Goal: Task Accomplishment & Management: Use online tool/utility

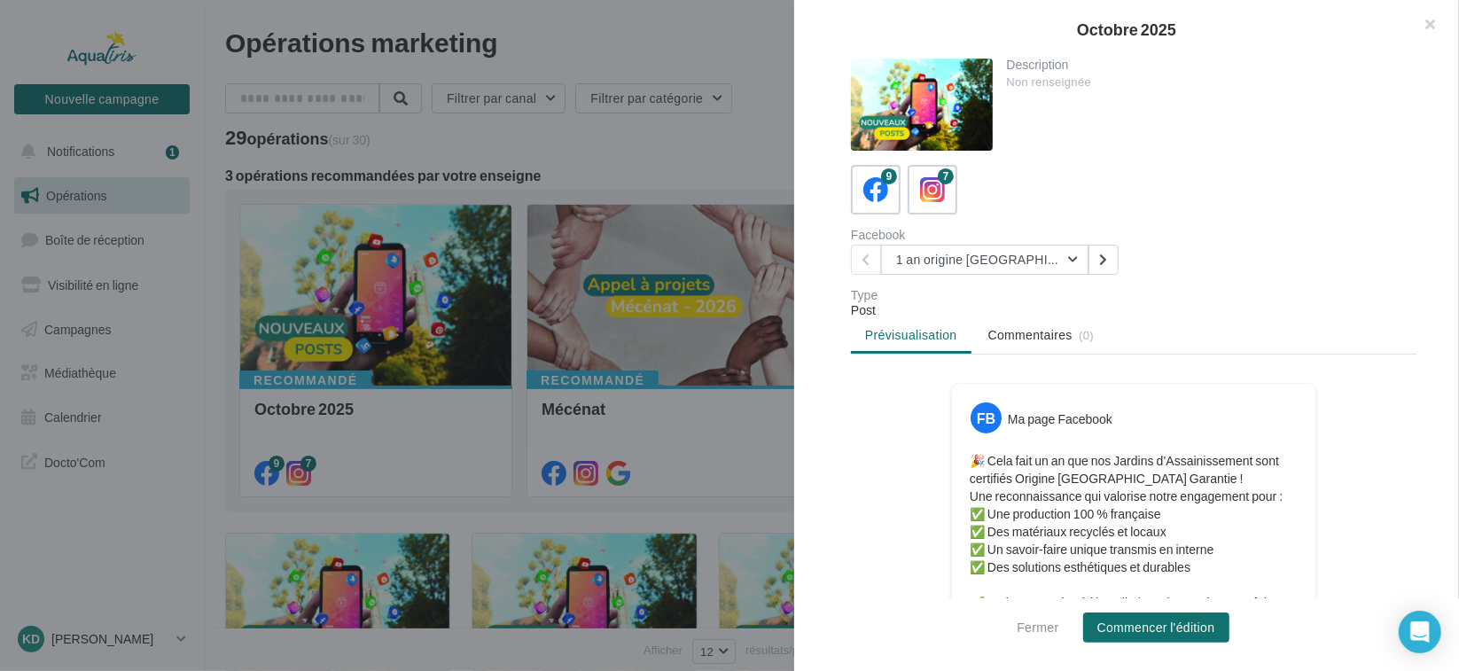
drag, startPoint x: 1422, startPoint y: 20, endPoint x: 1408, endPoint y: 35, distance: 19.4
click at [1423, 20] on button "button" at bounding box center [1423, 26] width 71 height 53
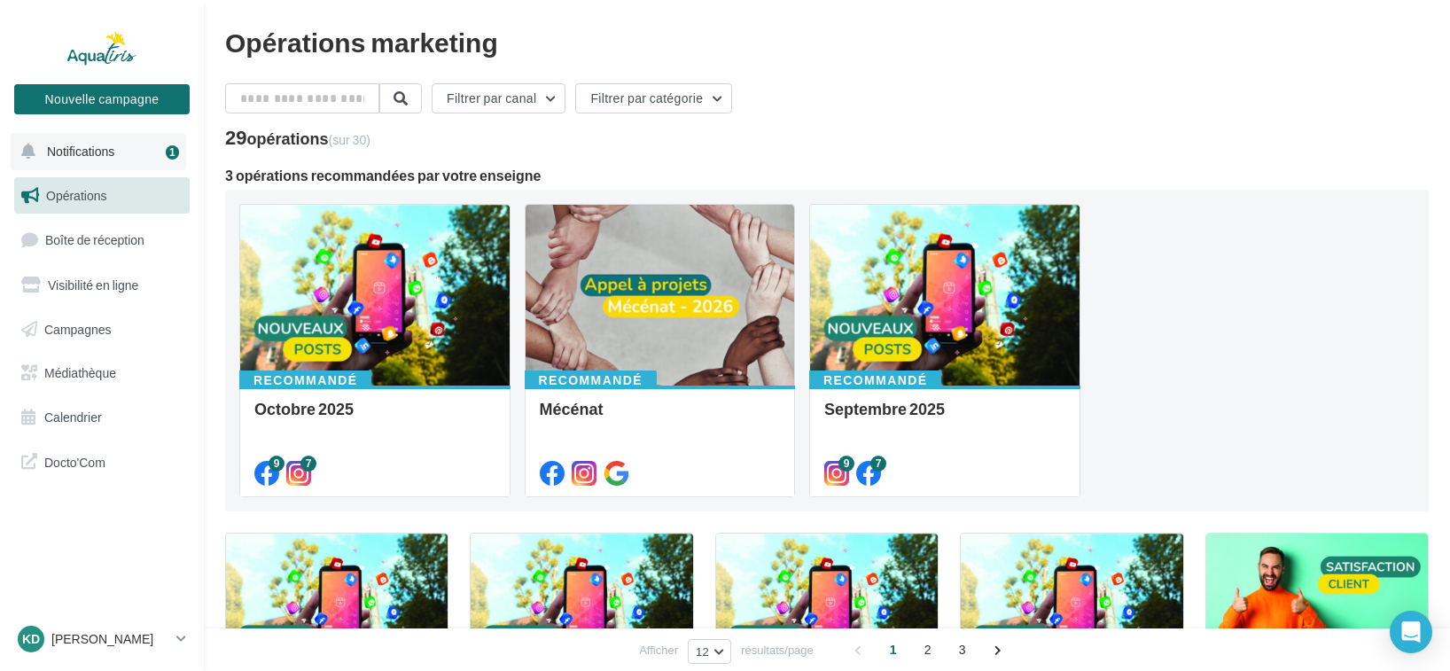
click at [75, 142] on button "Notifications 1" at bounding box center [99, 151] width 176 height 37
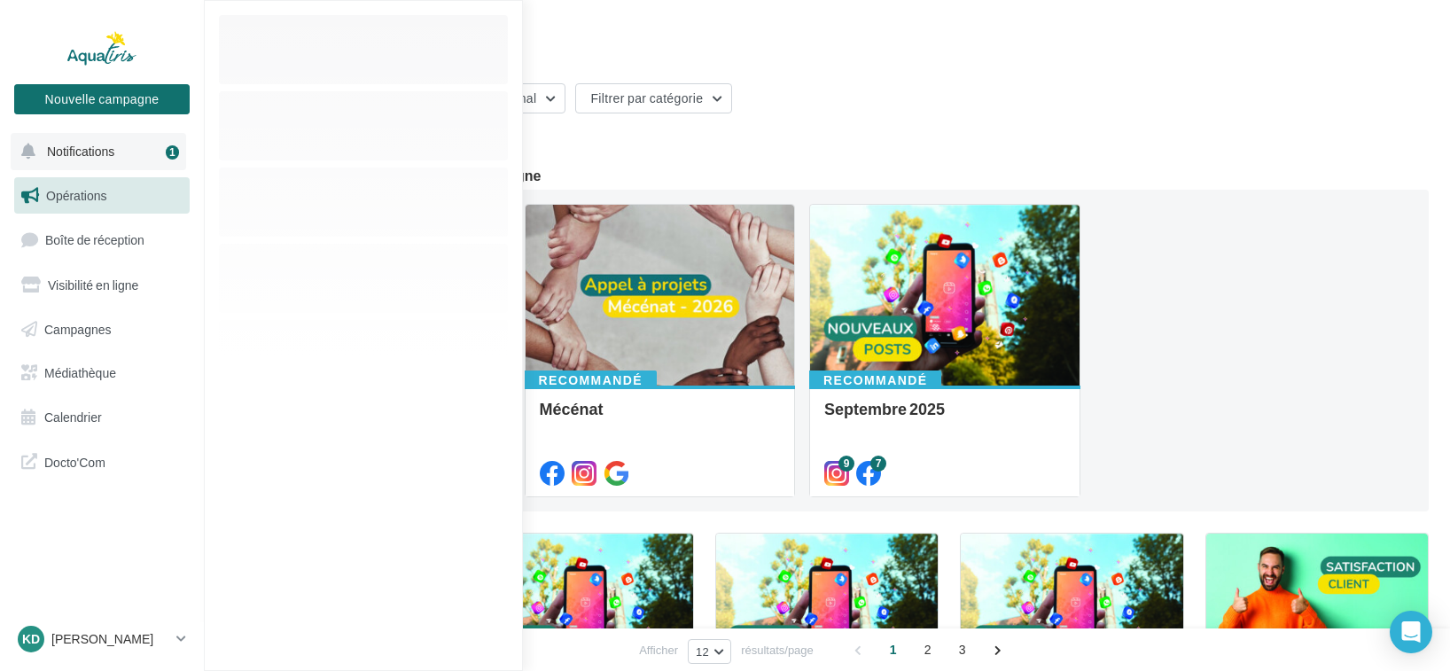
click at [75, 143] on button "Notifications 1" at bounding box center [99, 151] width 176 height 37
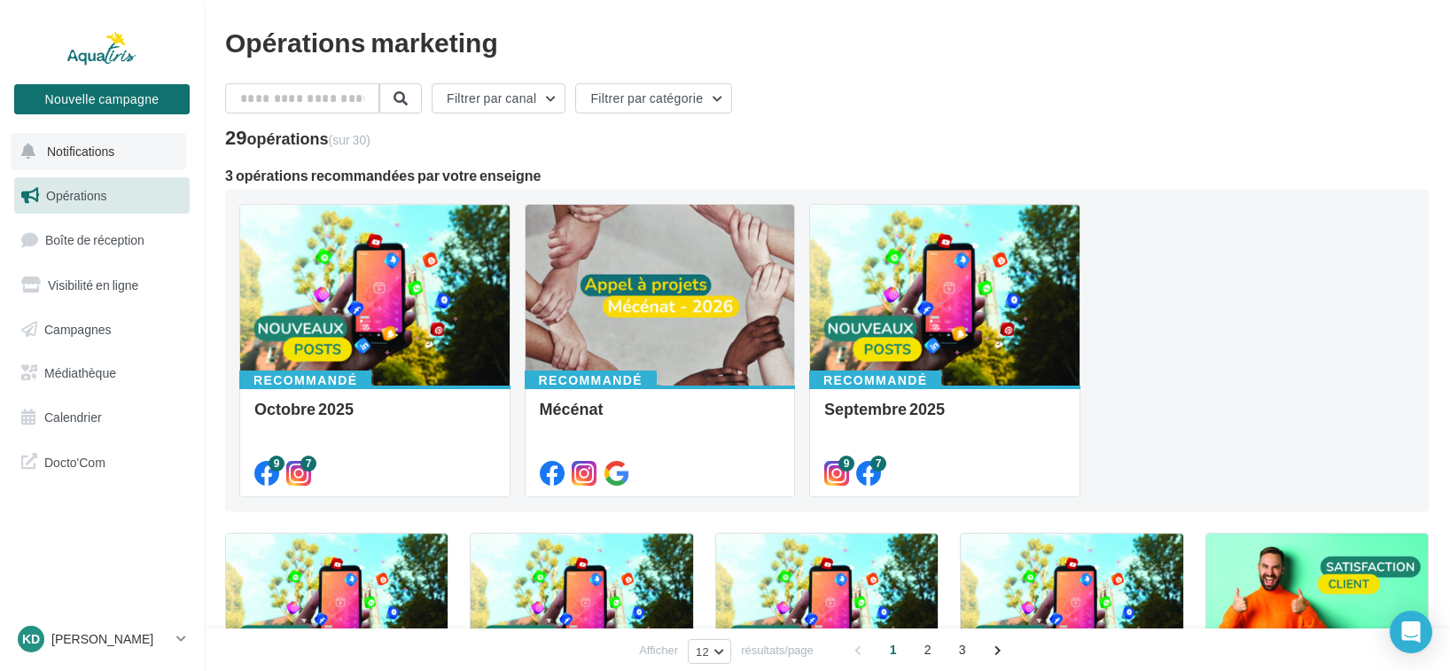
click at [98, 165] on button "Notifications" at bounding box center [99, 151] width 176 height 37
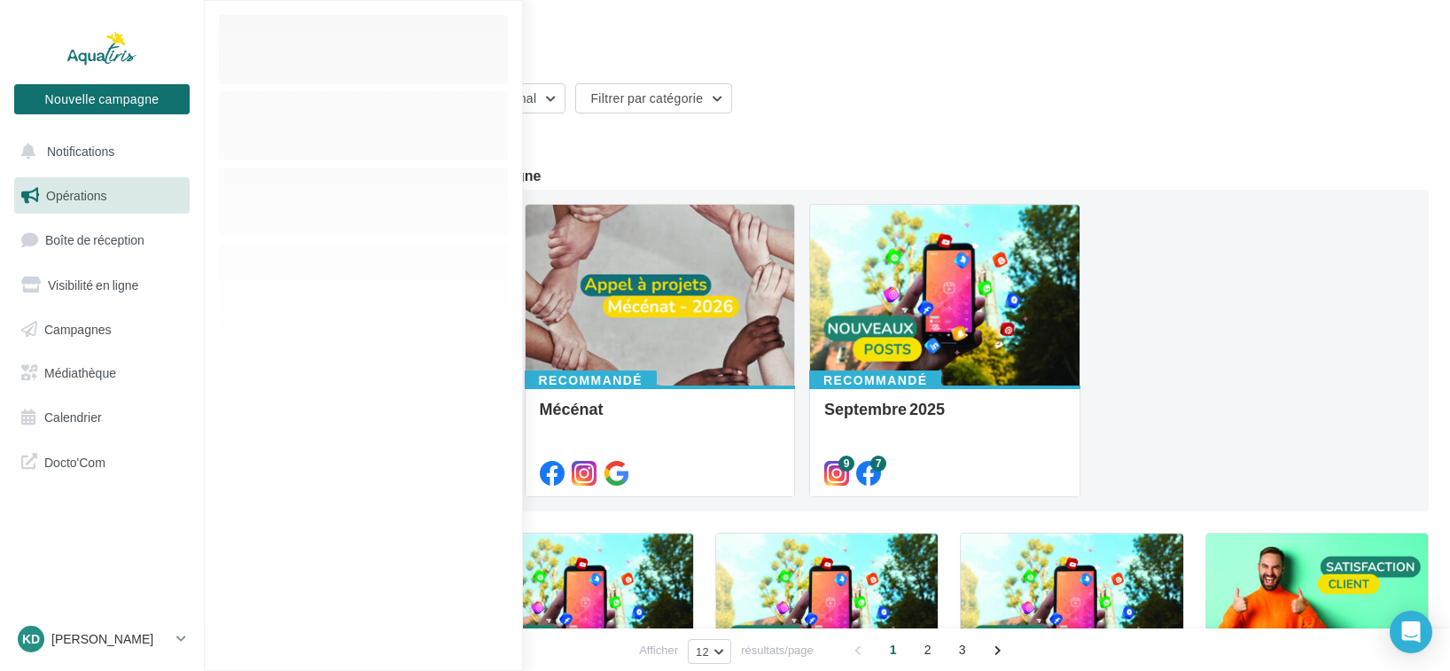
click at [89, 191] on span "Opérations" at bounding box center [76, 195] width 60 height 15
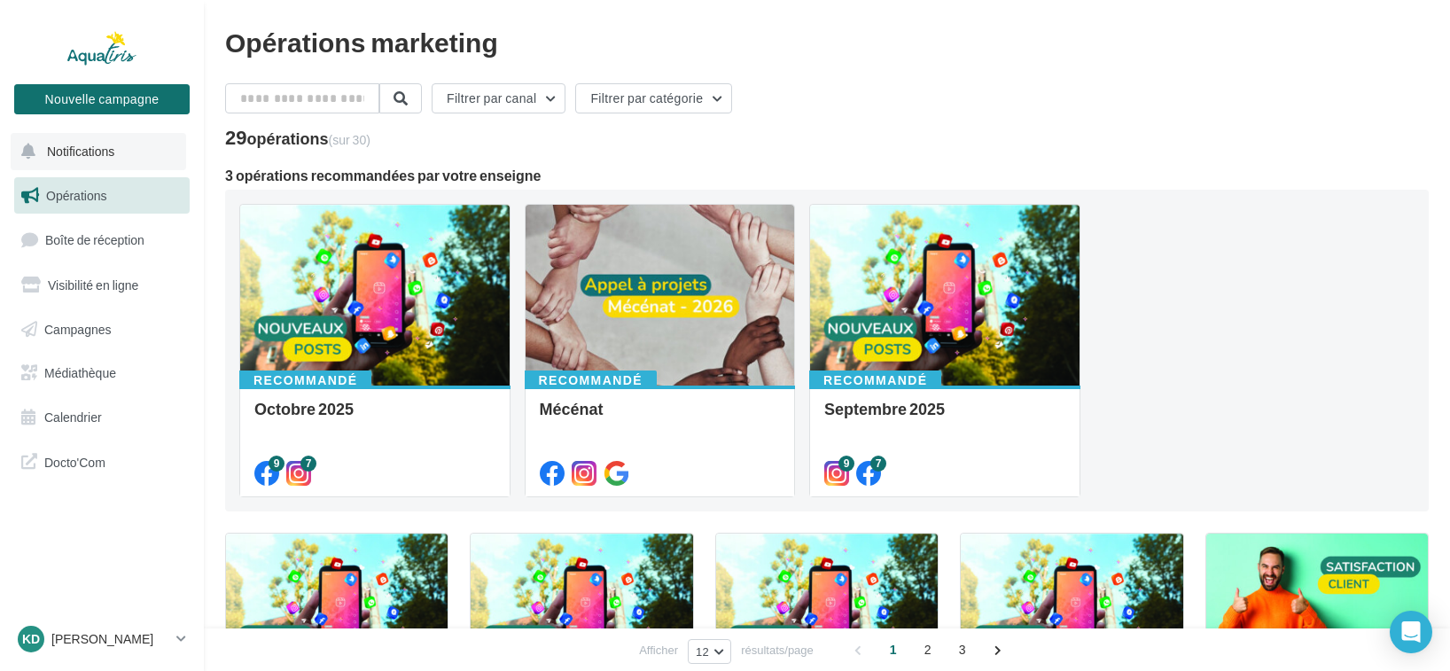
click at [84, 152] on span "Notifications" at bounding box center [80, 151] width 67 height 15
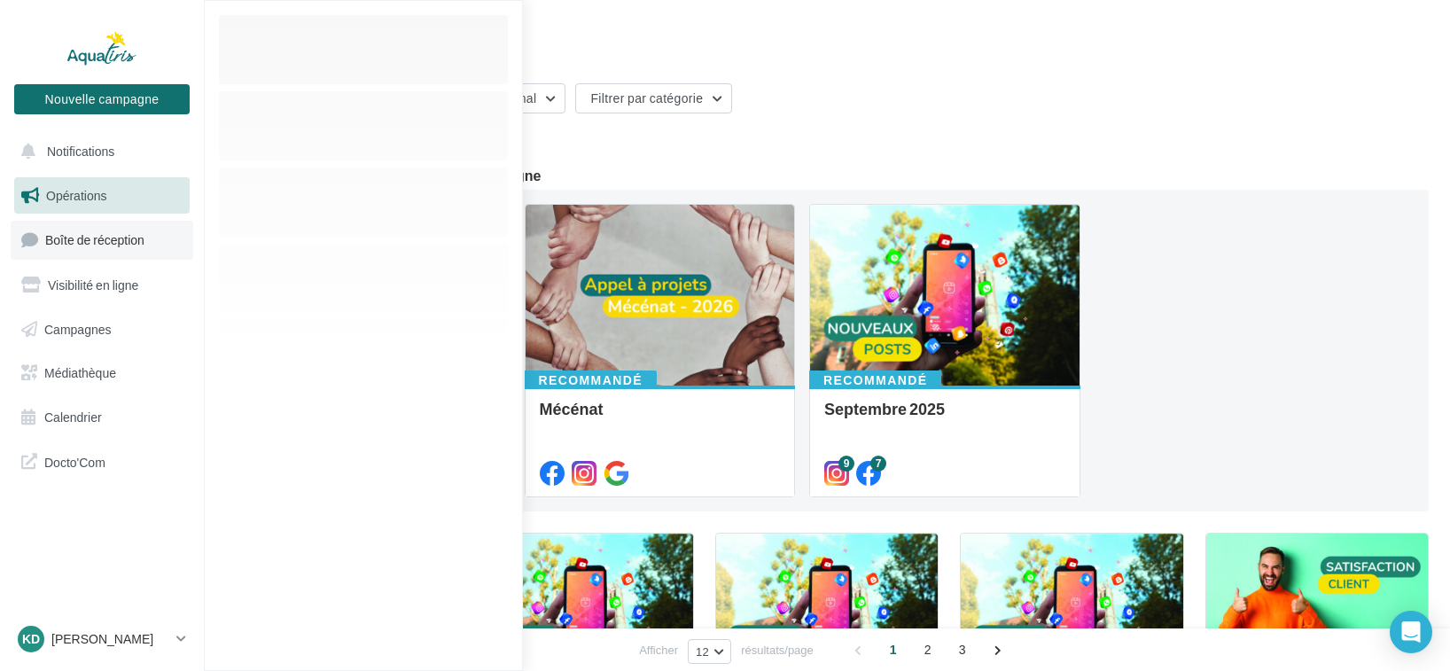
click at [98, 251] on link "Boîte de réception" at bounding box center [102, 240] width 183 height 38
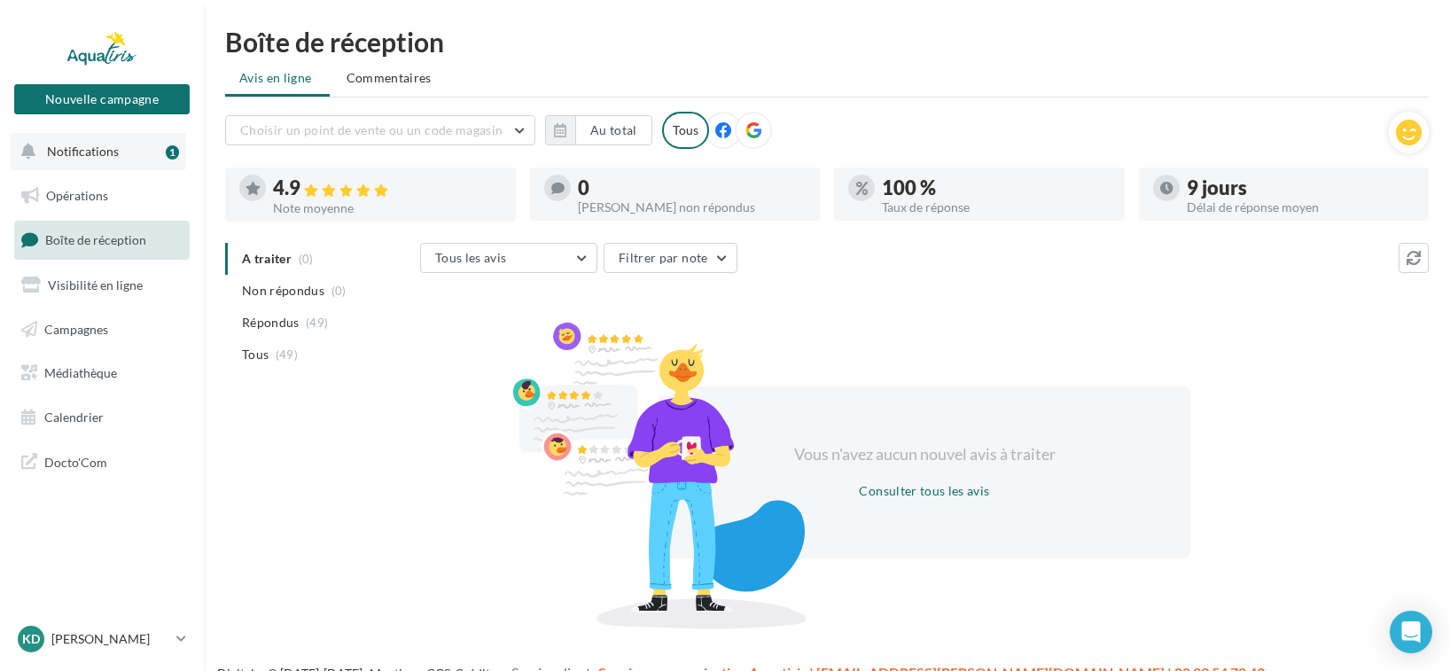
click at [128, 160] on button "Notifications 1" at bounding box center [99, 151] width 176 height 37
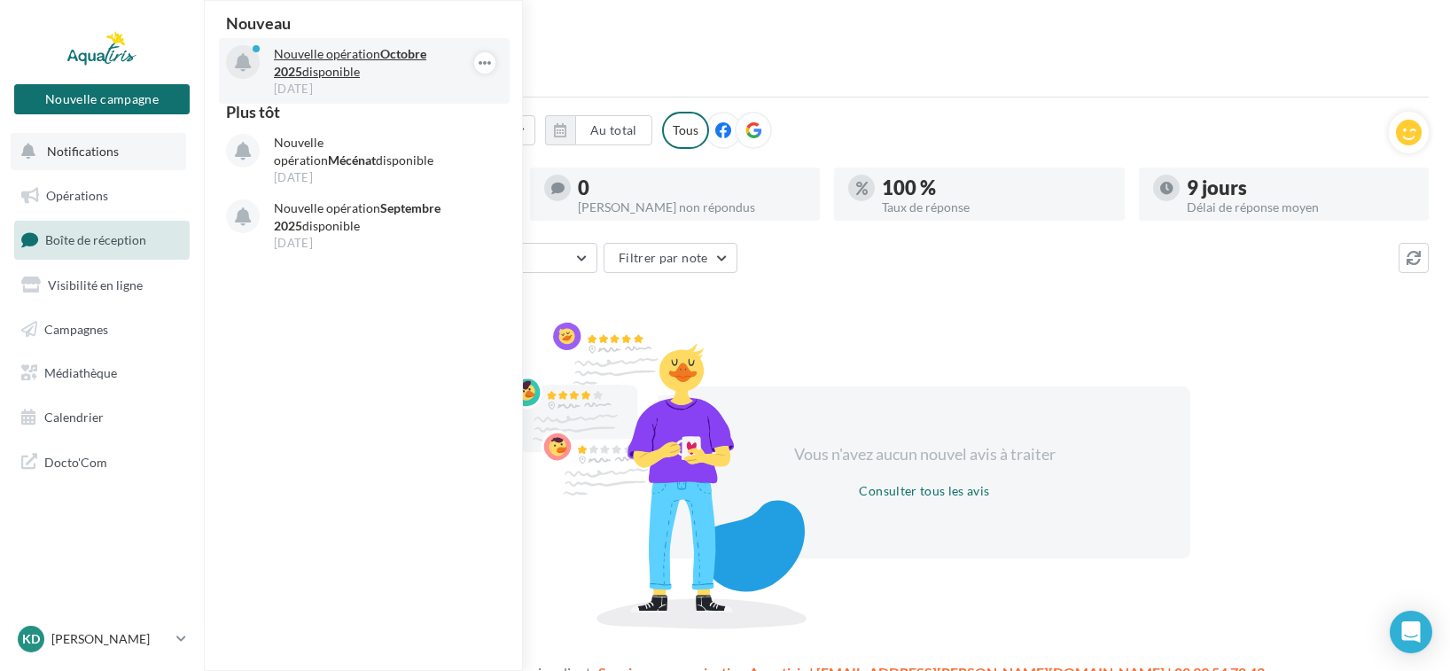
click at [366, 74] on p "Nouvelle opération Octobre 2025 disponible" at bounding box center [377, 62] width 206 height 35
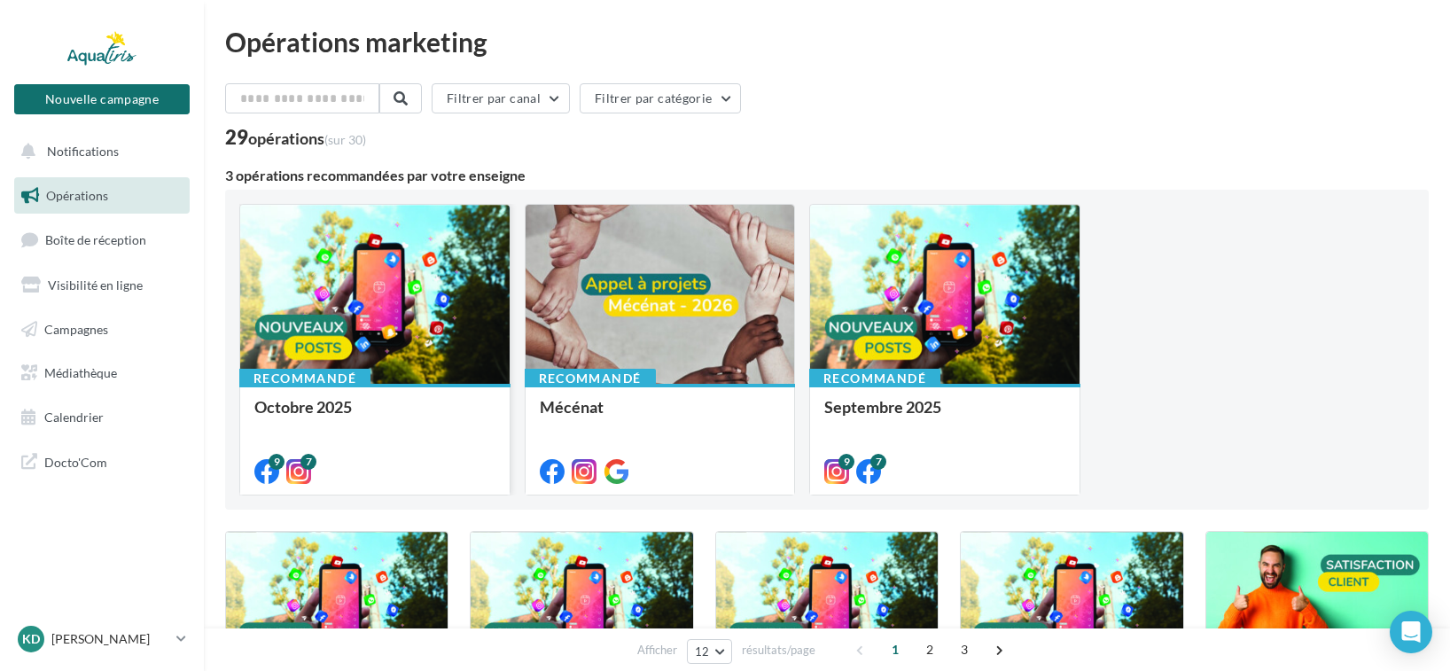
click at [334, 304] on div at bounding box center [374, 295] width 269 height 181
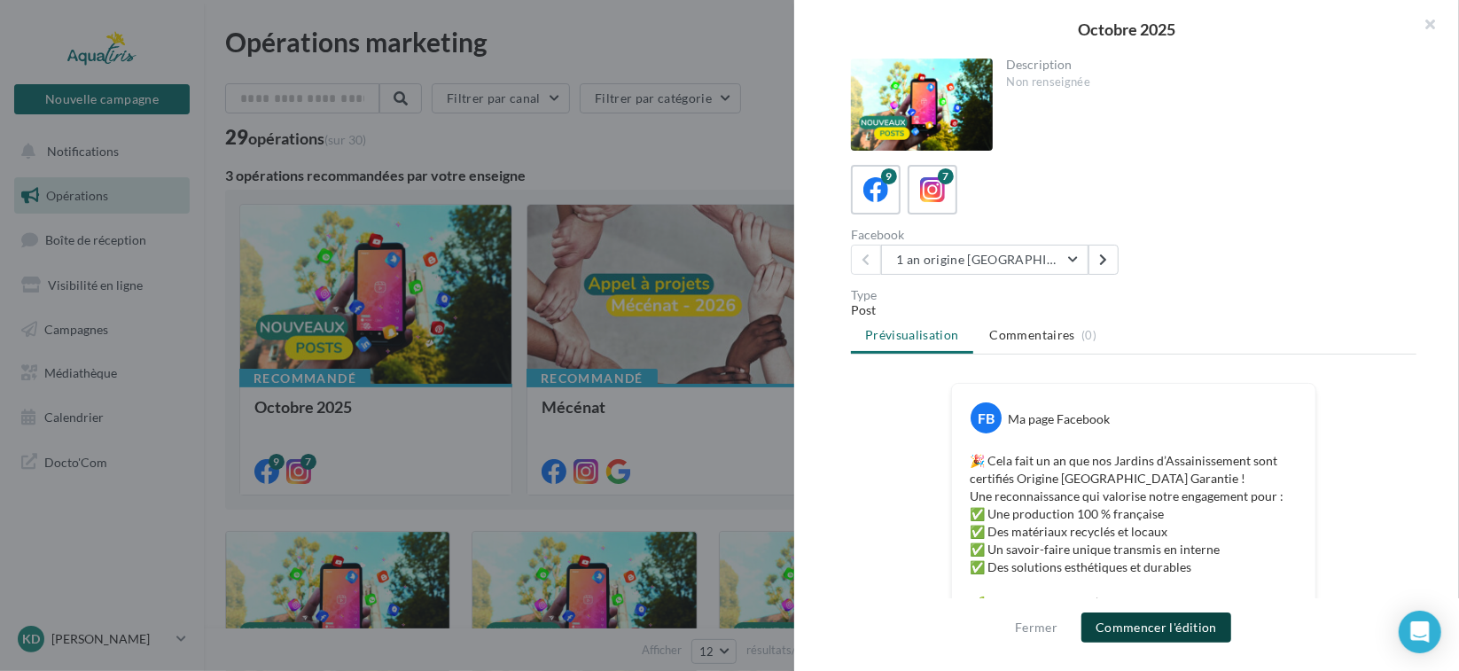
click at [1166, 624] on button "Commencer l'édition" at bounding box center [1156, 627] width 150 height 30
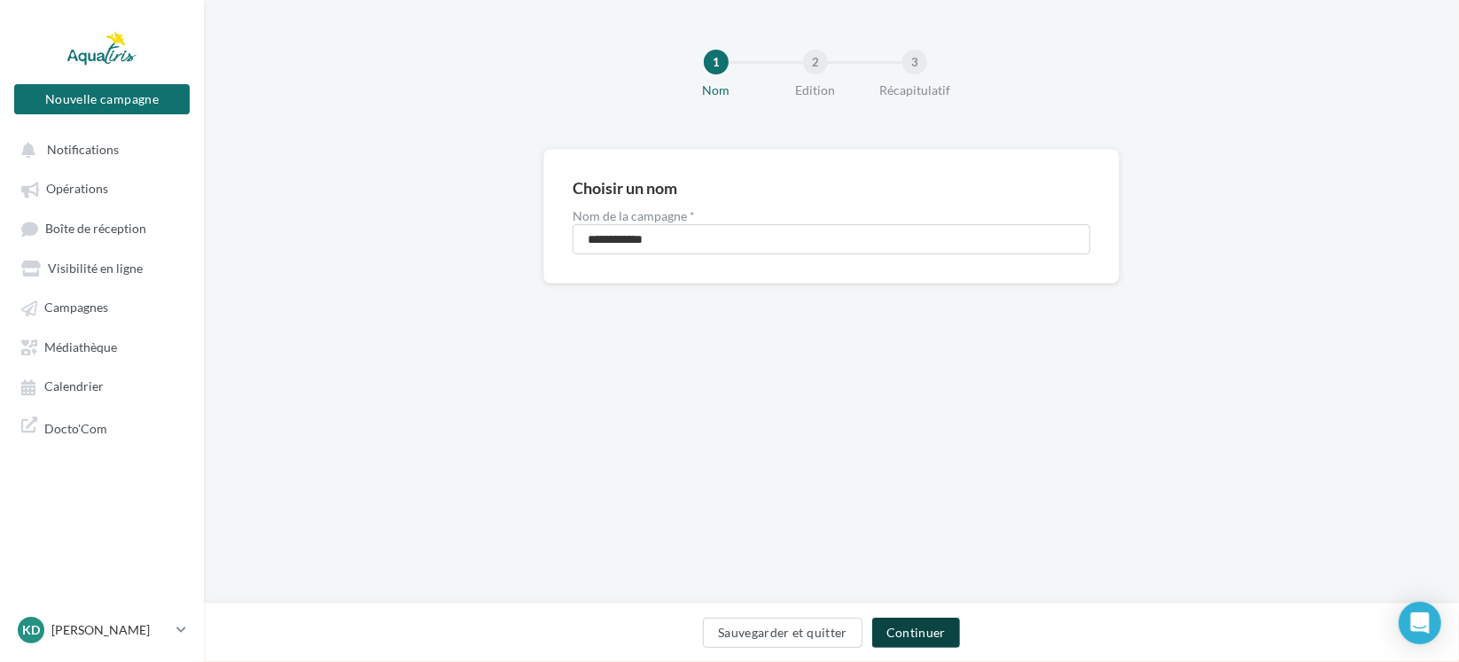
click at [928, 632] on button "Continuer" at bounding box center [916, 633] width 88 height 30
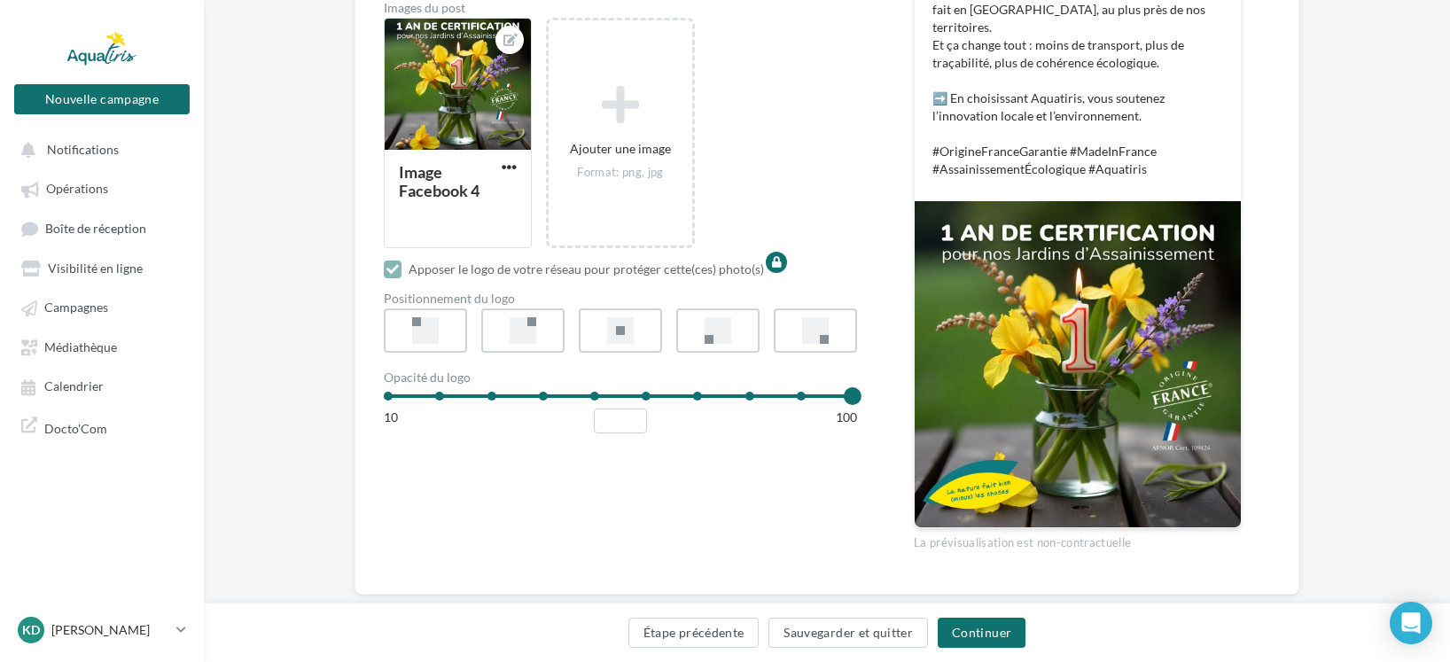
scroll to position [488, 0]
click at [966, 639] on button "Continuer" at bounding box center [982, 633] width 88 height 30
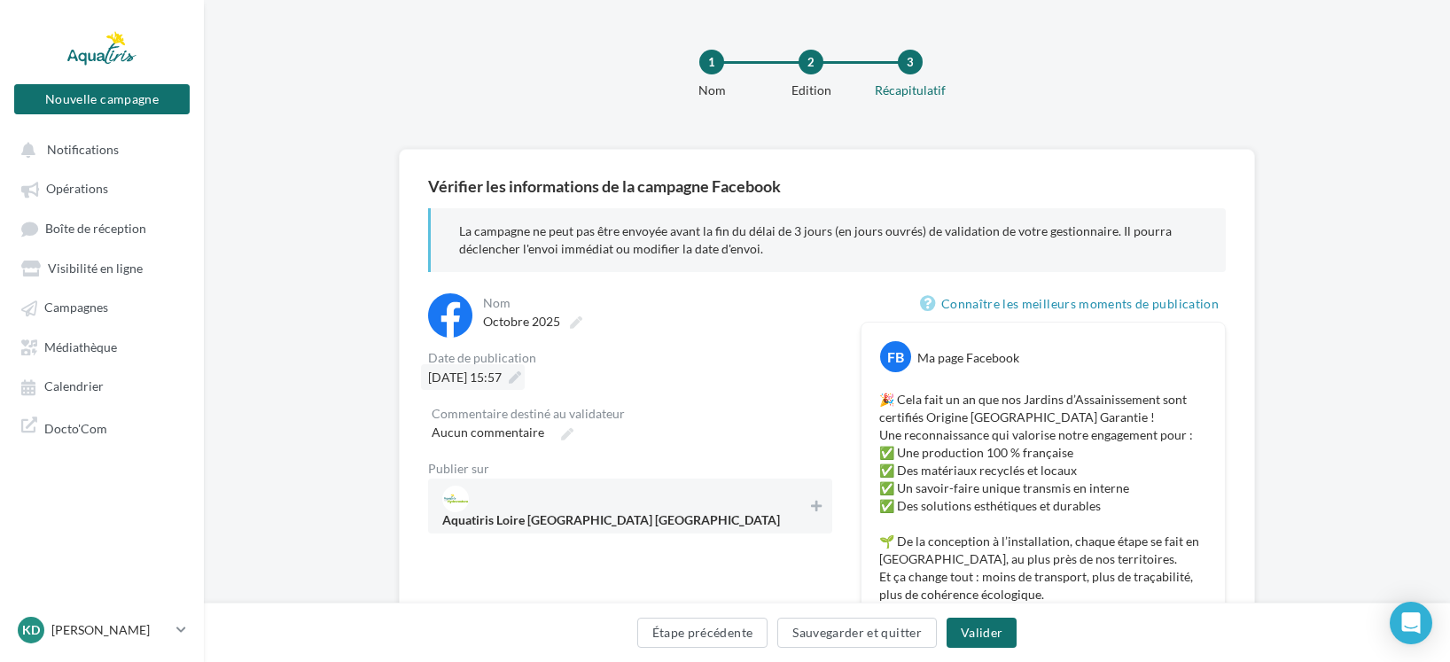
click at [525, 378] on div "09/10/2025 à 15:57" at bounding box center [473, 377] width 104 height 26
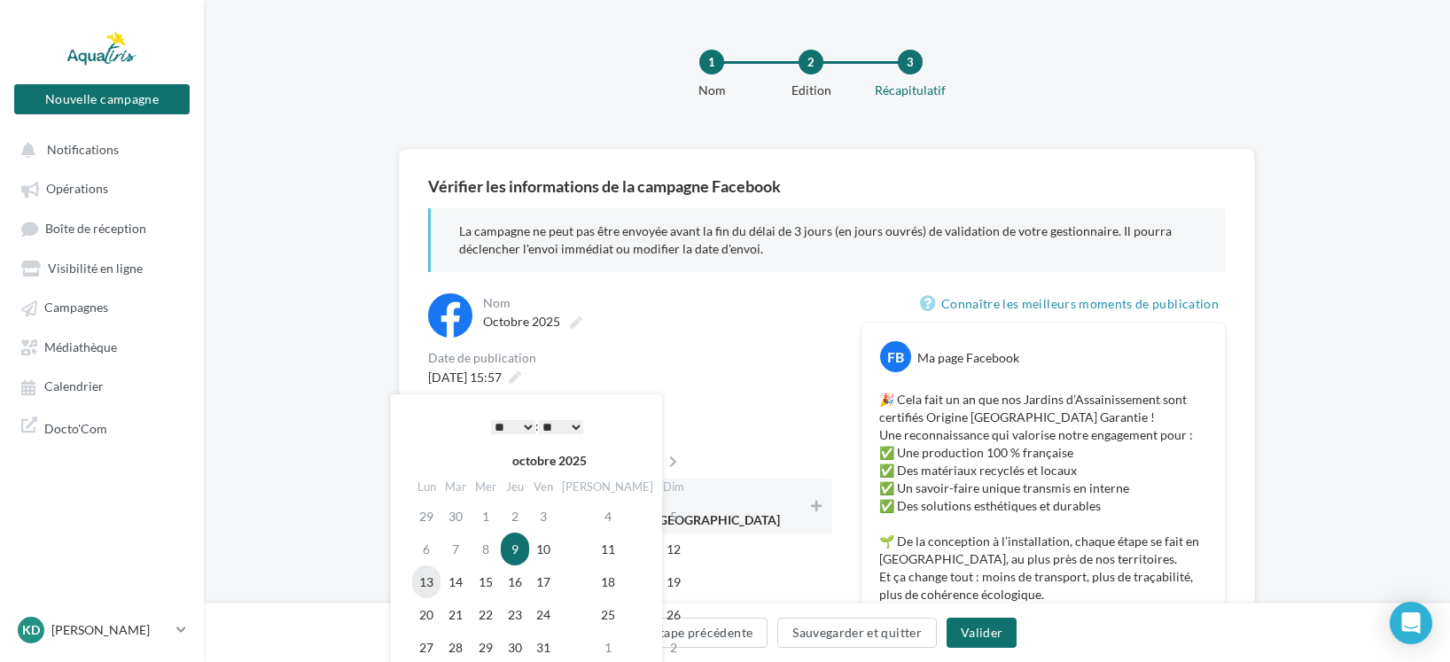
click at [433, 581] on td "13" at bounding box center [426, 582] width 28 height 33
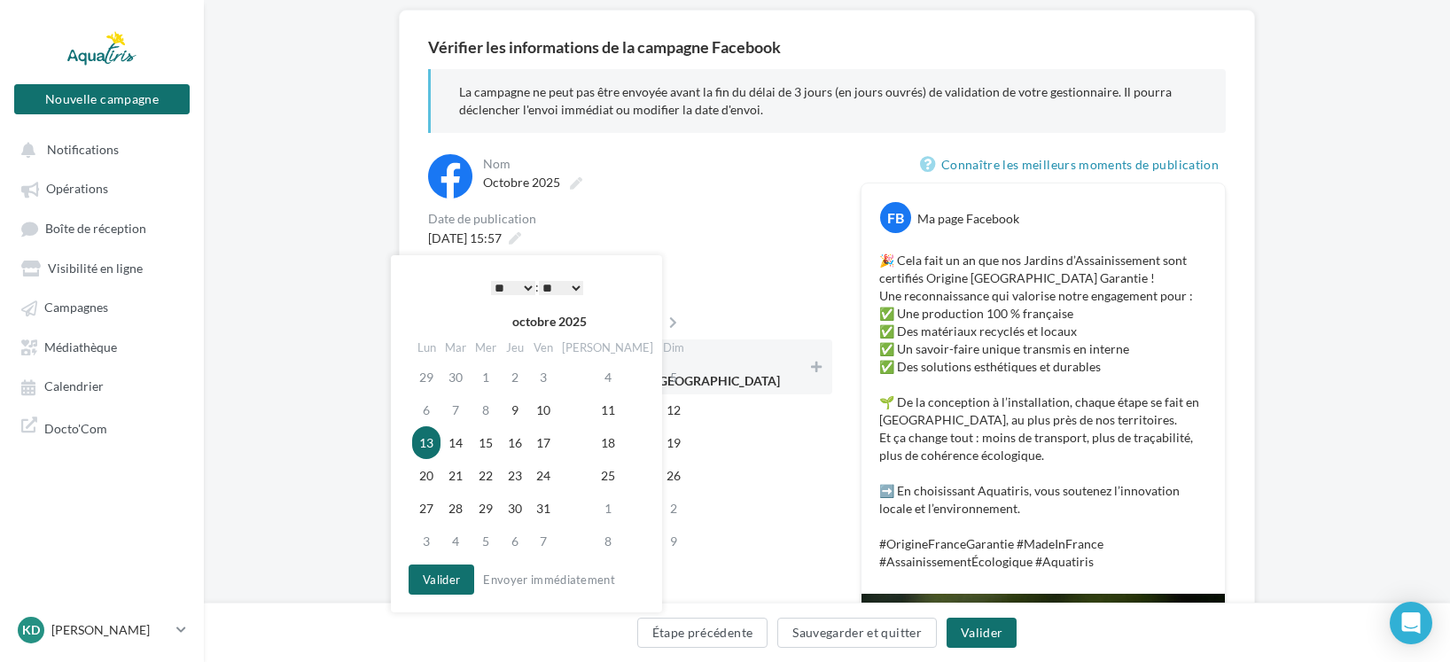
scroll to position [177, 0]
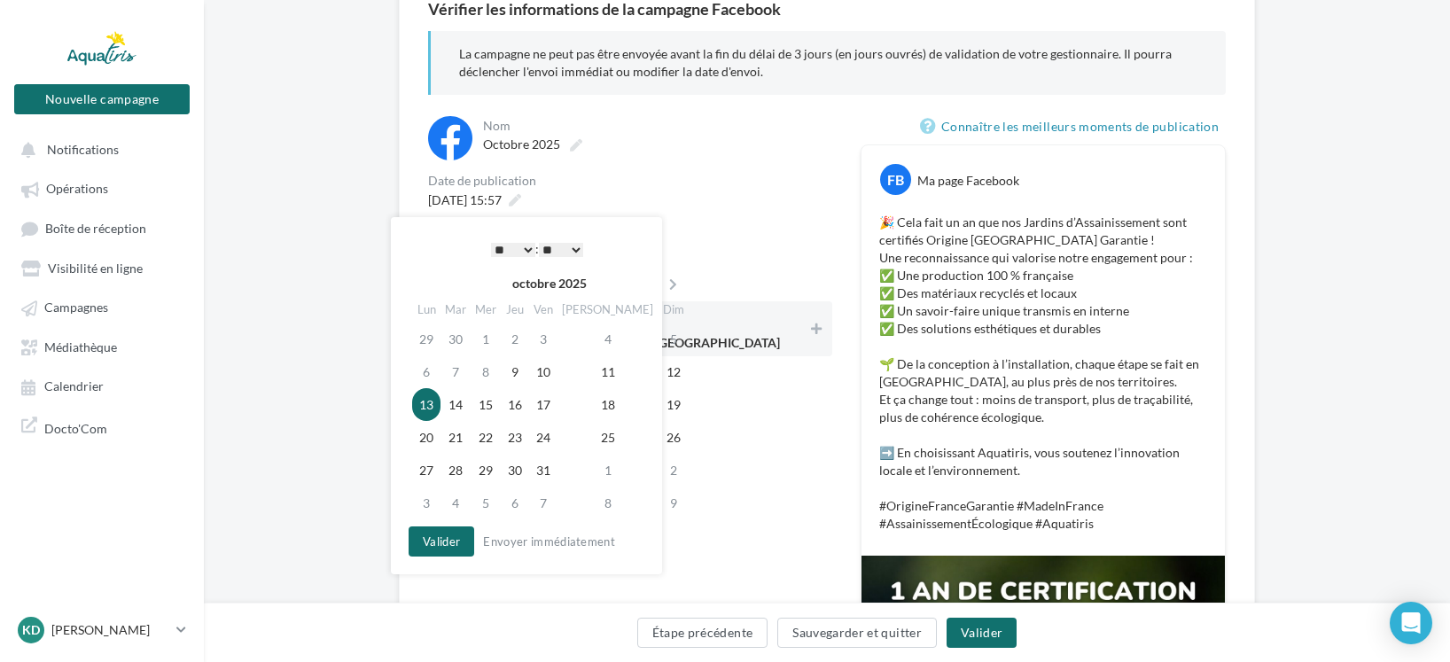
click at [530, 246] on select "* * * * * * * * * * ** ** ** ** ** ** ** ** ** ** ** ** ** **" at bounding box center [513, 250] width 44 height 14
click at [450, 551] on button "Valider" at bounding box center [442, 542] width 66 height 30
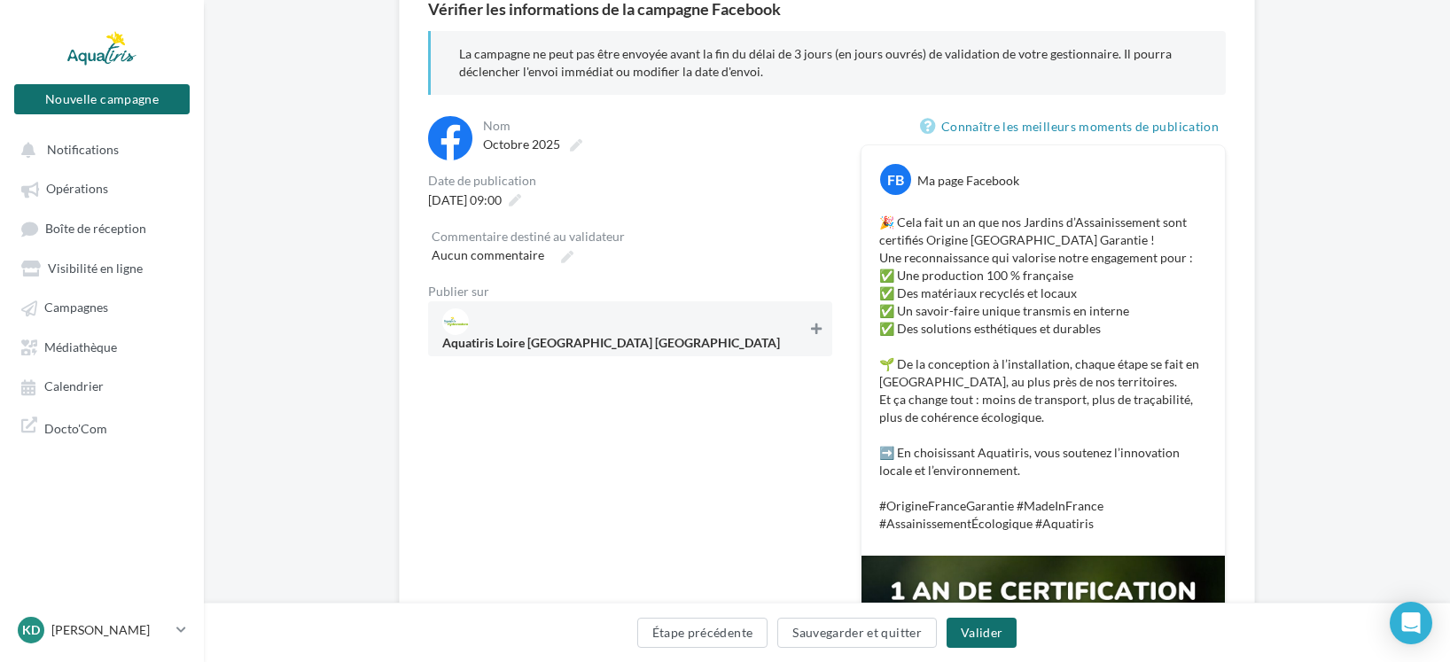
click at [820, 323] on icon at bounding box center [816, 329] width 11 height 12
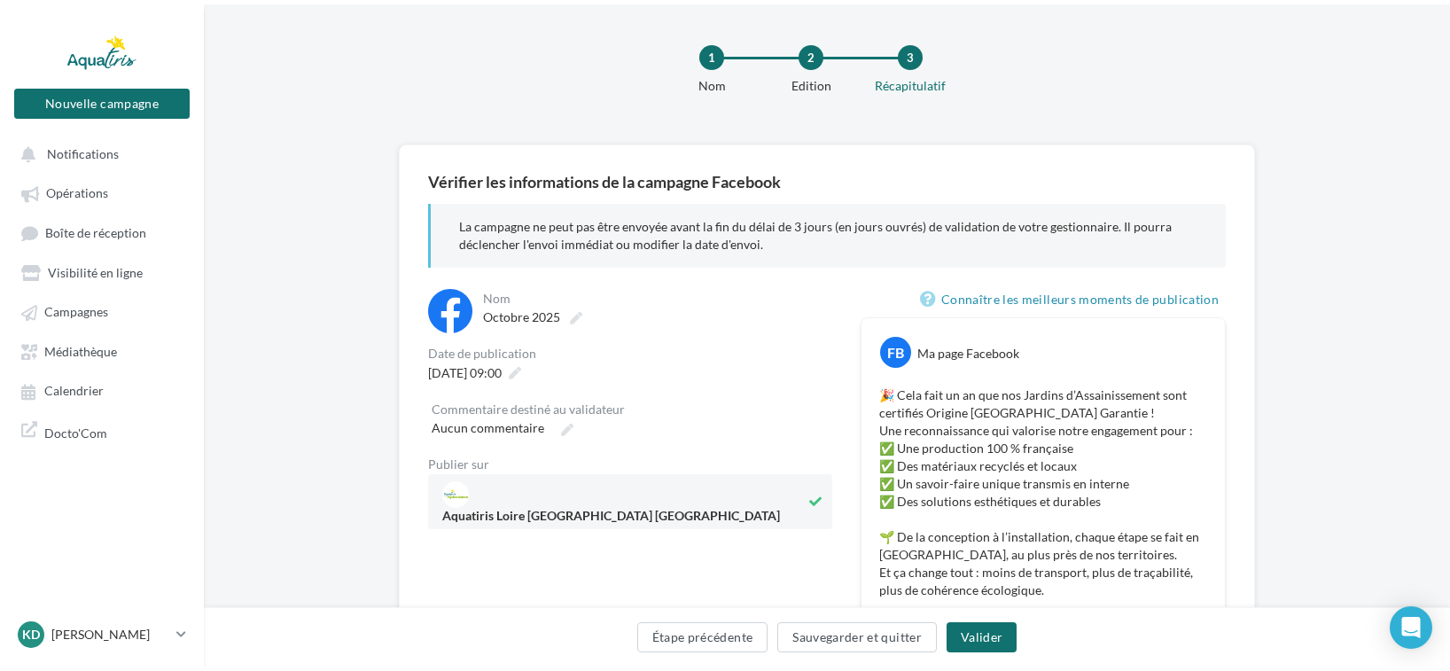
scroll to position [0, 0]
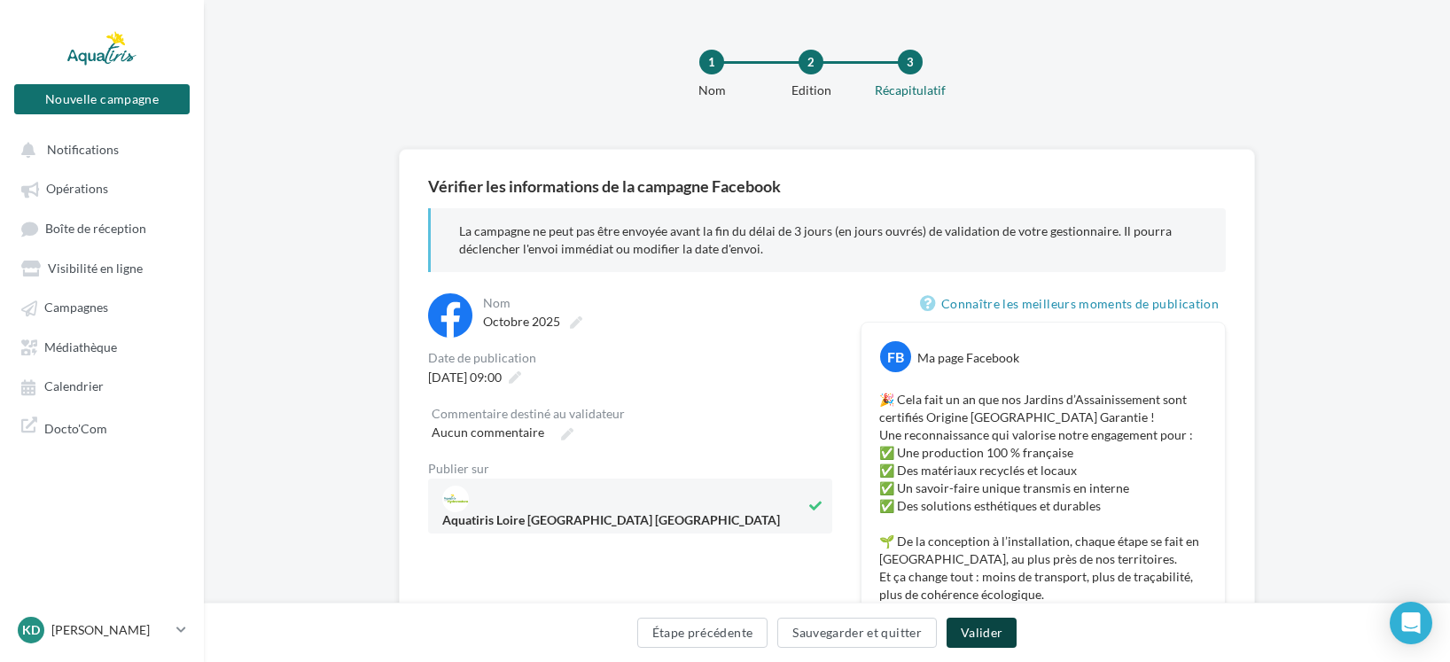
click at [991, 631] on button "Valider" at bounding box center [982, 633] width 70 height 30
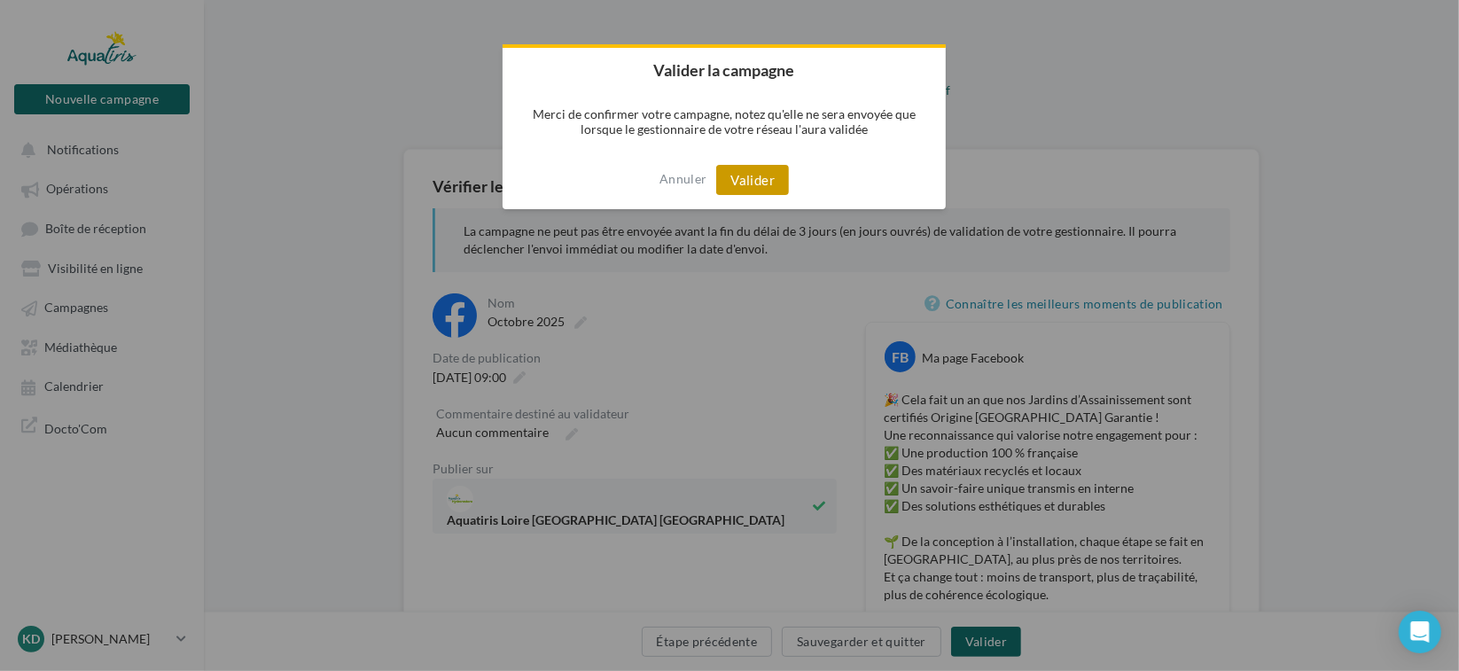
click at [729, 170] on button "Valider" at bounding box center [752, 180] width 73 height 30
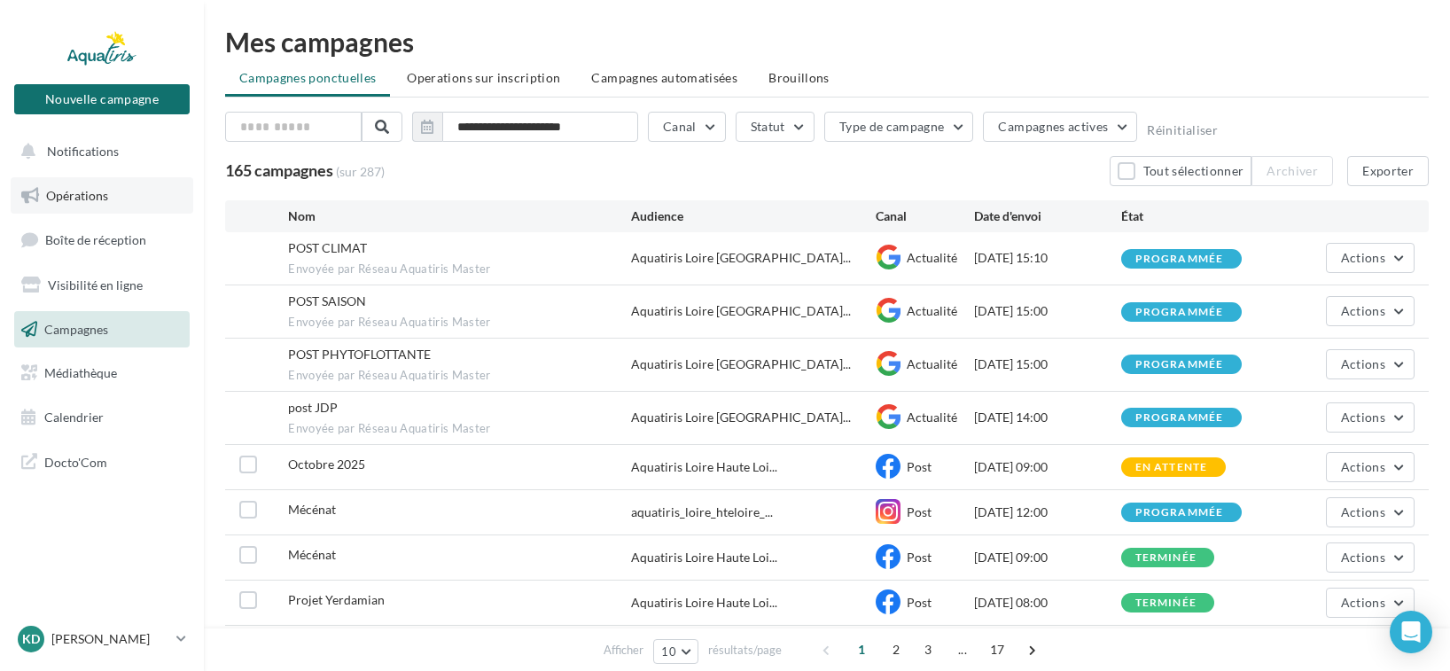
click at [137, 195] on link "Opérations" at bounding box center [102, 195] width 183 height 37
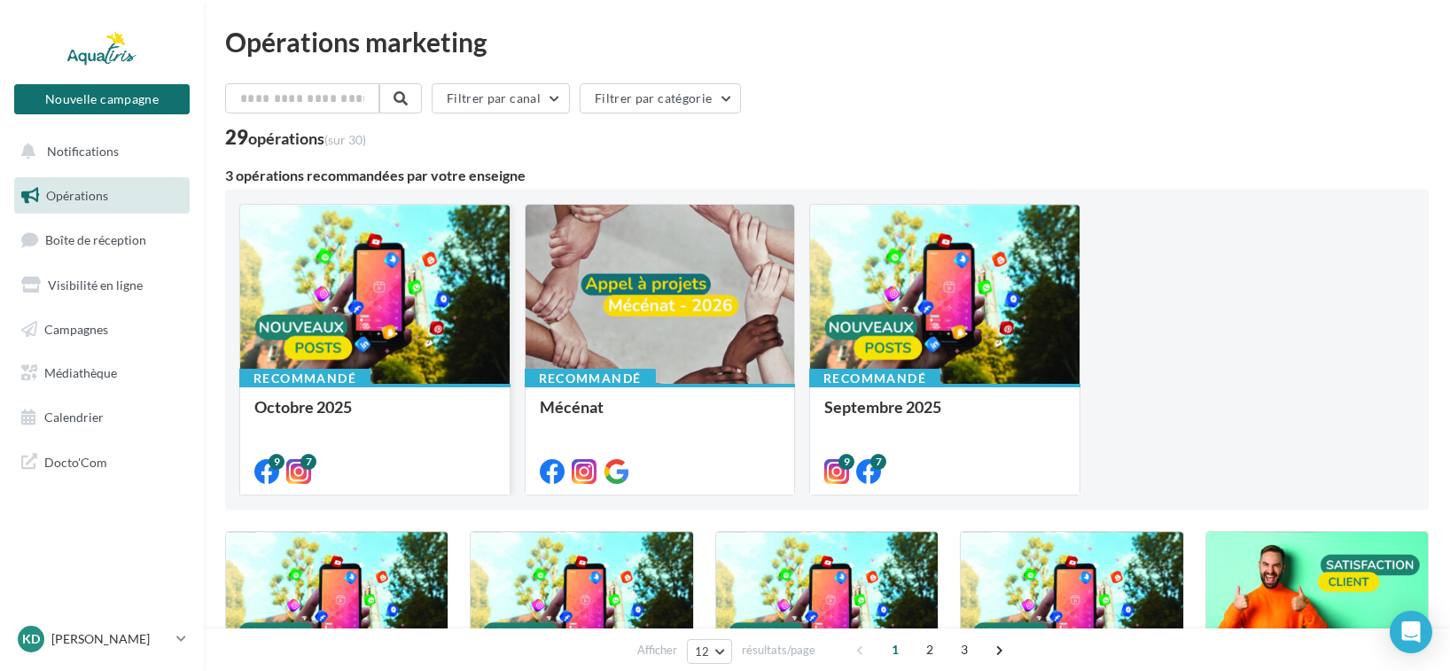
click at [403, 292] on div at bounding box center [374, 295] width 269 height 181
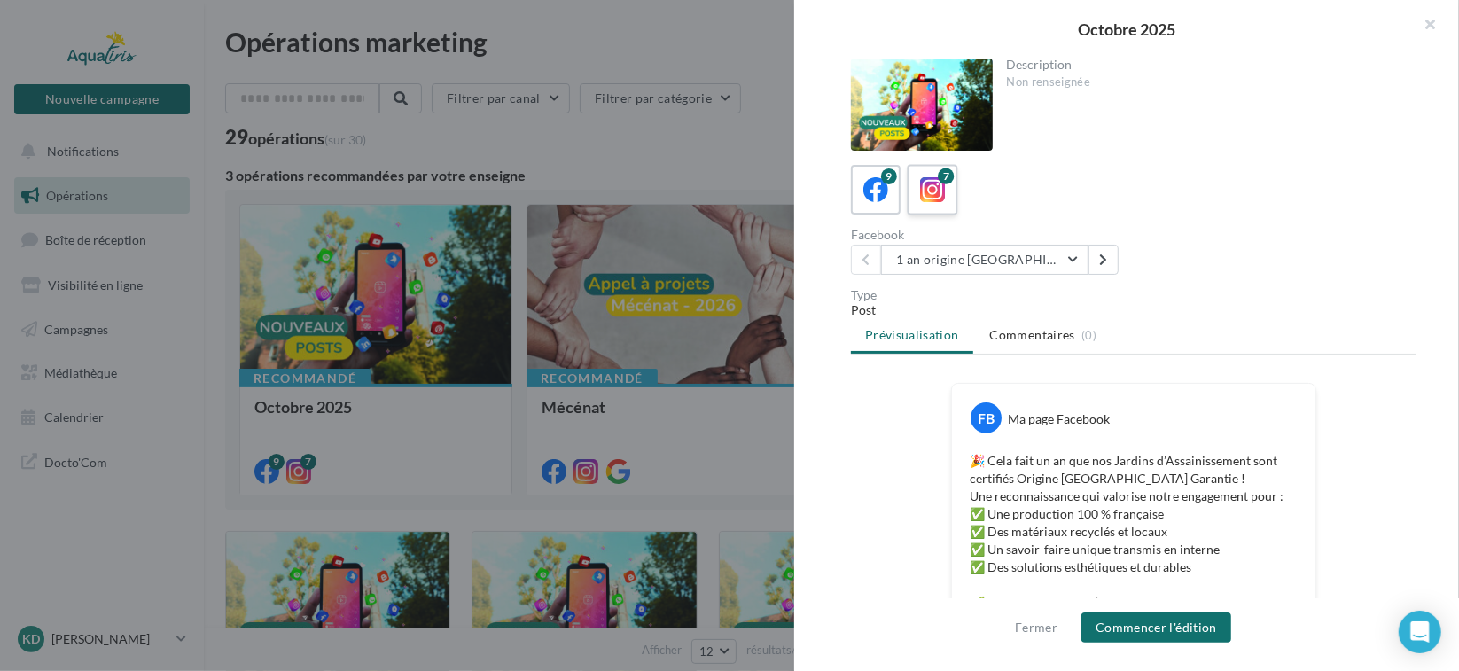
click at [933, 196] on icon at bounding box center [933, 190] width 26 height 26
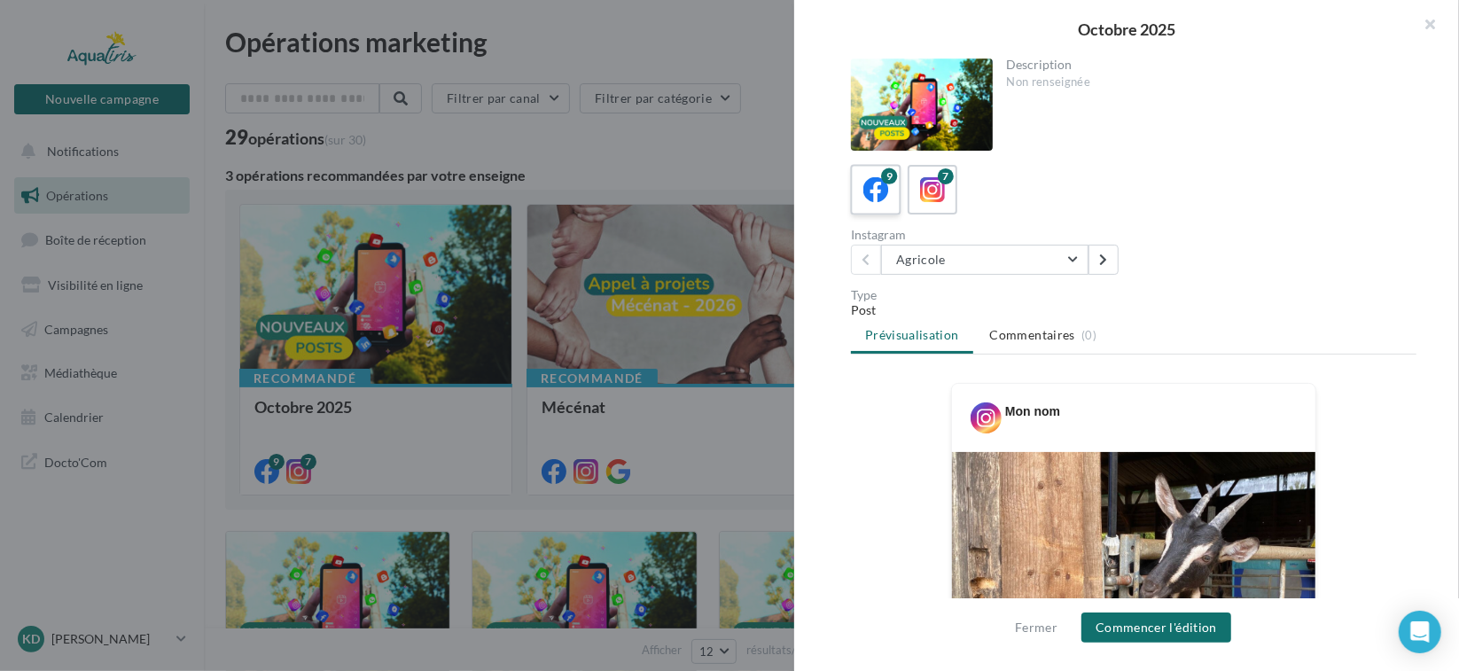
click at [877, 195] on icon at bounding box center [876, 190] width 26 height 26
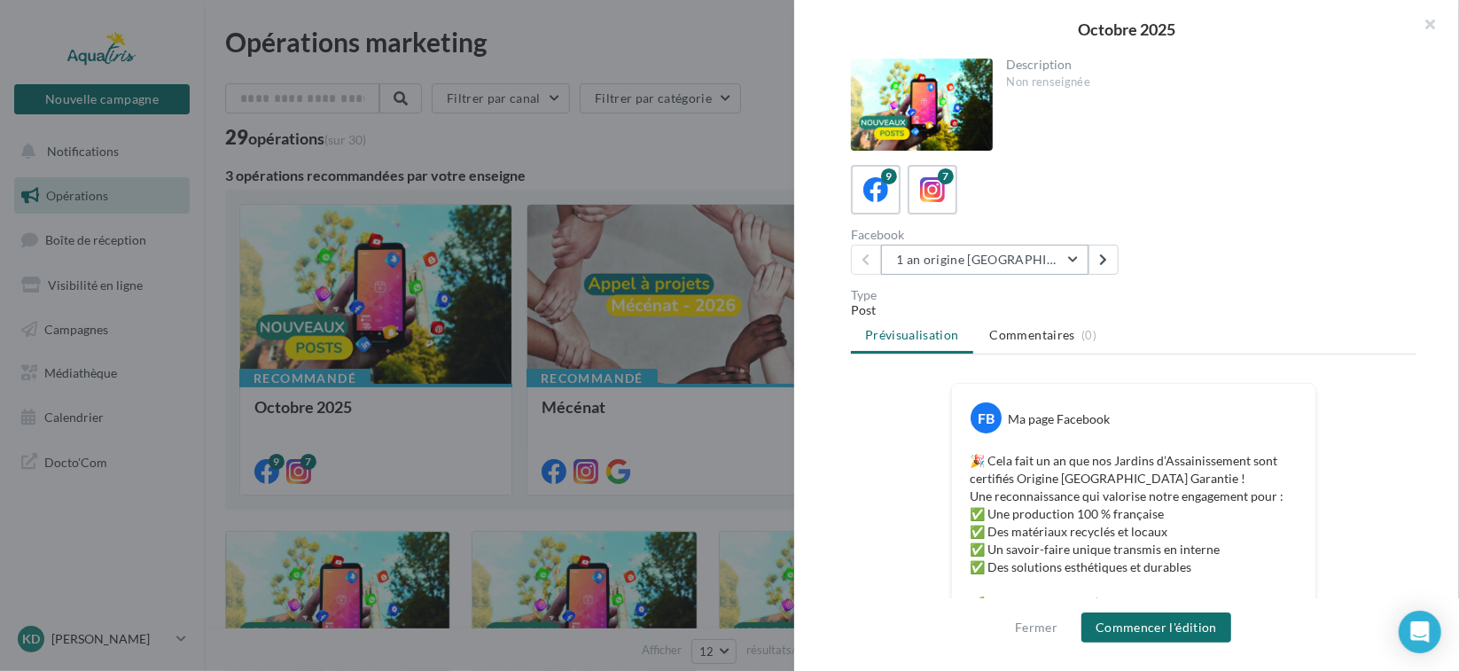
click at [1058, 254] on button "1 an origine France" at bounding box center [984, 260] width 207 height 30
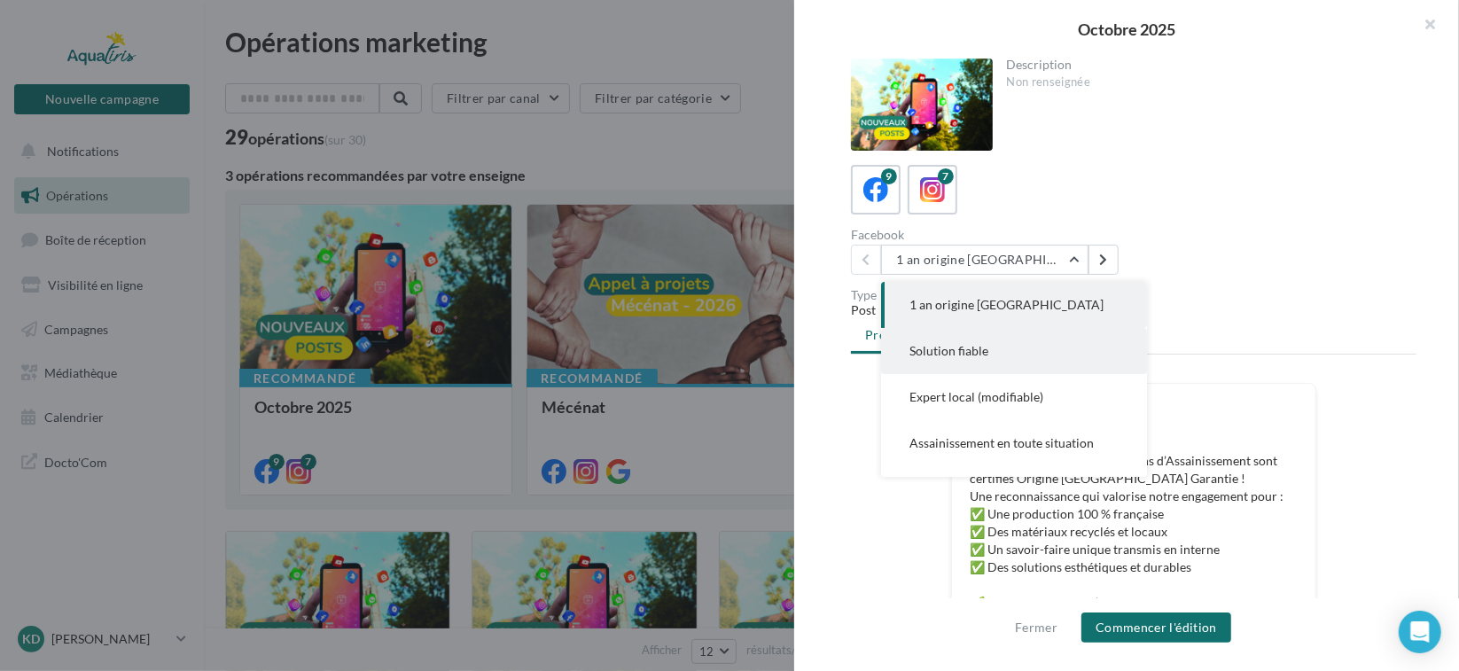
click at [1039, 351] on button "Solution fiable" at bounding box center [1014, 351] width 266 height 46
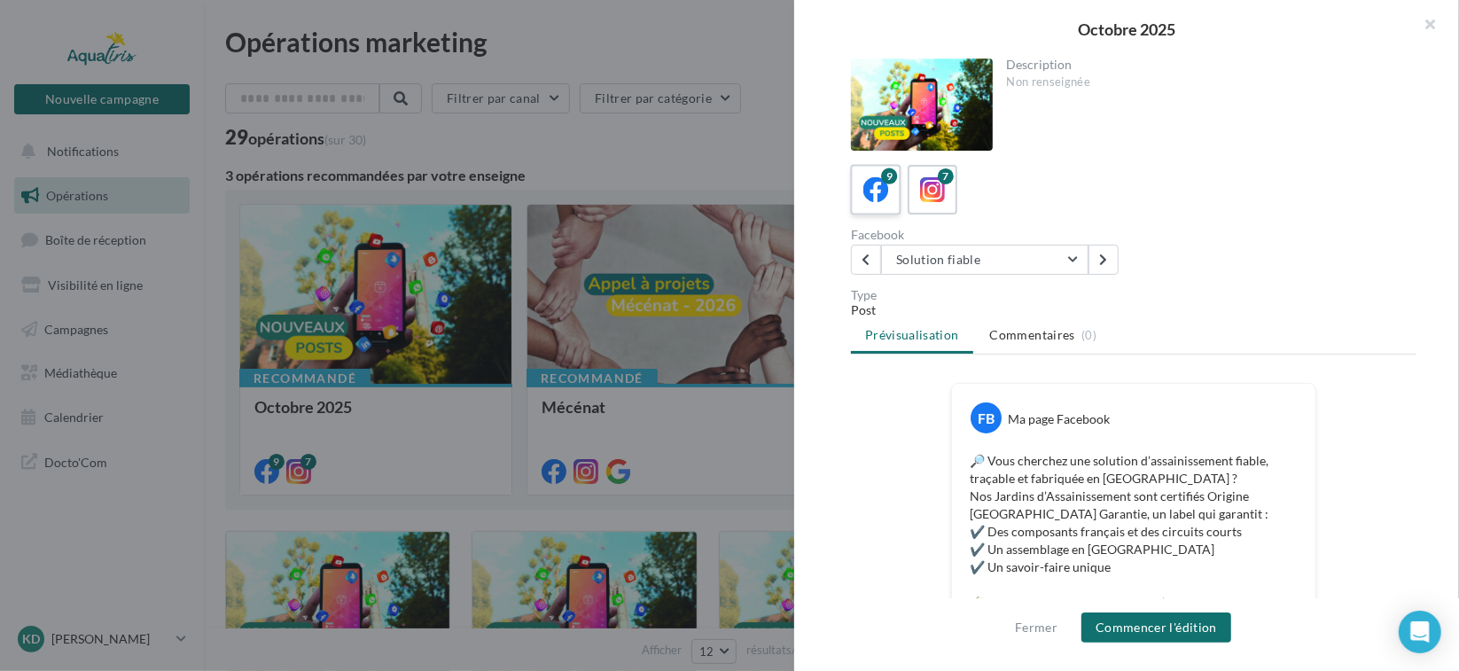
click at [871, 191] on icon at bounding box center [876, 190] width 26 height 26
click at [984, 261] on button "Solution fiable" at bounding box center [984, 260] width 207 height 30
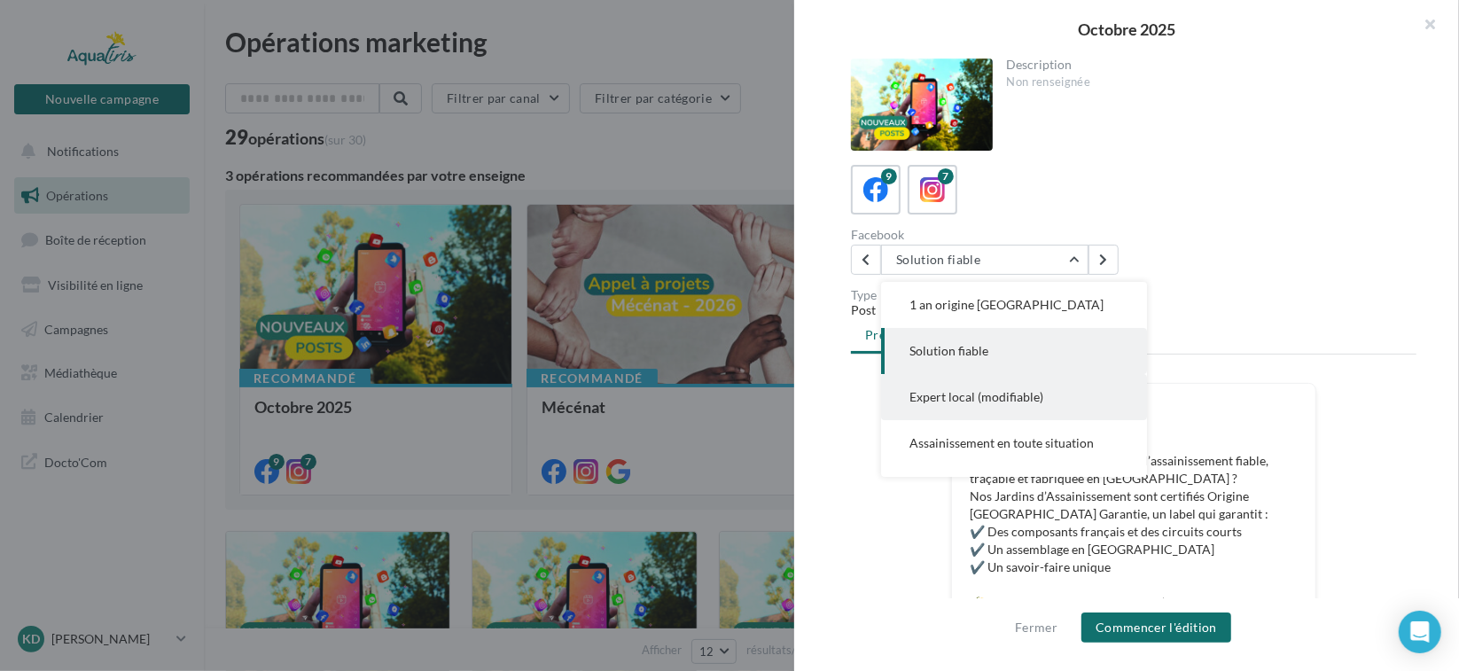
click at [1005, 400] on span "Expert local (modifiable)" at bounding box center [976, 396] width 134 height 15
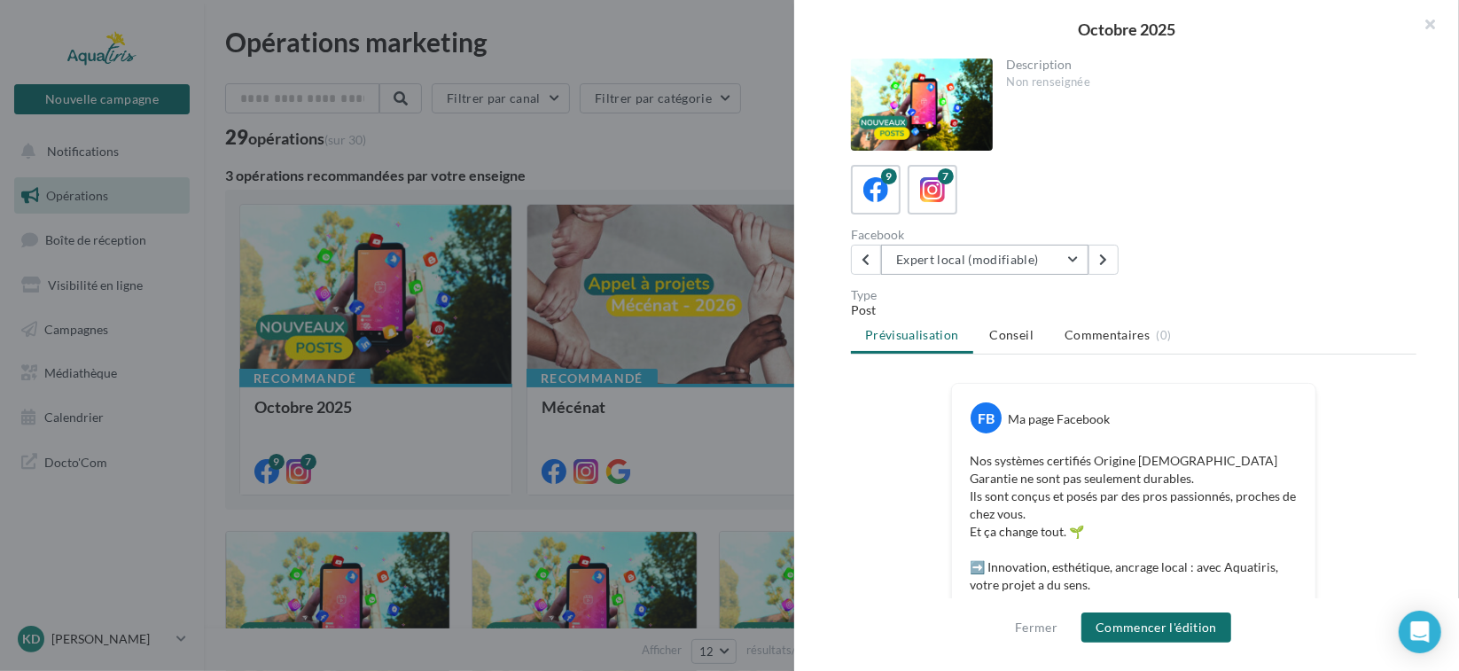
click at [1035, 267] on button "Expert local (modifiable)" at bounding box center [984, 260] width 207 height 30
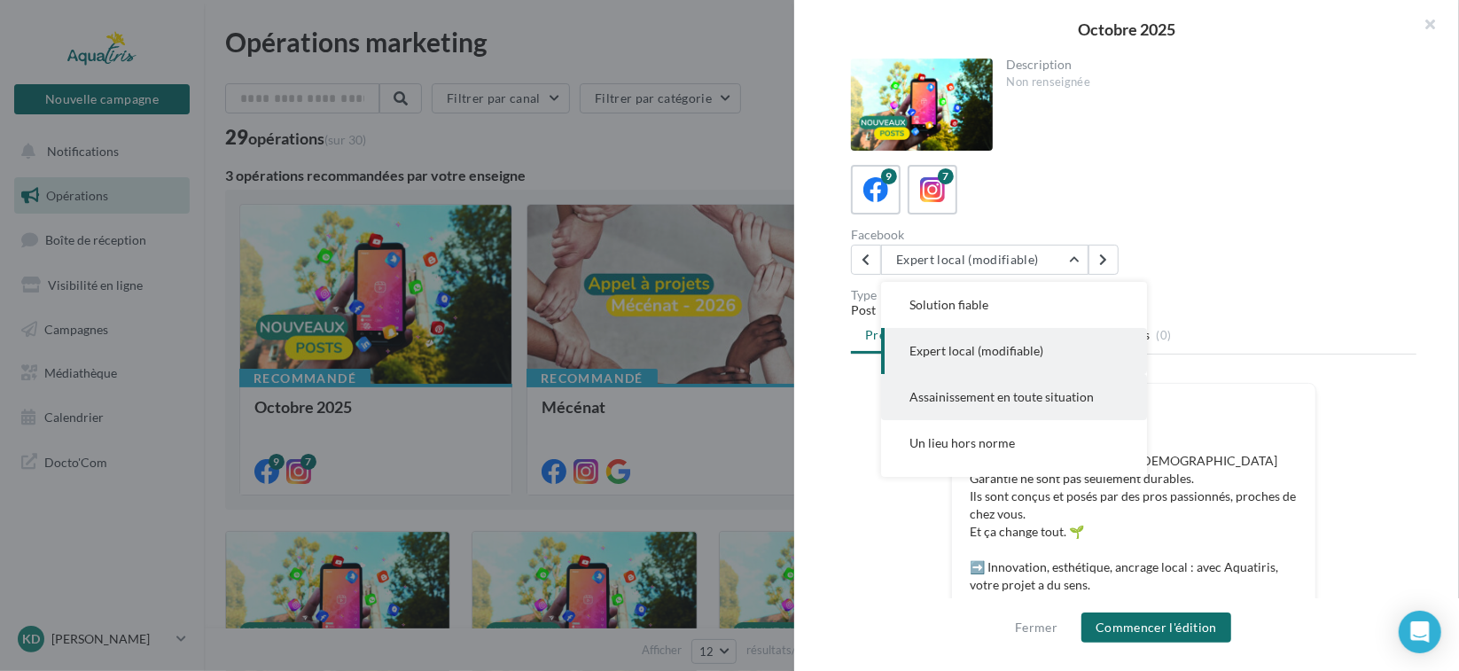
click at [1009, 393] on span "Assainissement en toute situation" at bounding box center [1001, 396] width 184 height 15
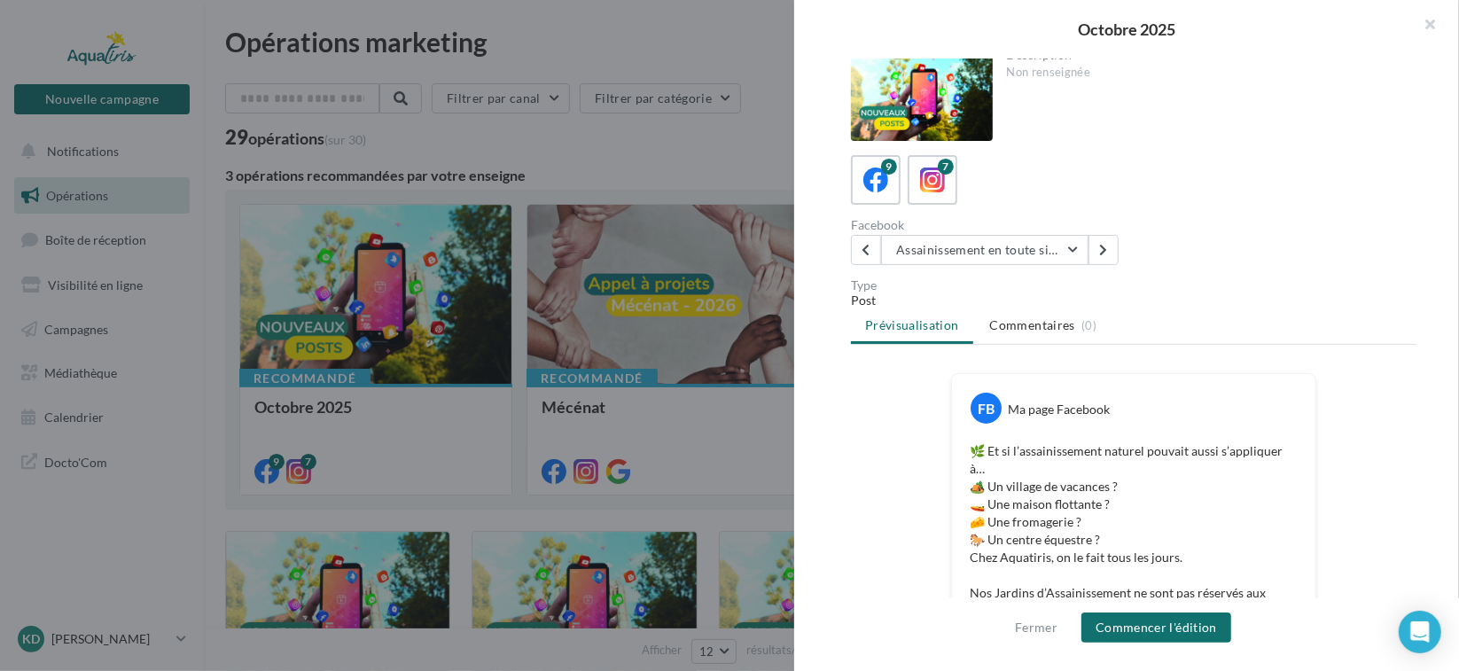
scroll to position [0, 0]
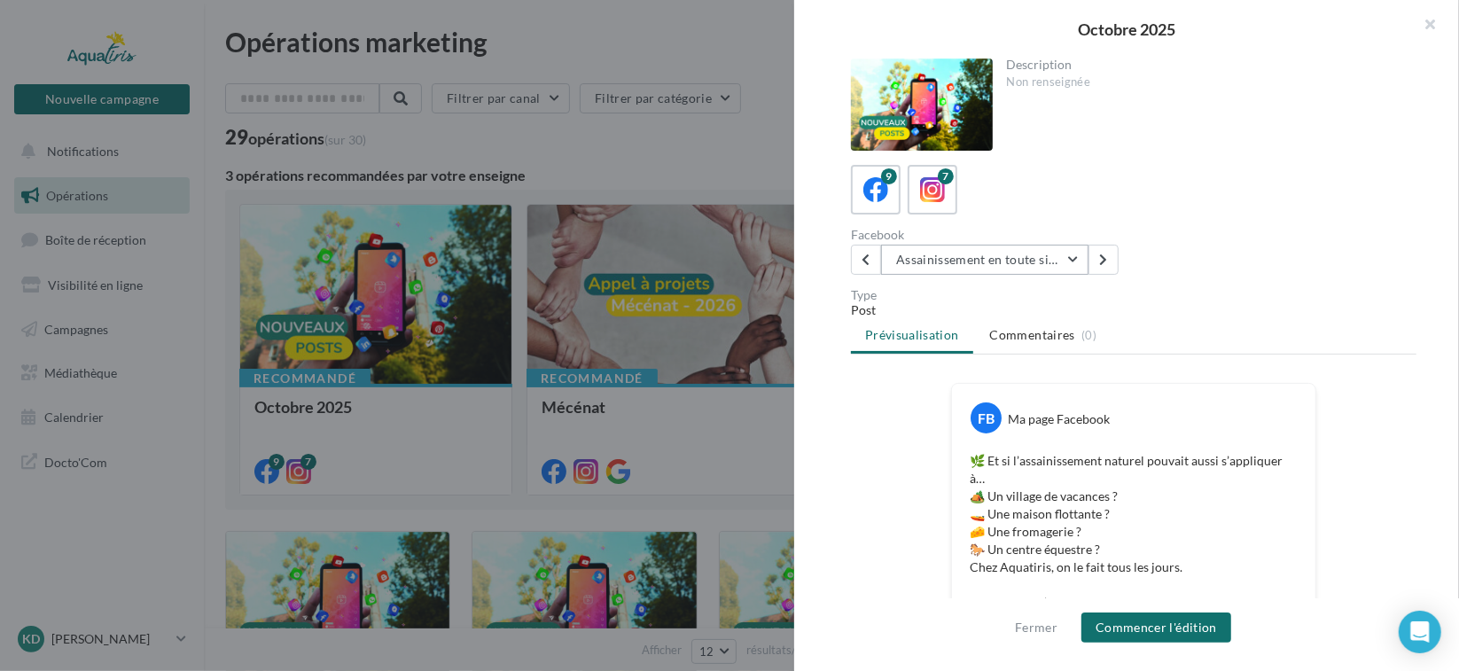
click at [997, 272] on button "Assainissement en toute situation" at bounding box center [984, 260] width 207 height 30
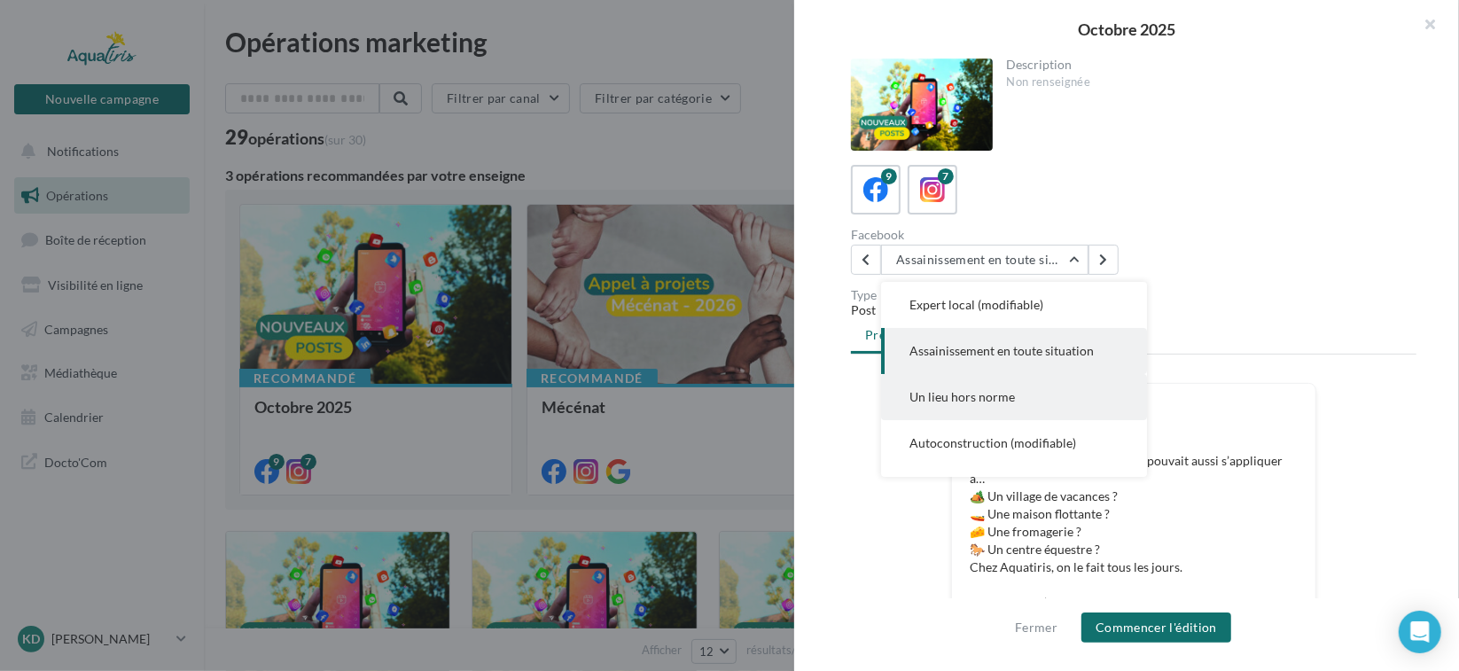
click at [1008, 393] on span "Un lieu hors norme" at bounding box center [961, 396] width 105 height 15
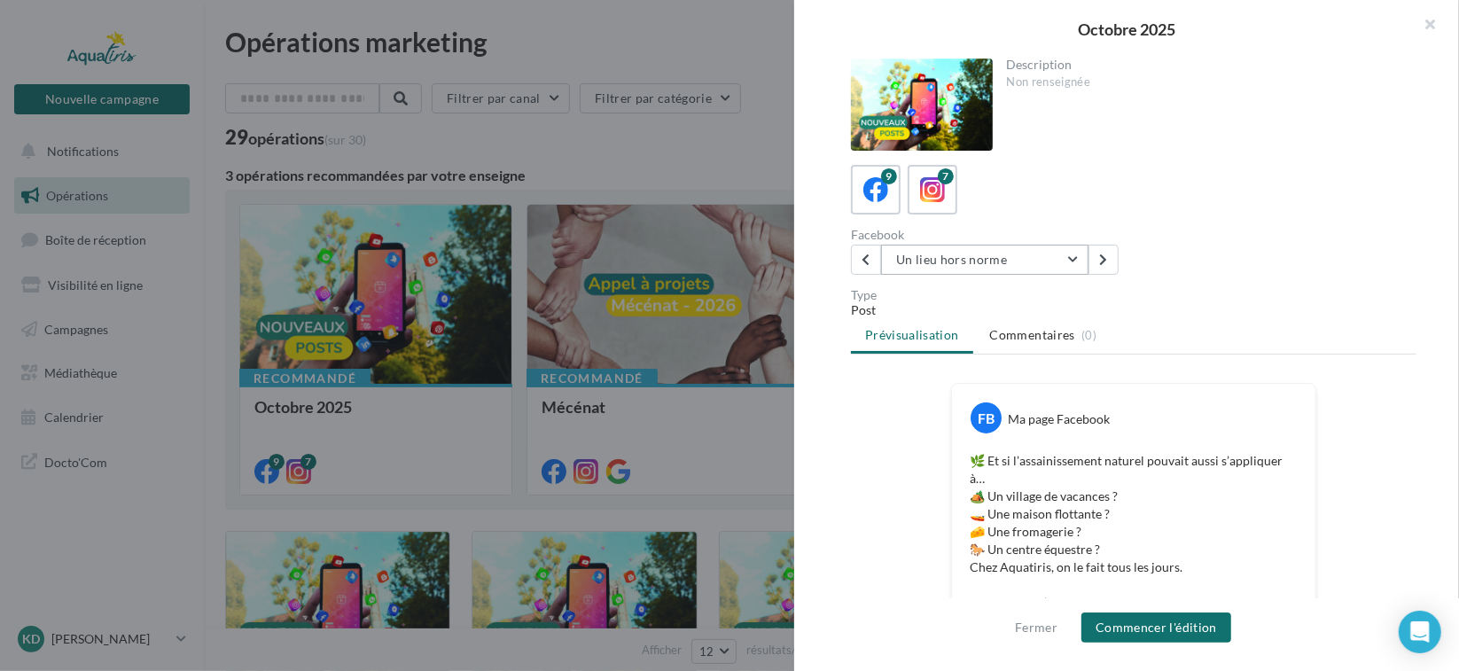
click at [1059, 261] on button "Un lieu hors norme" at bounding box center [984, 260] width 207 height 30
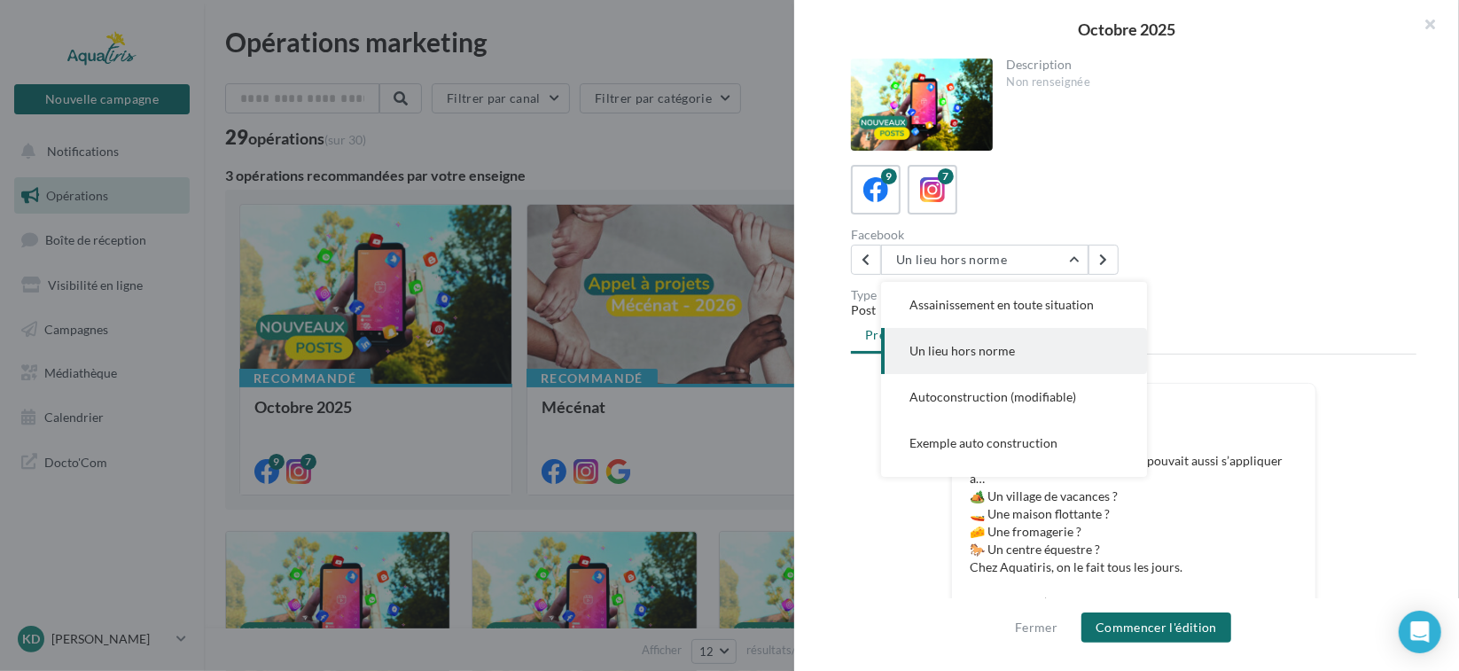
click at [1041, 386] on button "Autoconstruction (modifiable)" at bounding box center [1014, 397] width 266 height 46
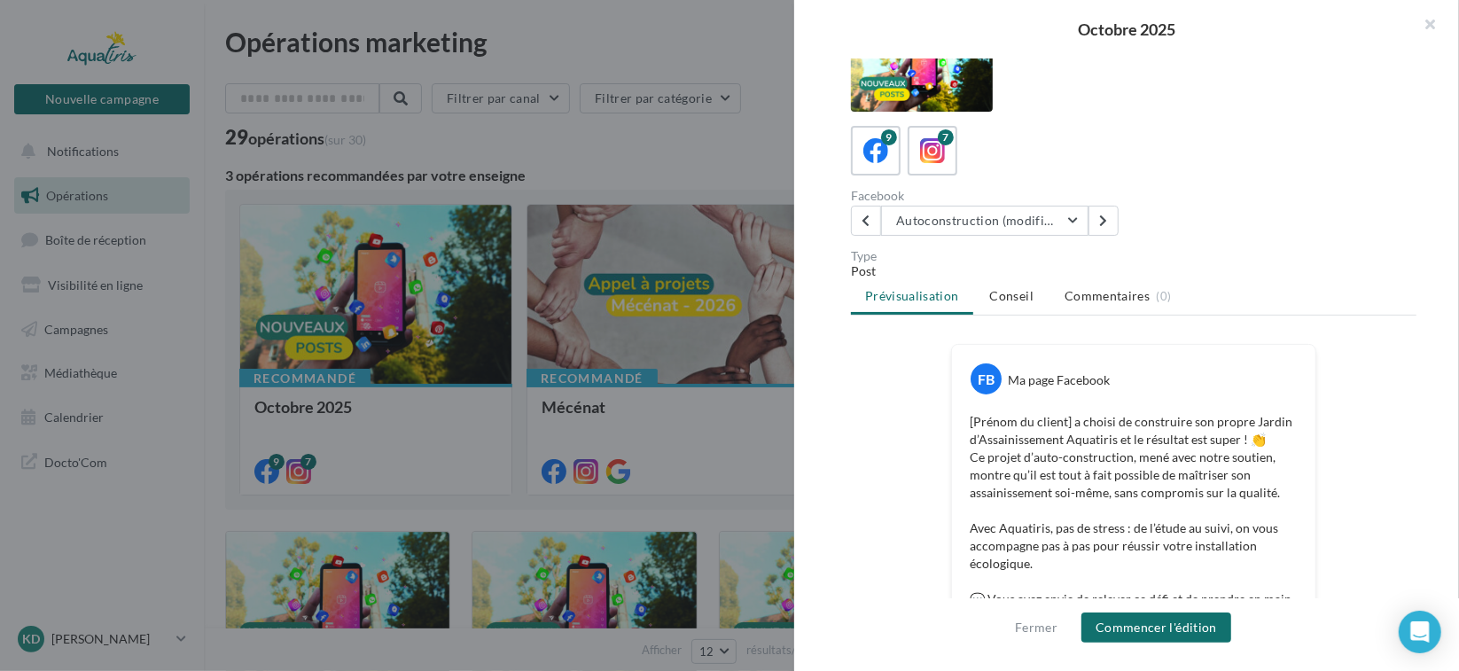
scroll to position [0, 0]
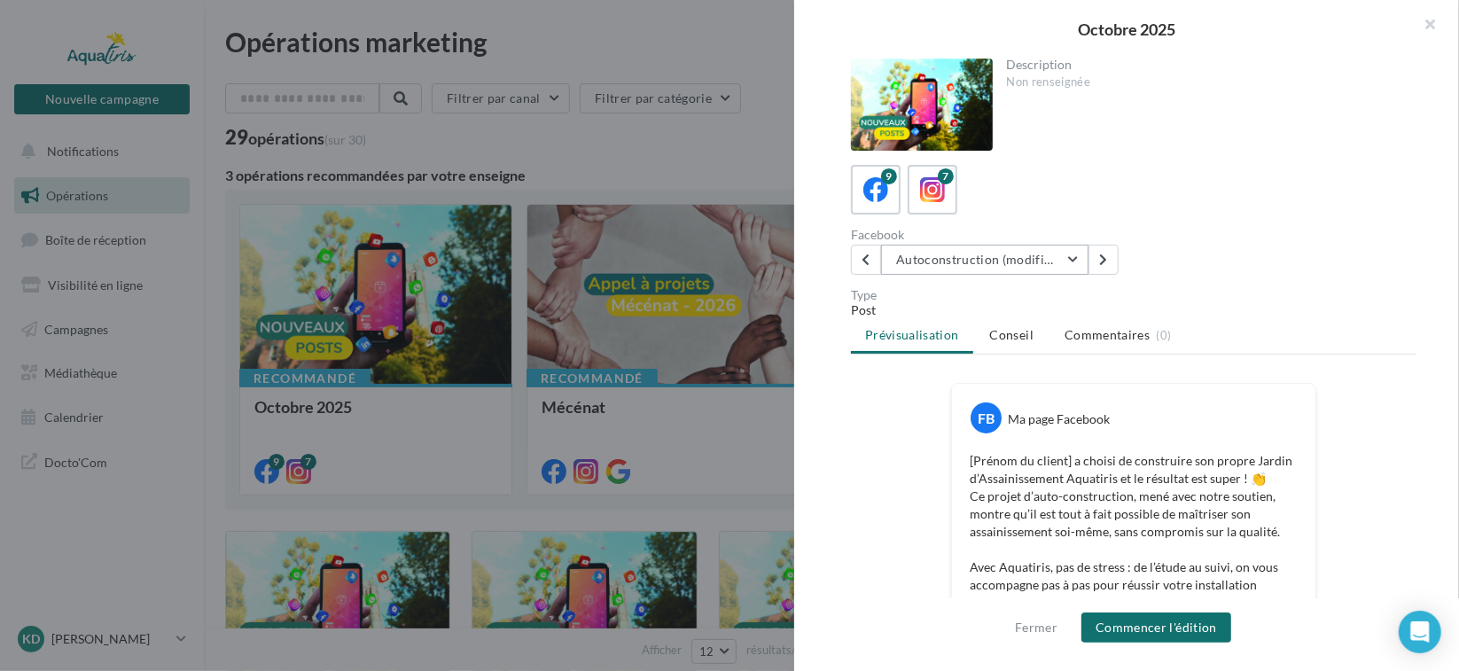
click at [1073, 262] on button "Autoconstruction (modifiable)" at bounding box center [984, 260] width 207 height 30
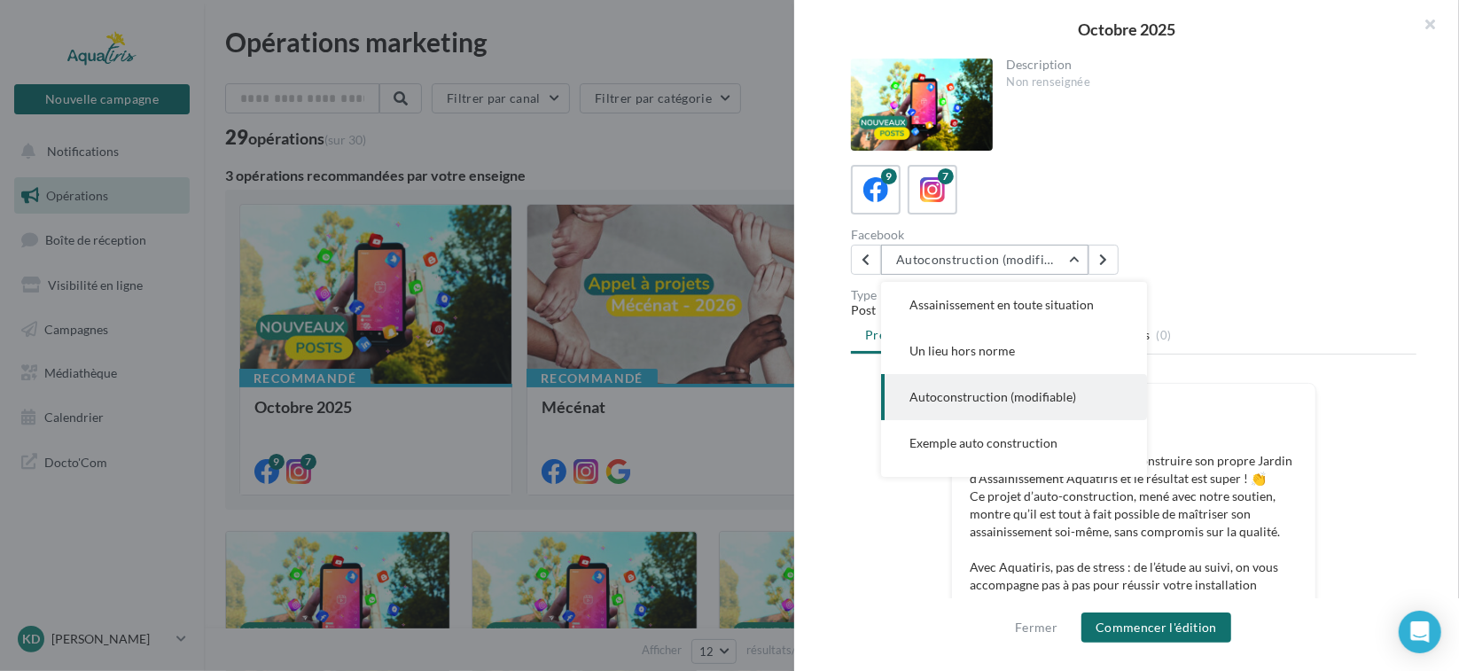
scroll to position [184, 0]
click at [1048, 395] on span "Exemple auto construction" at bounding box center [983, 396] width 148 height 15
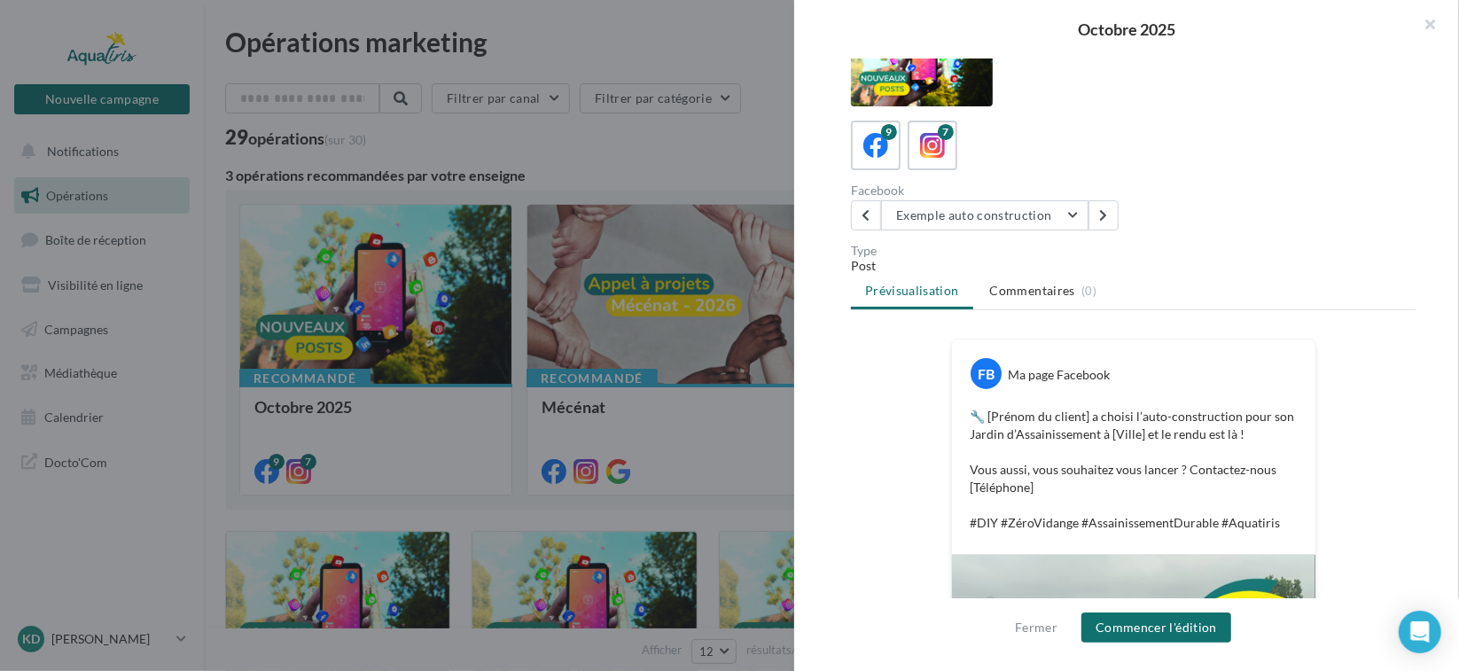
scroll to position [0, 0]
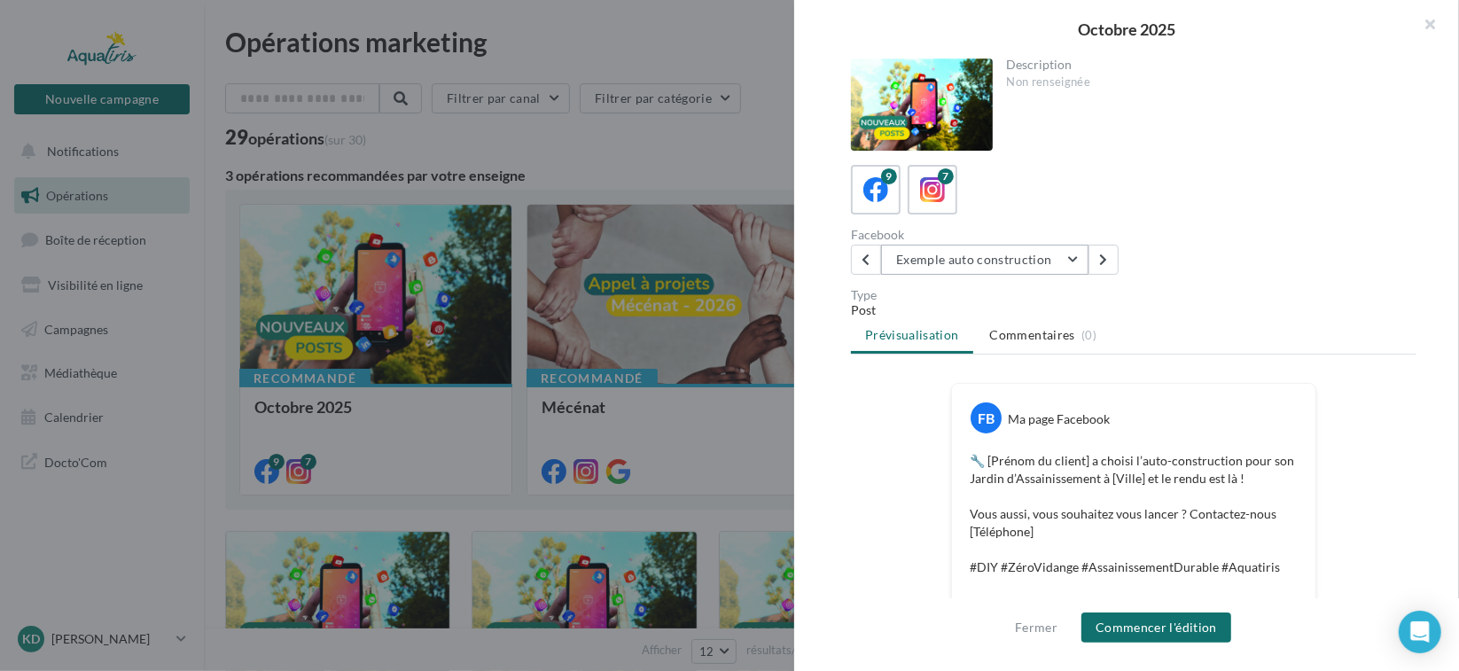
click at [989, 265] on button "Exemple auto construction" at bounding box center [984, 260] width 207 height 30
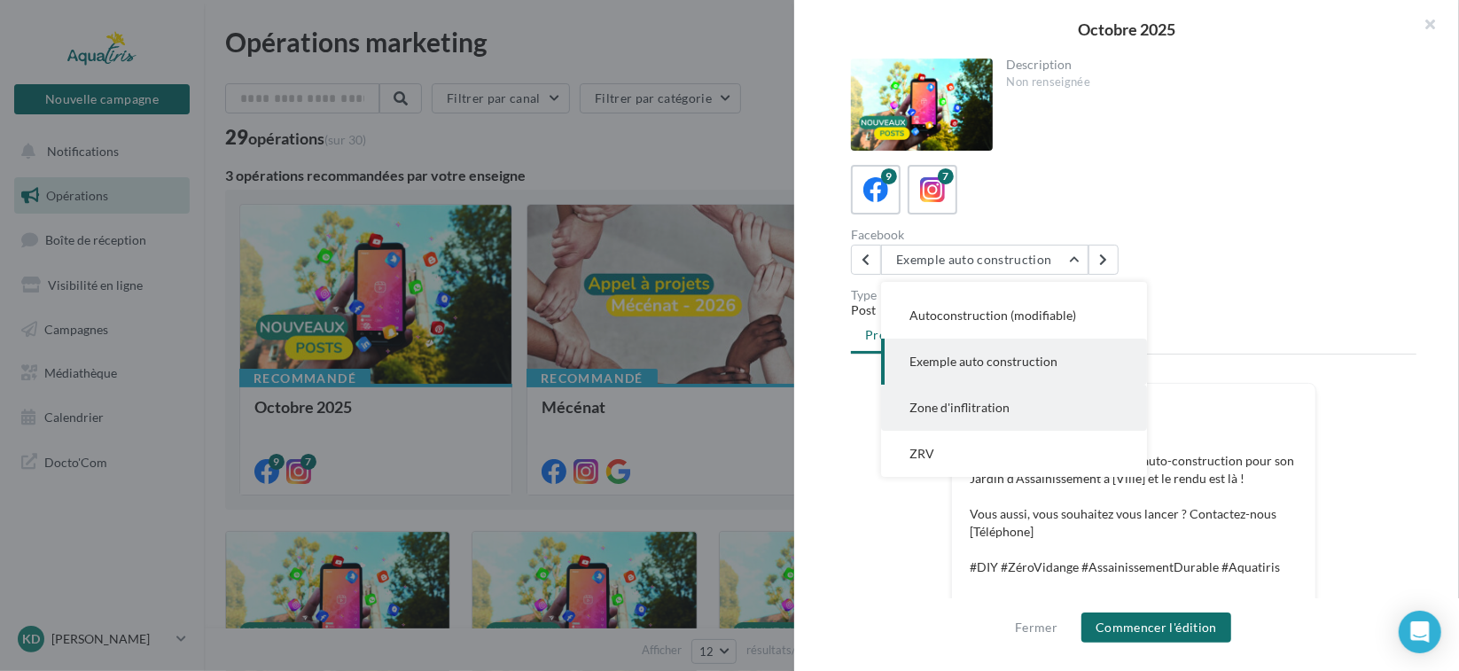
click at [1007, 410] on span "Zone d'inflitration" at bounding box center [959, 407] width 100 height 15
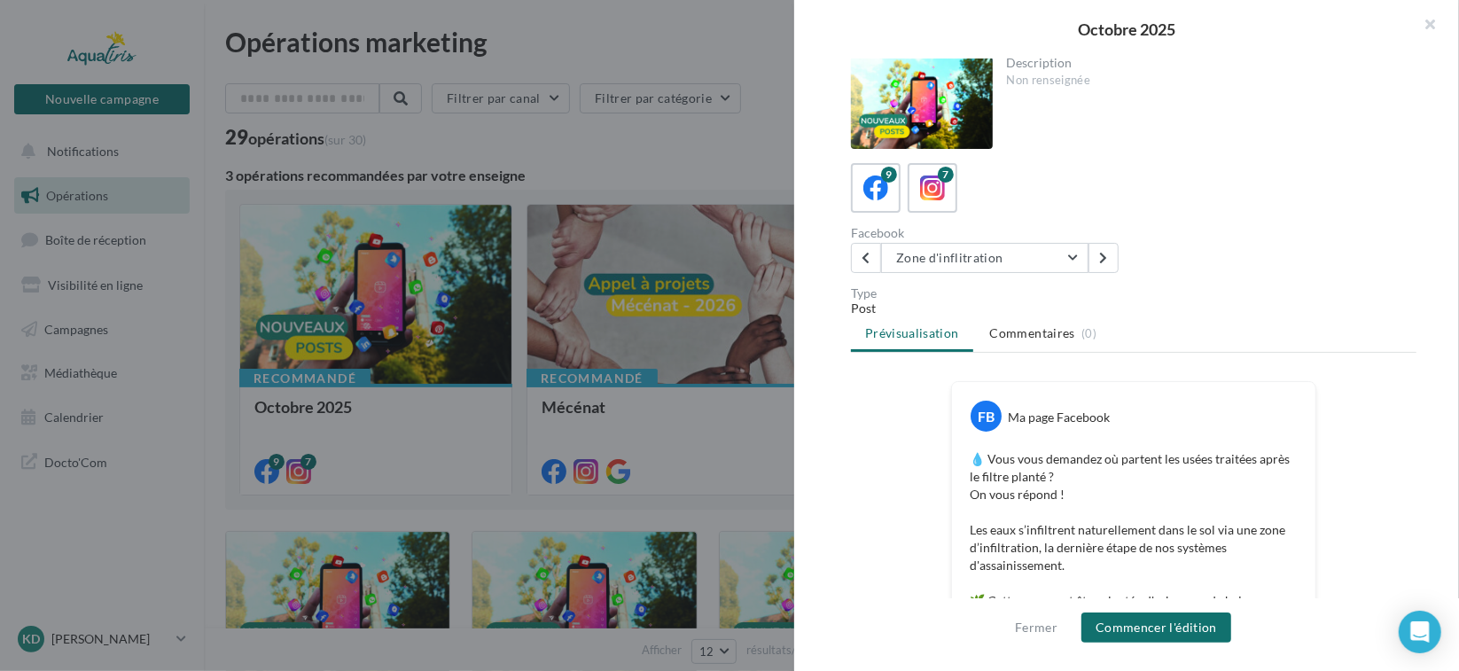
scroll to position [0, 0]
click at [1033, 256] on button "Zone d'inflitration" at bounding box center [984, 260] width 207 height 30
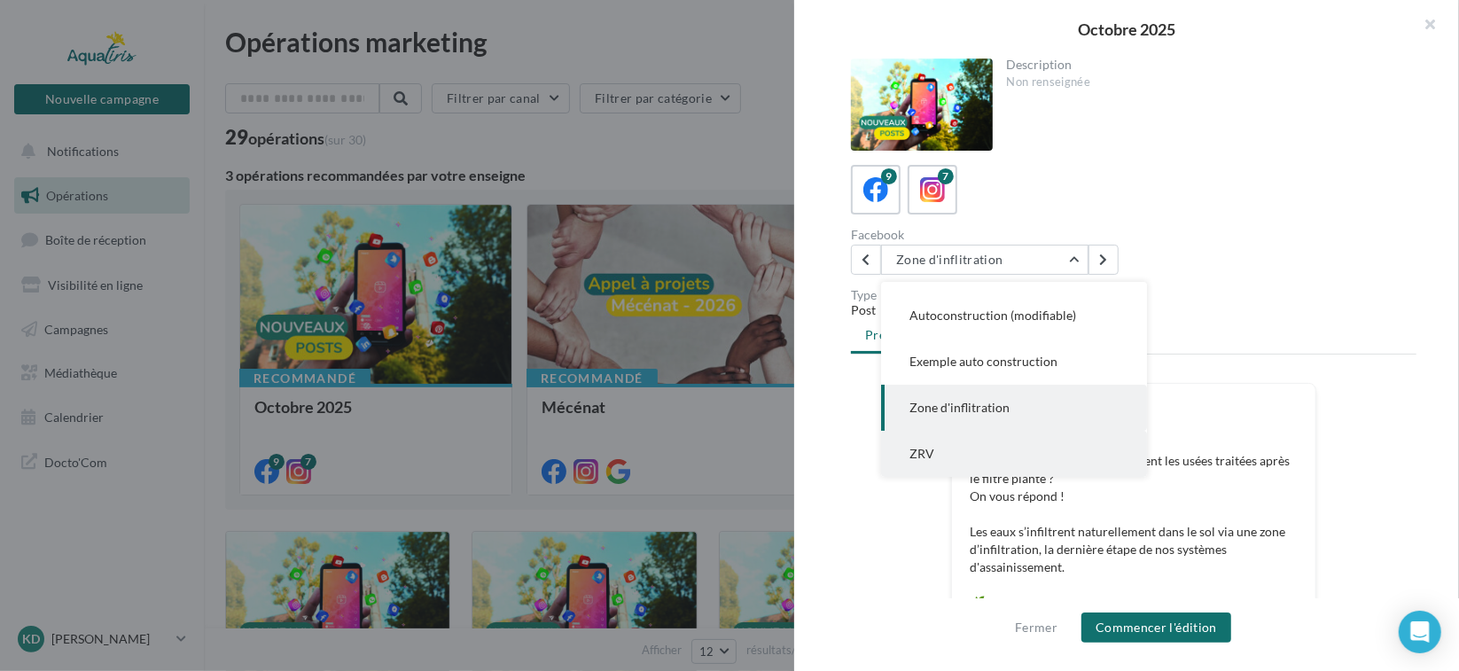
click at [989, 453] on button "ZRV" at bounding box center [1014, 454] width 266 height 46
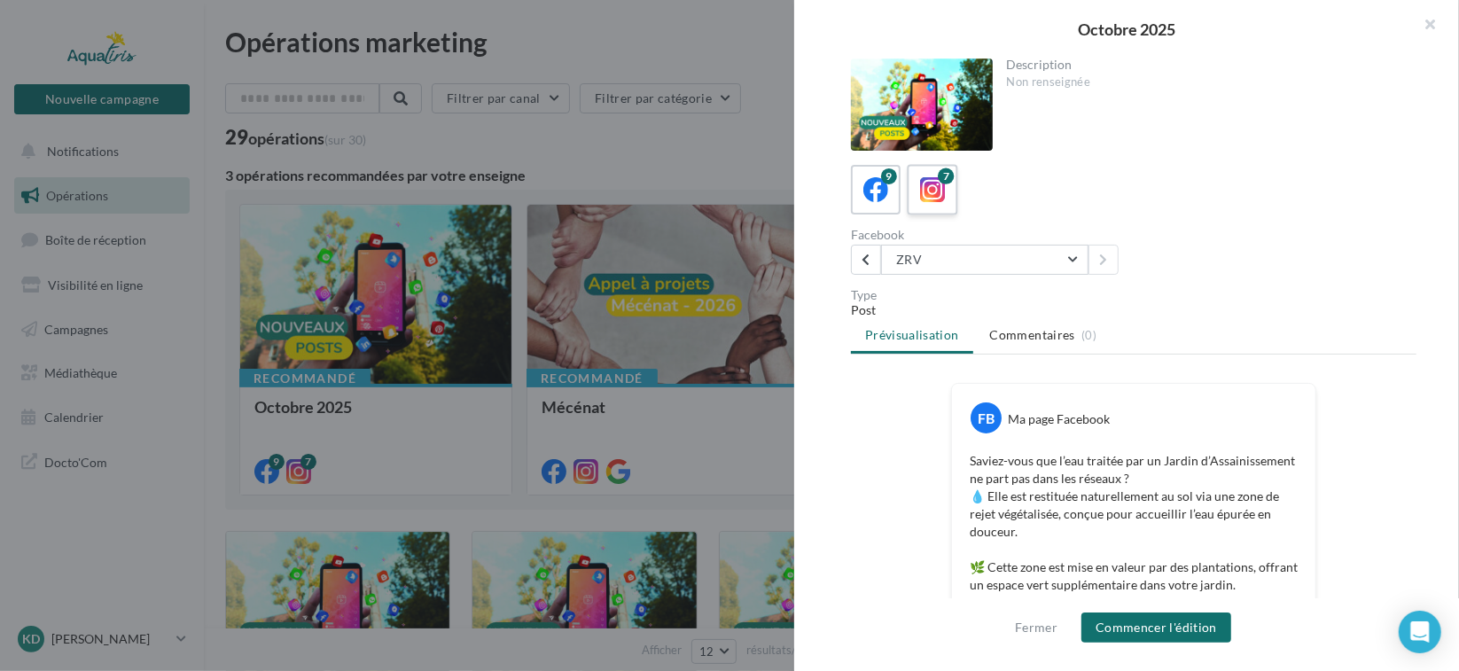
click at [937, 196] on icon at bounding box center [933, 190] width 26 height 26
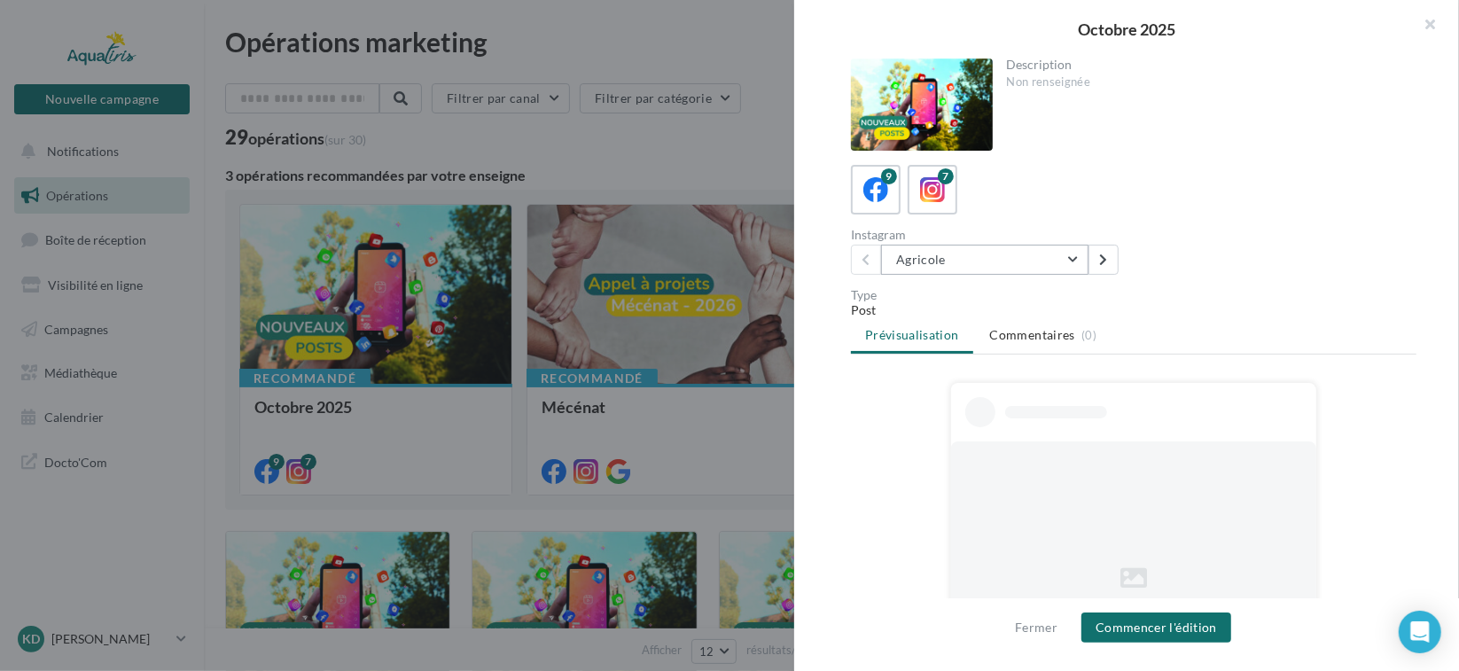
click at [971, 263] on button "Agricole" at bounding box center [984, 260] width 207 height 30
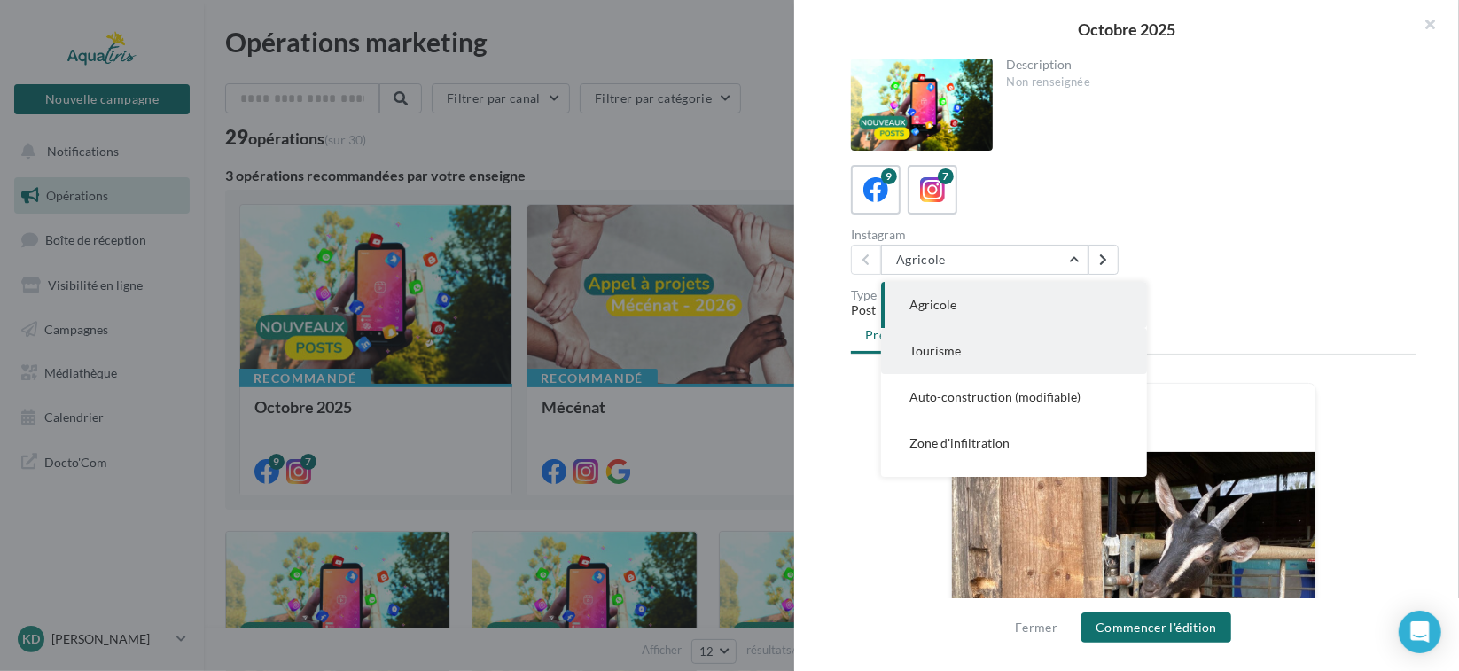
click at [967, 338] on button "Tourisme" at bounding box center [1014, 351] width 266 height 46
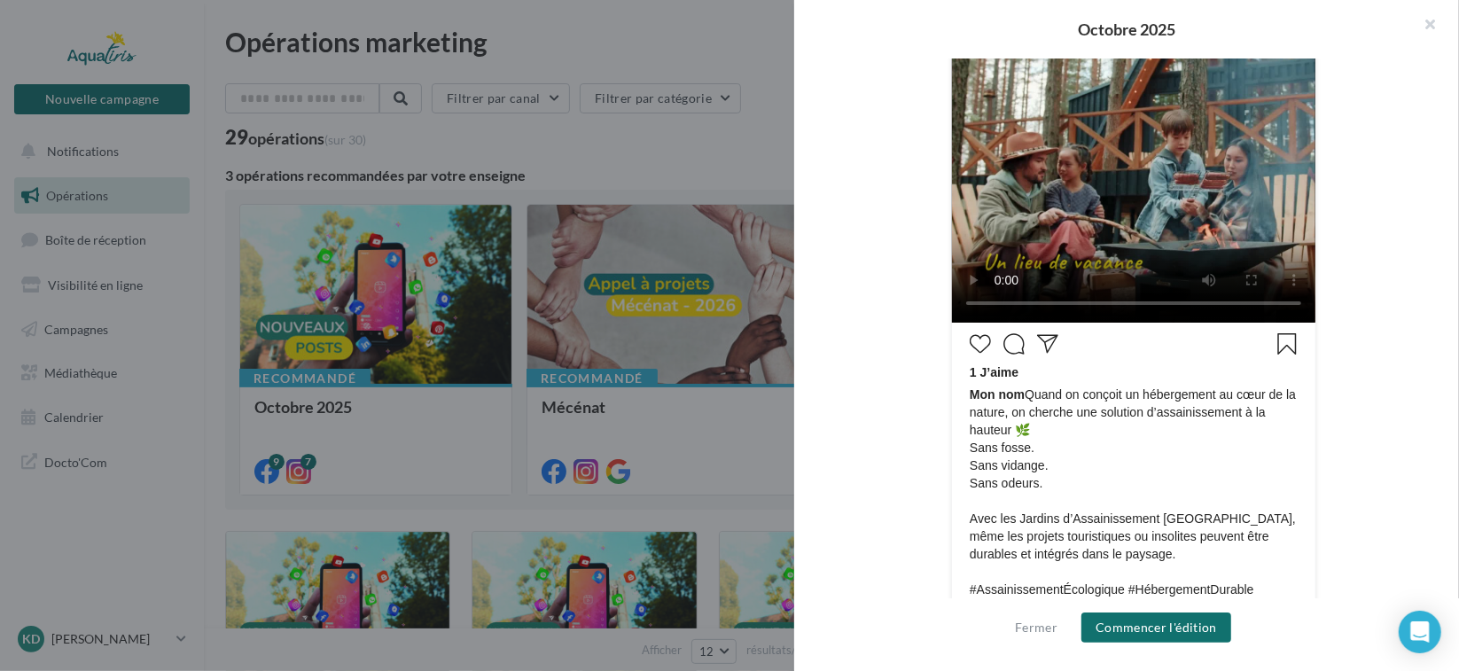
scroll to position [605, 0]
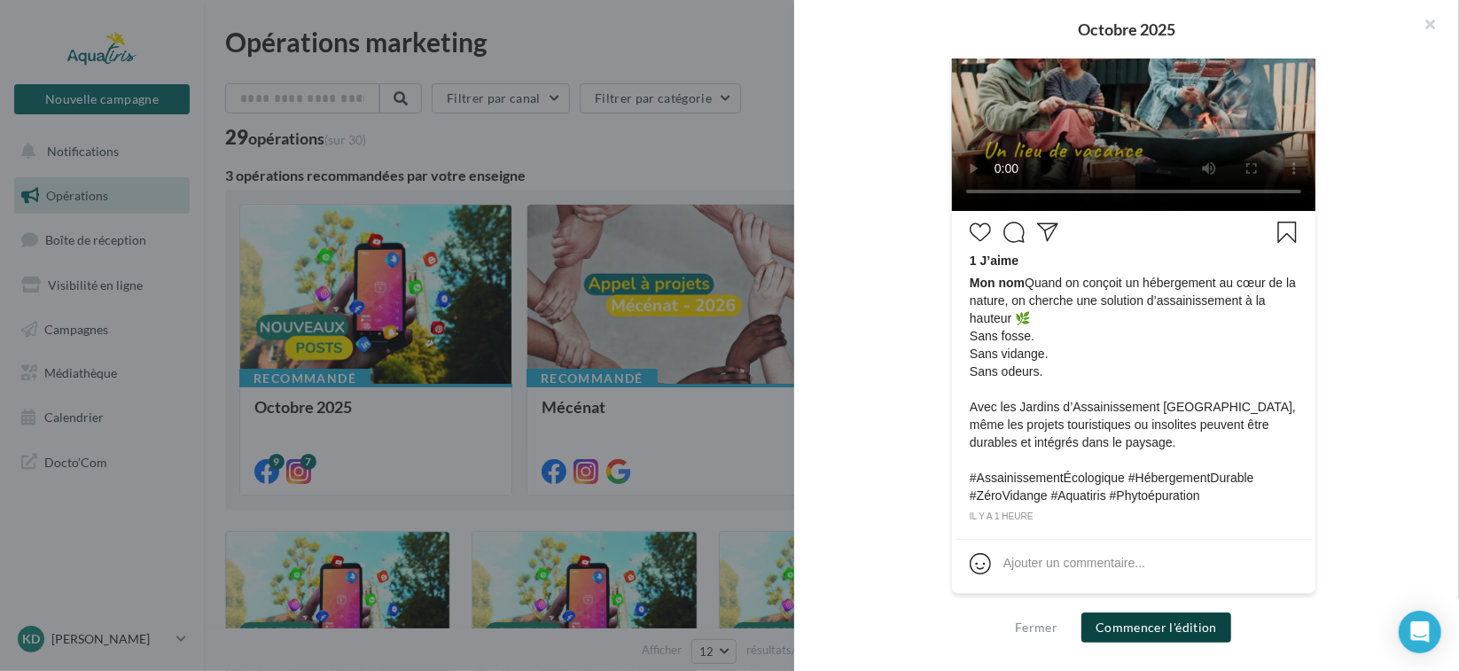
click at [1133, 617] on button "Commencer l'édition" at bounding box center [1156, 627] width 150 height 30
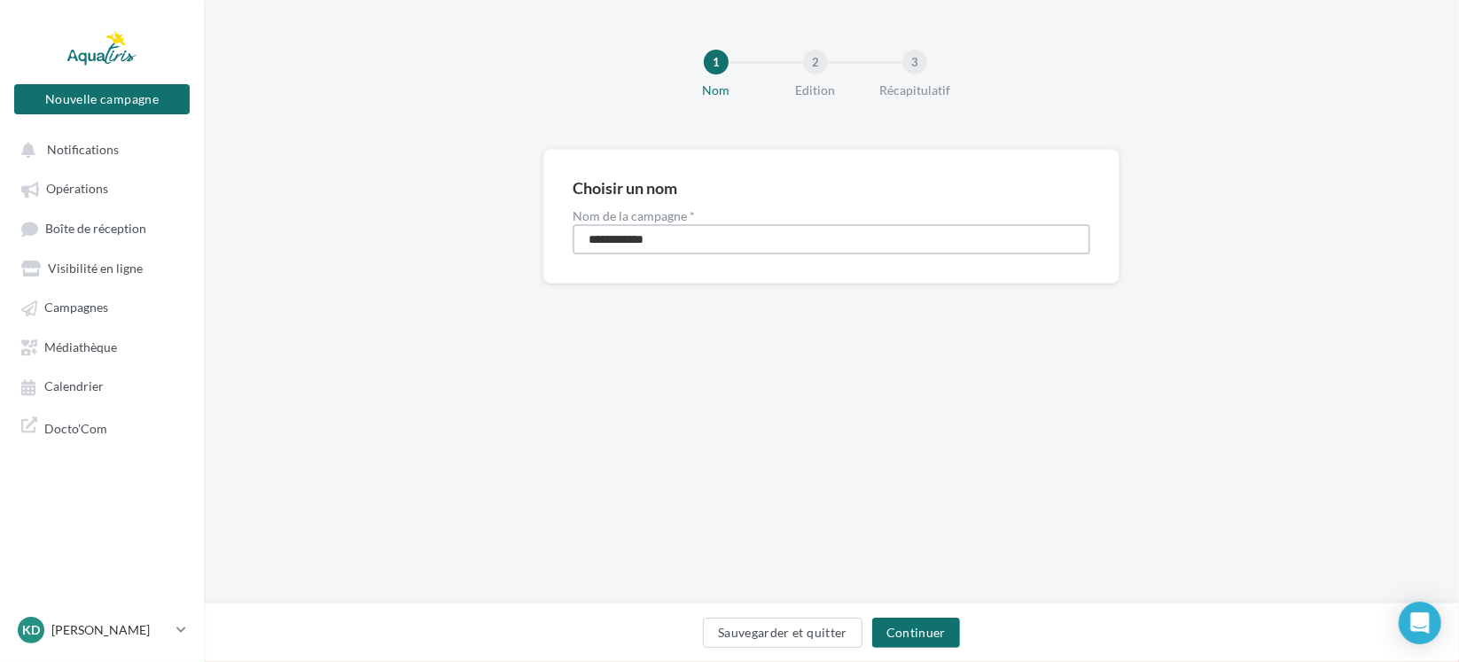
click at [641, 233] on input "**********" at bounding box center [832, 239] width 518 height 30
drag, startPoint x: 670, startPoint y: 237, endPoint x: 521, endPoint y: 243, distance: 149.0
click at [521, 243] on div "**********" at bounding box center [831, 244] width 1255 height 191
type input "*"
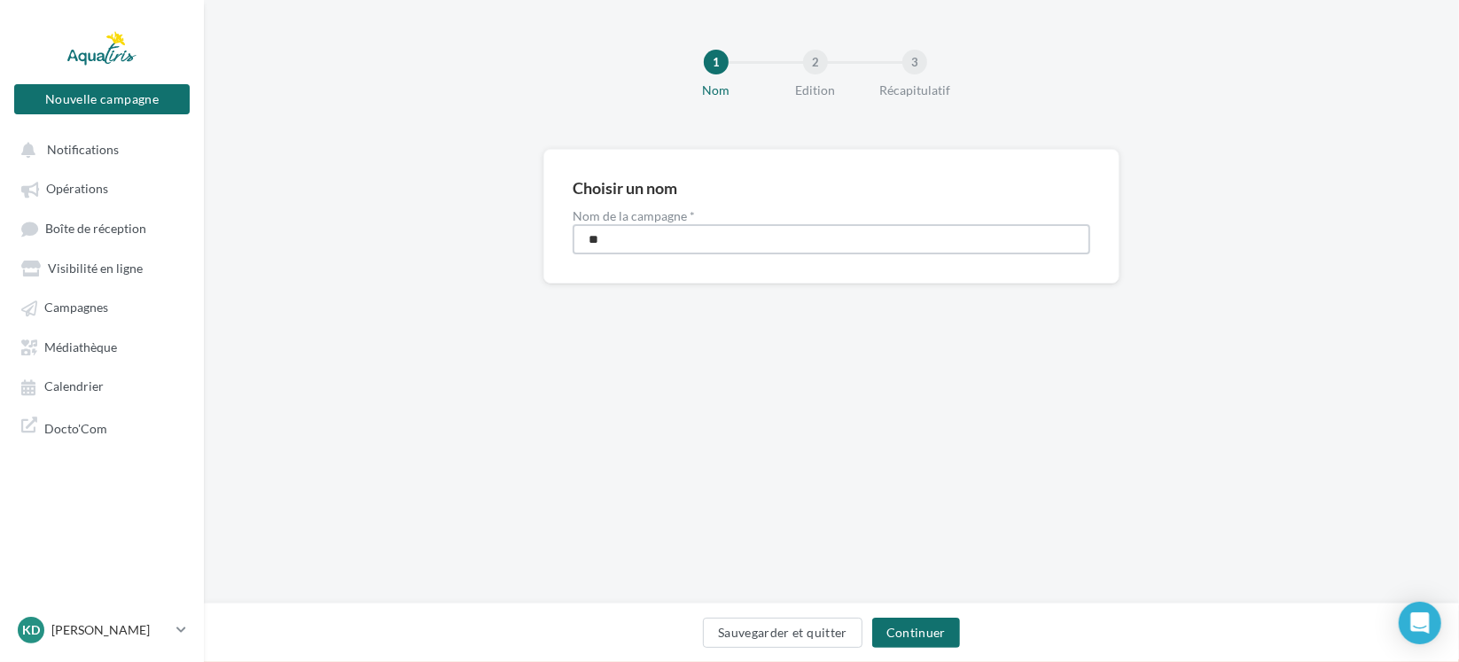
type input "*"
type input "**********"
click at [899, 624] on button "Continuer" at bounding box center [916, 633] width 88 height 30
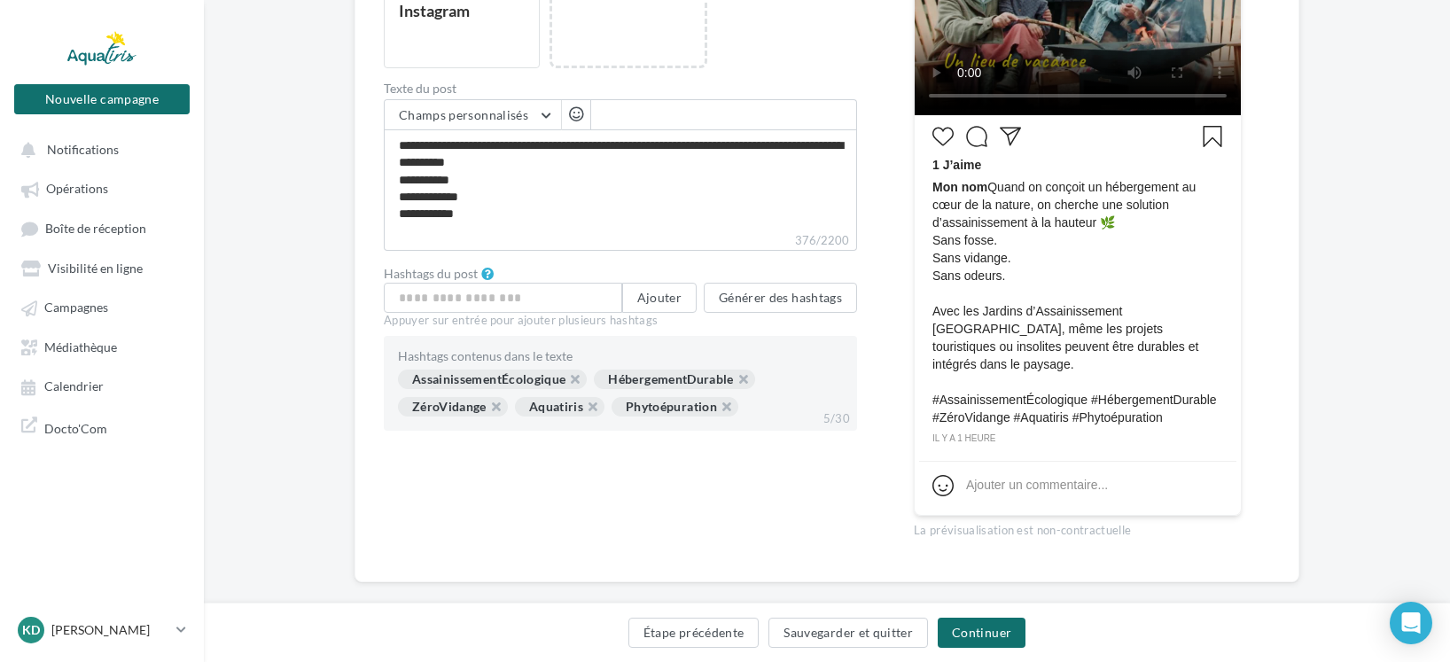
scroll to position [511, 0]
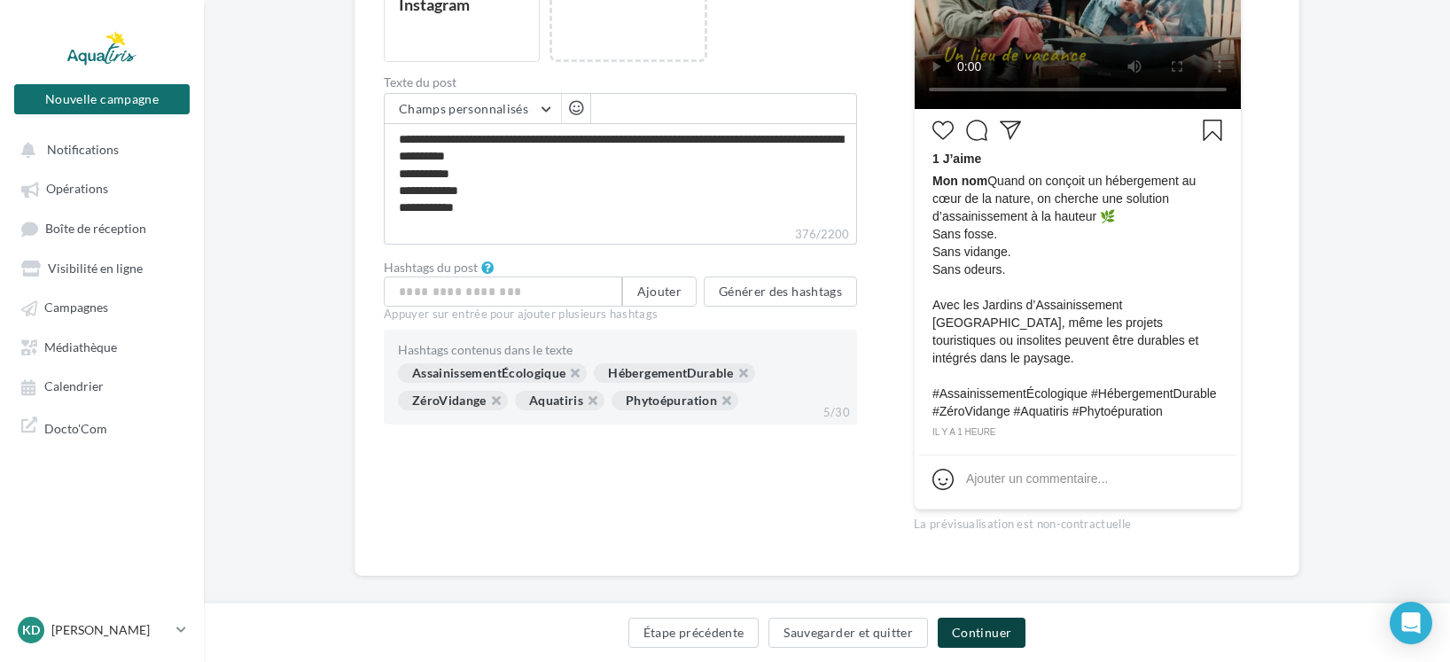
click at [994, 630] on button "Continuer" at bounding box center [982, 633] width 88 height 30
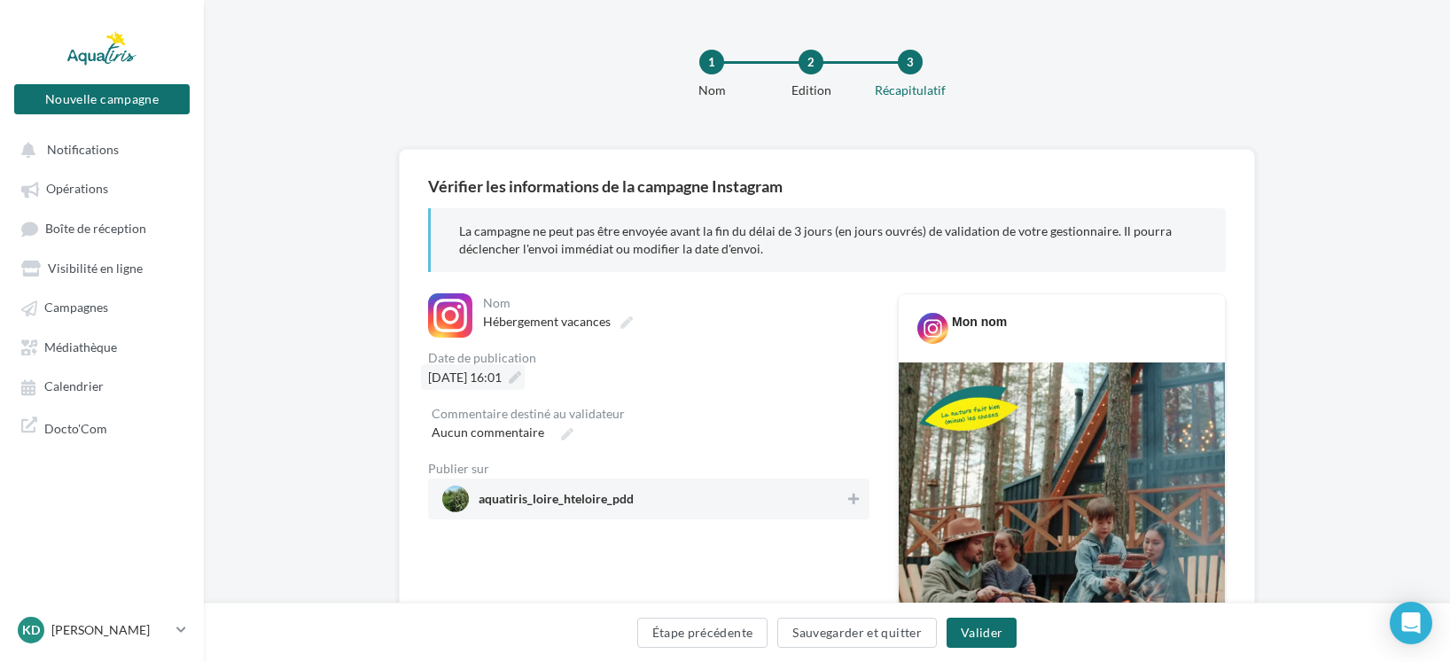
click at [525, 380] on div "[DATE] 16:01" at bounding box center [473, 377] width 104 height 26
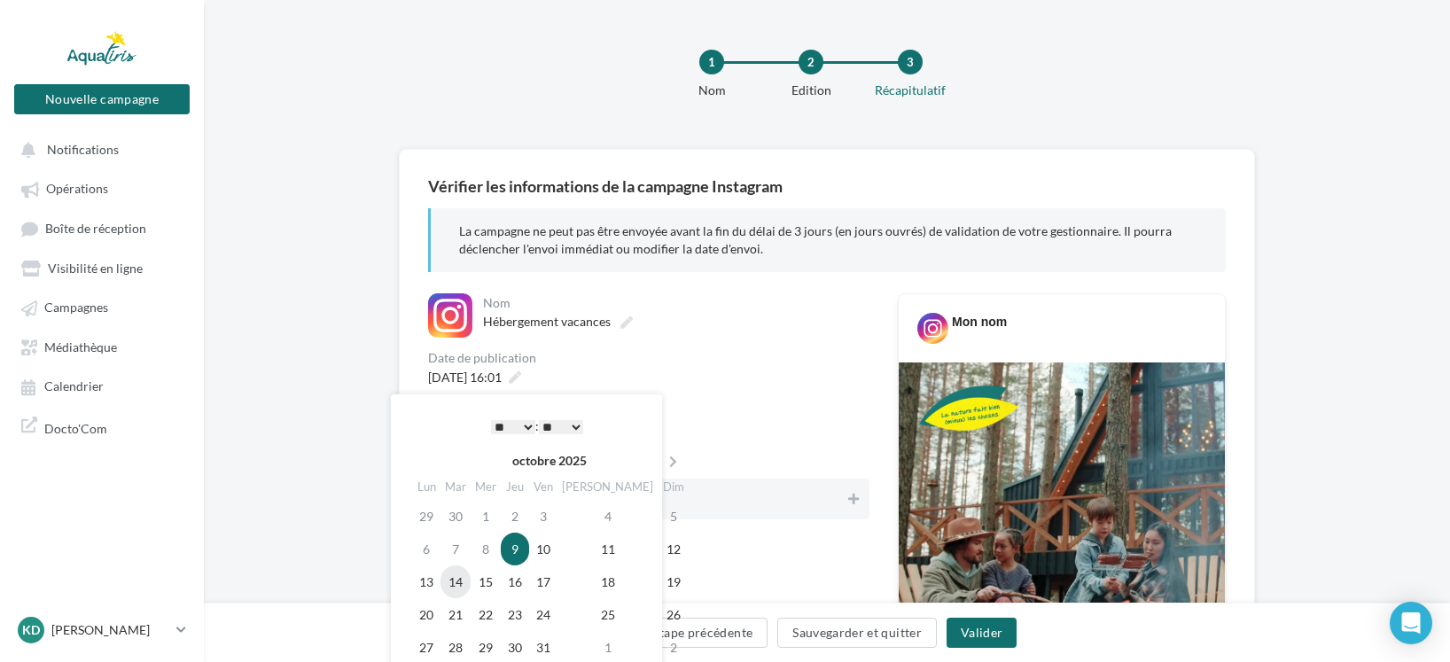
click at [465, 581] on td "14" at bounding box center [456, 582] width 30 height 33
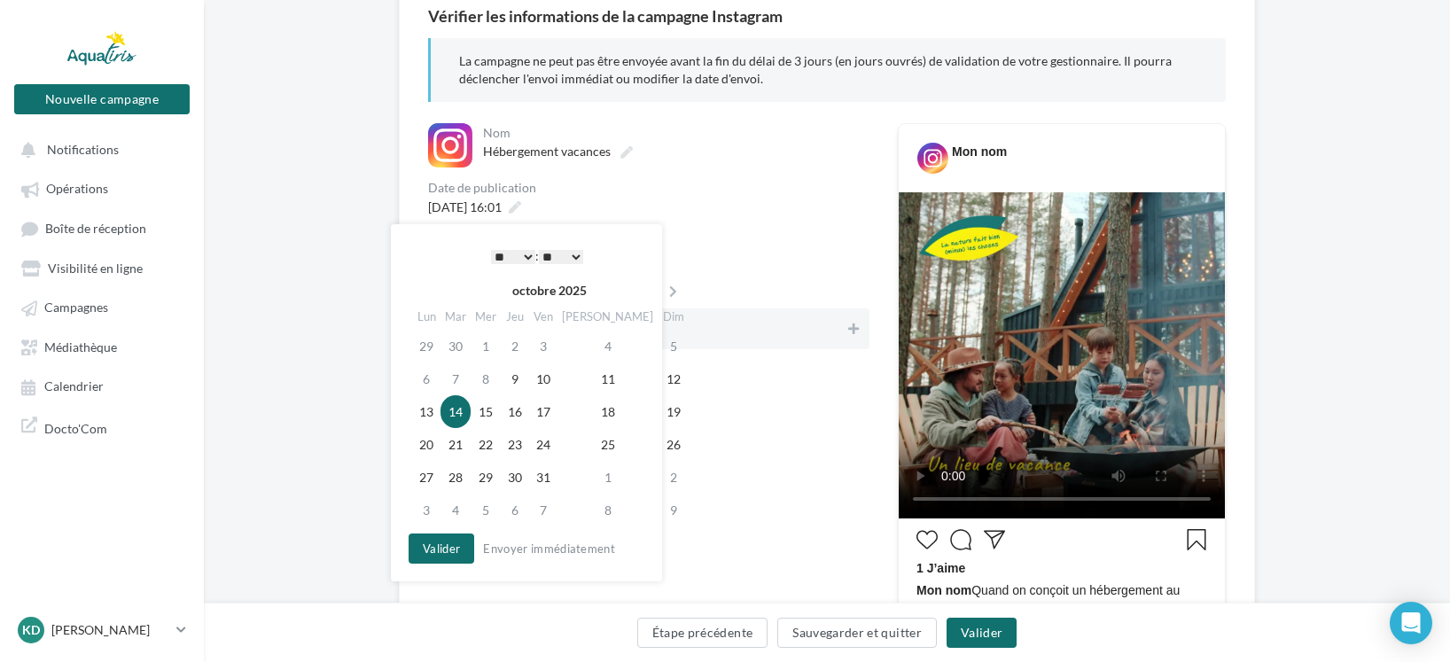
scroll to position [177, 0]
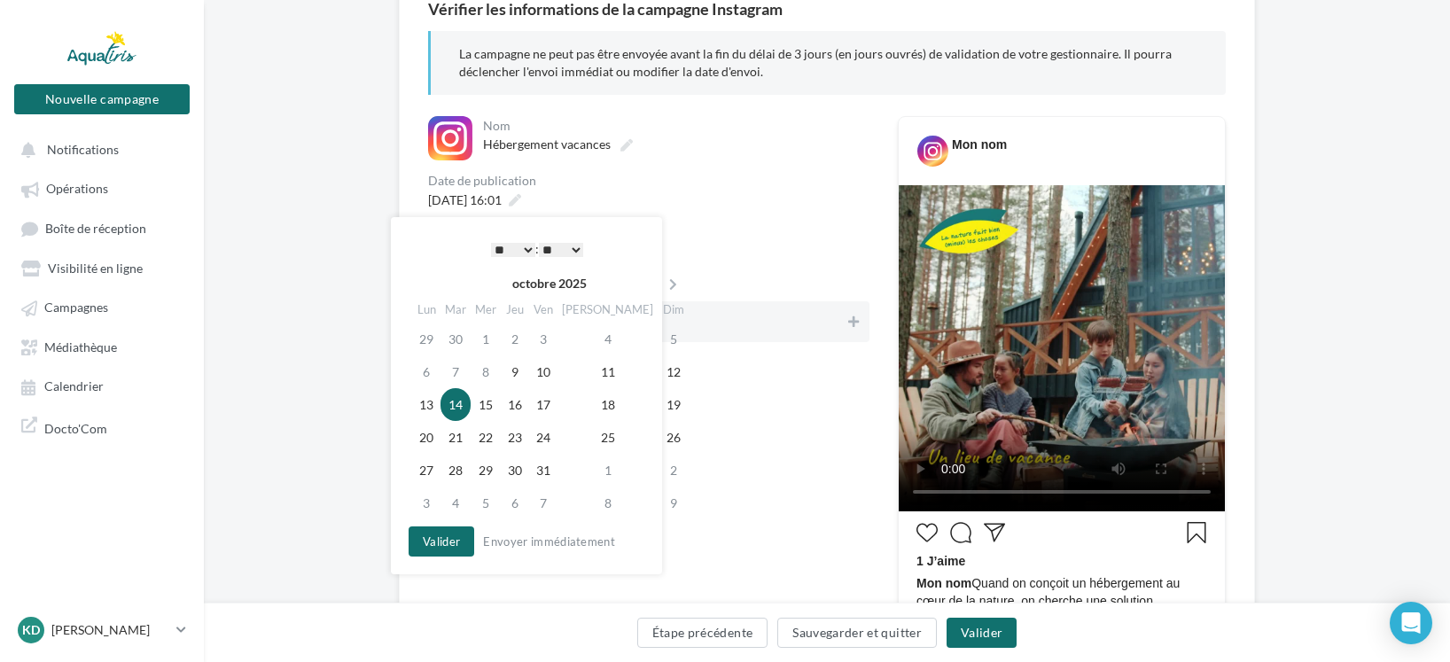
click at [530, 254] on select "* * * * * * * * * * ** ** ** ** ** ** ** ** ** ** ** ** ** **" at bounding box center [513, 250] width 44 height 14
click at [451, 542] on button "Valider" at bounding box center [442, 542] width 66 height 30
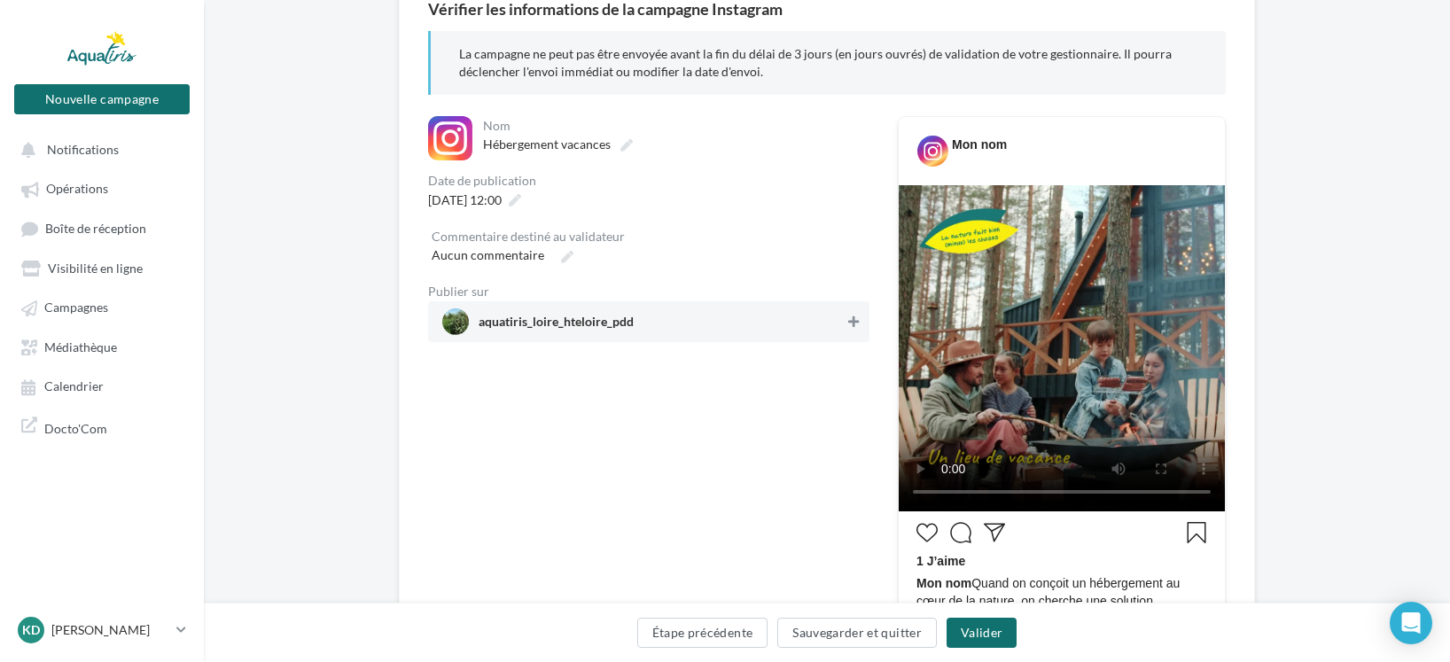
click at [860, 320] on button at bounding box center [854, 321] width 18 height 21
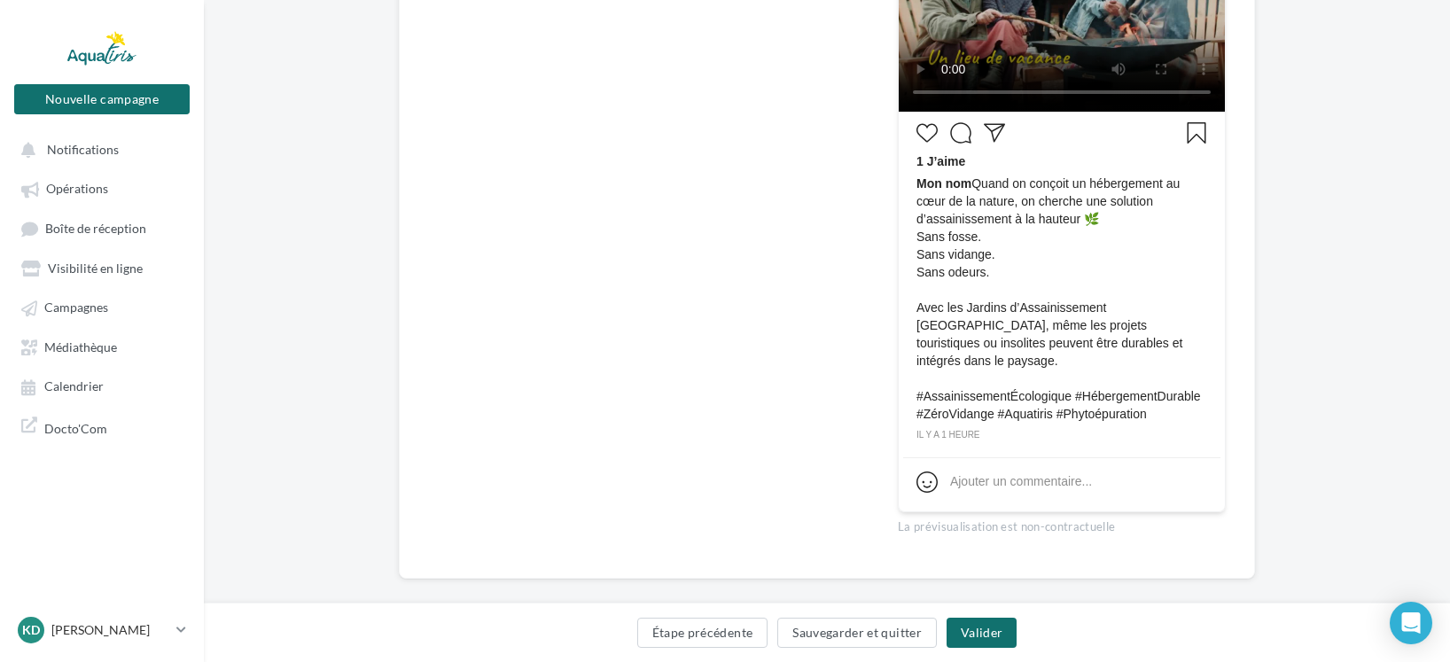
scroll to position [579, 0]
click at [987, 632] on button "Valider" at bounding box center [982, 633] width 70 height 30
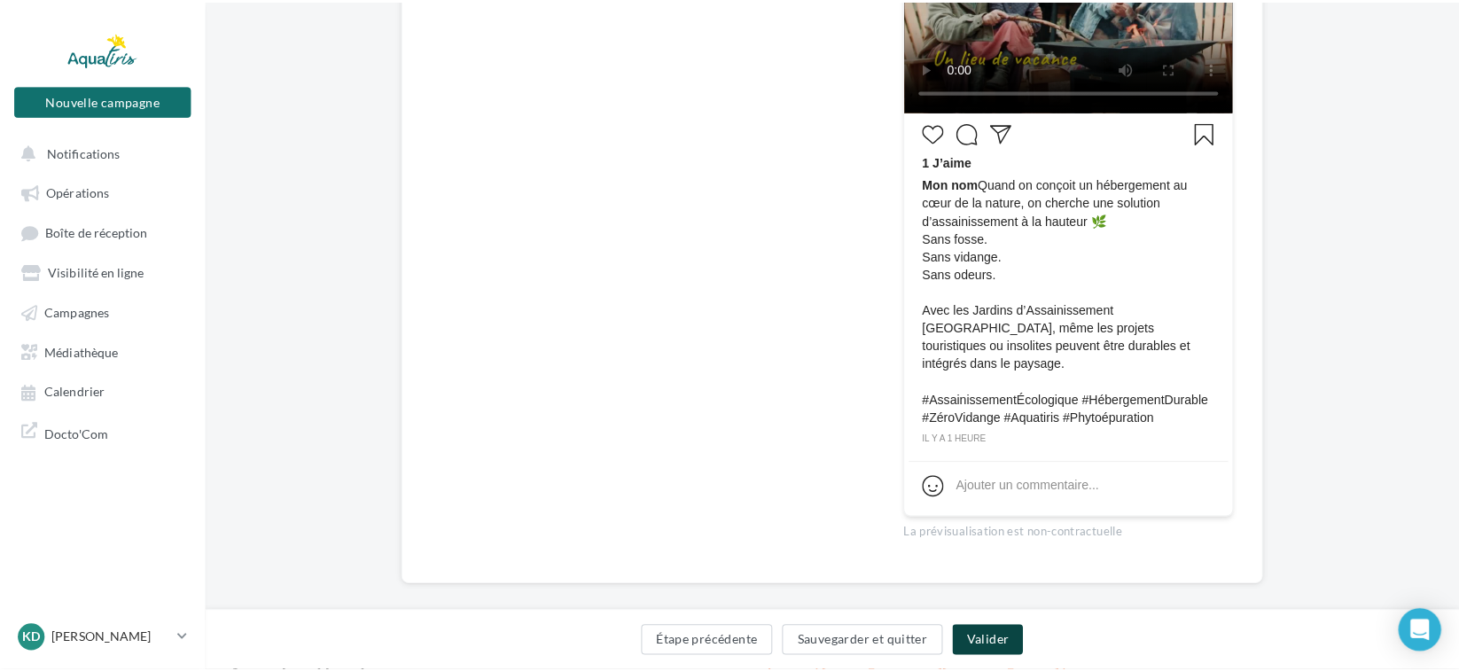
scroll to position [570, 0]
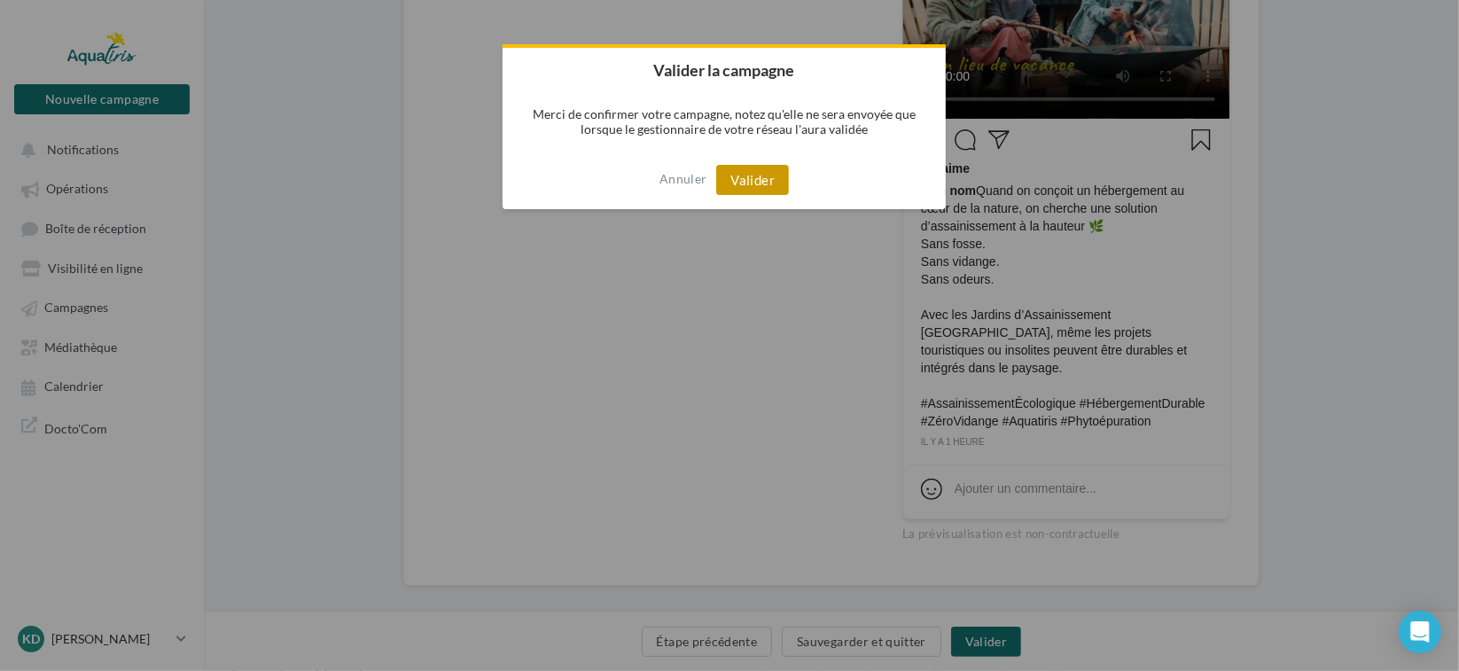
click at [753, 178] on button "Valider" at bounding box center [752, 180] width 73 height 30
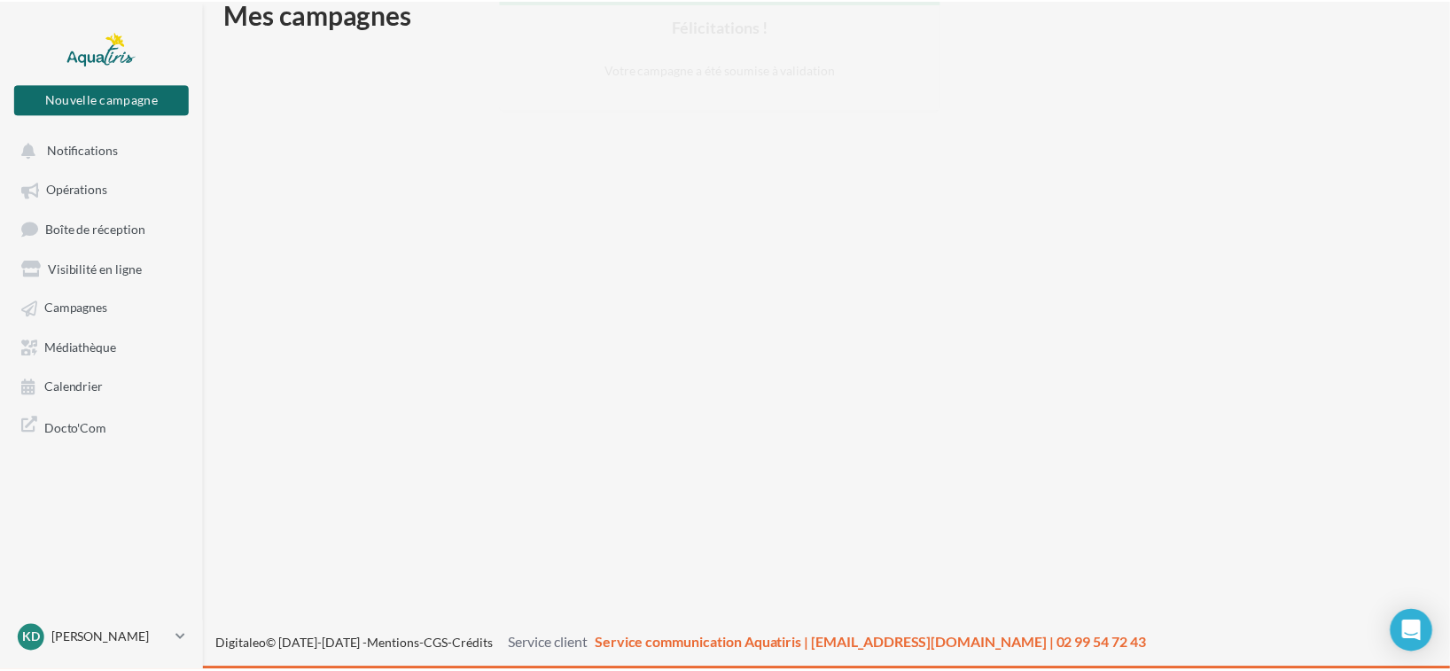
scroll to position [28, 0]
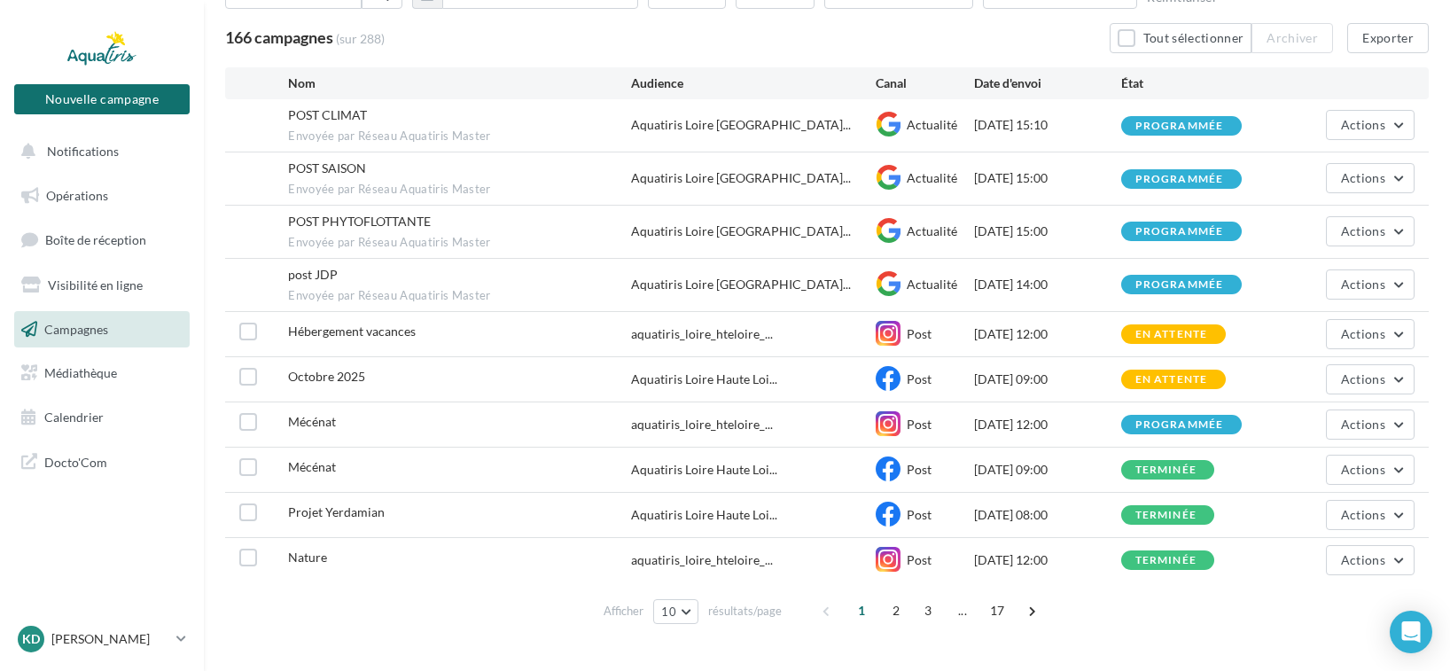
scroll to position [164, 0]
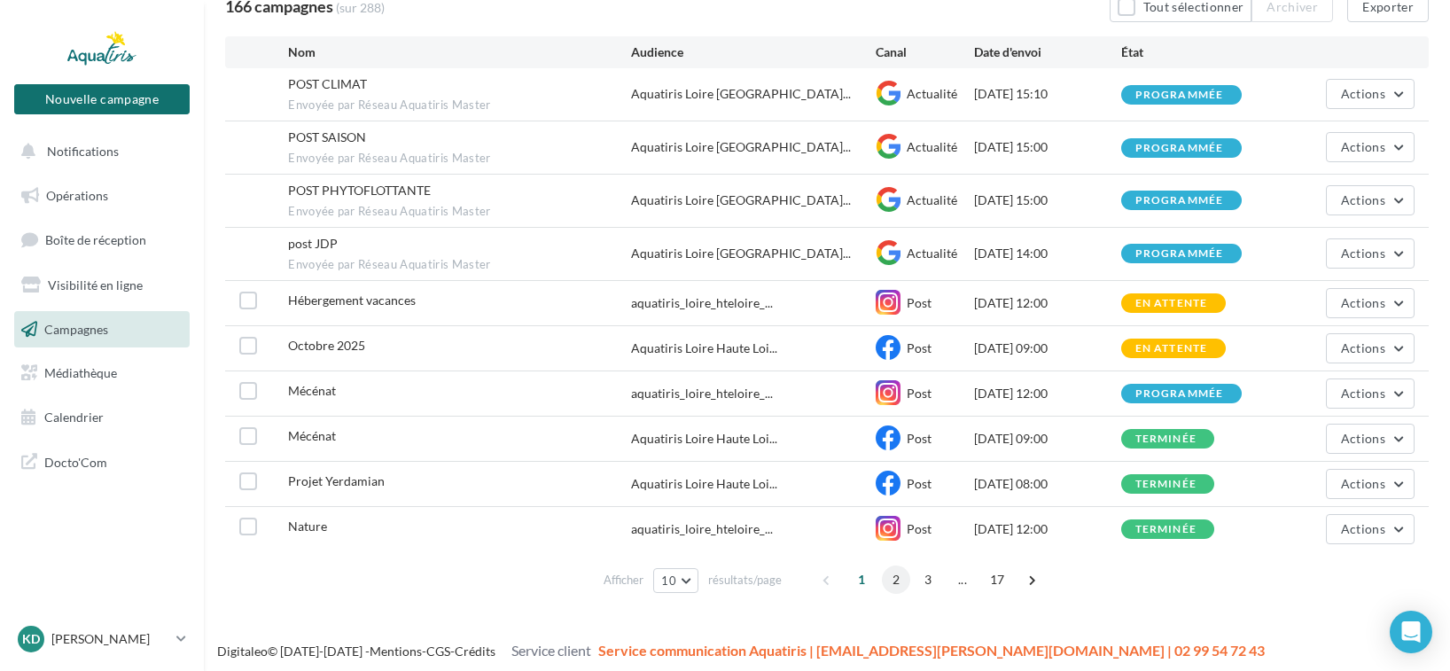
click at [893, 582] on span "2" at bounding box center [896, 580] width 28 height 28
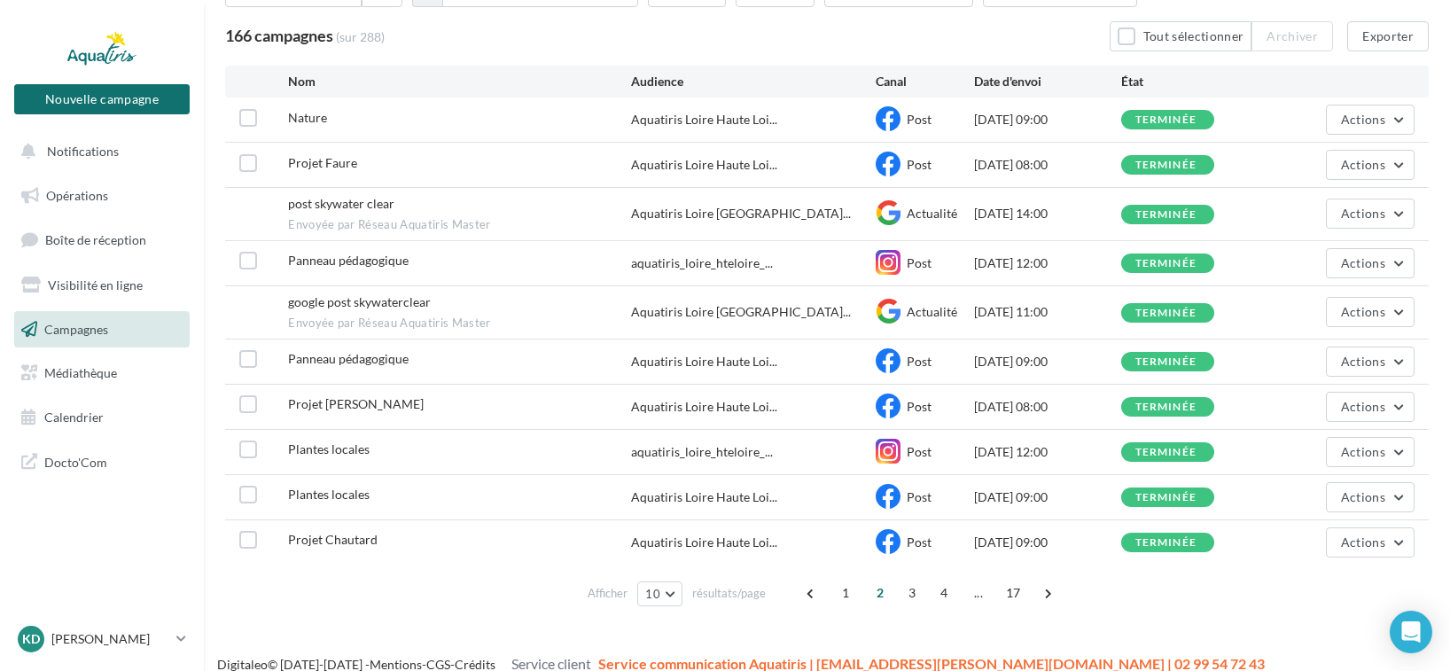
scroll to position [149, 0]
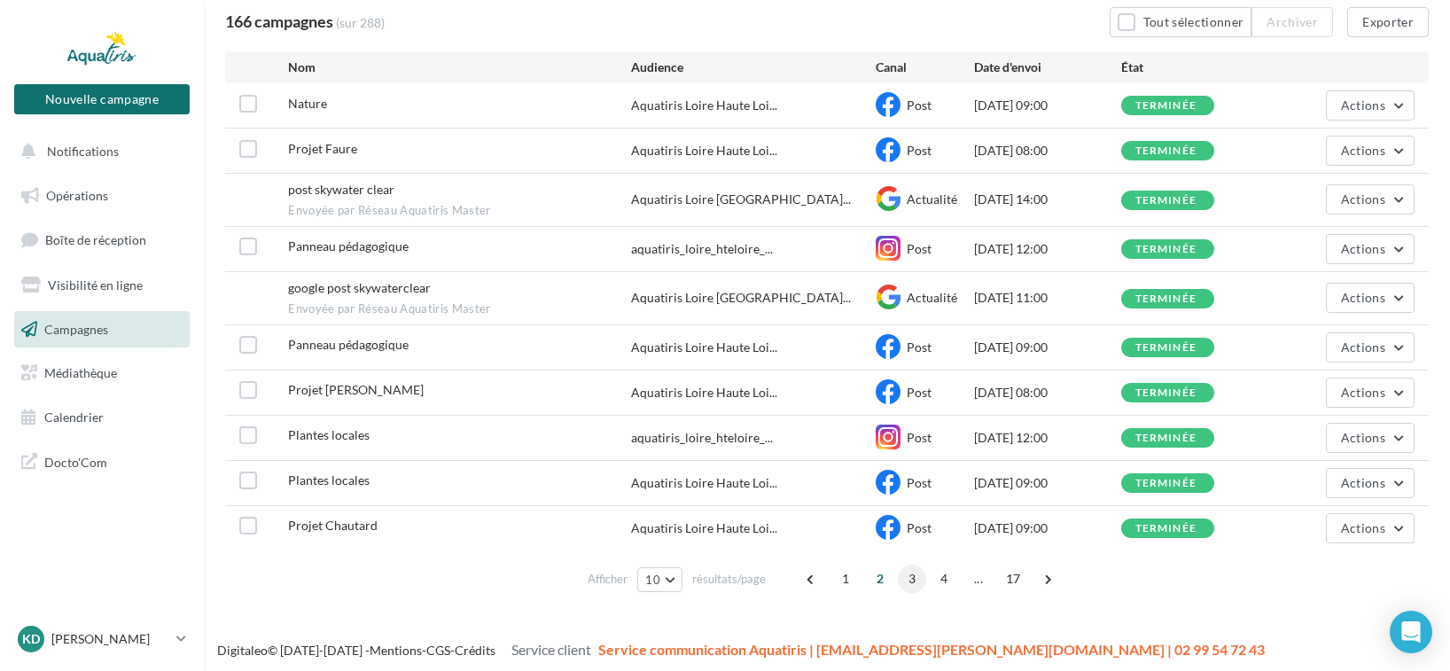
click at [906, 575] on span "3" at bounding box center [912, 579] width 28 height 28
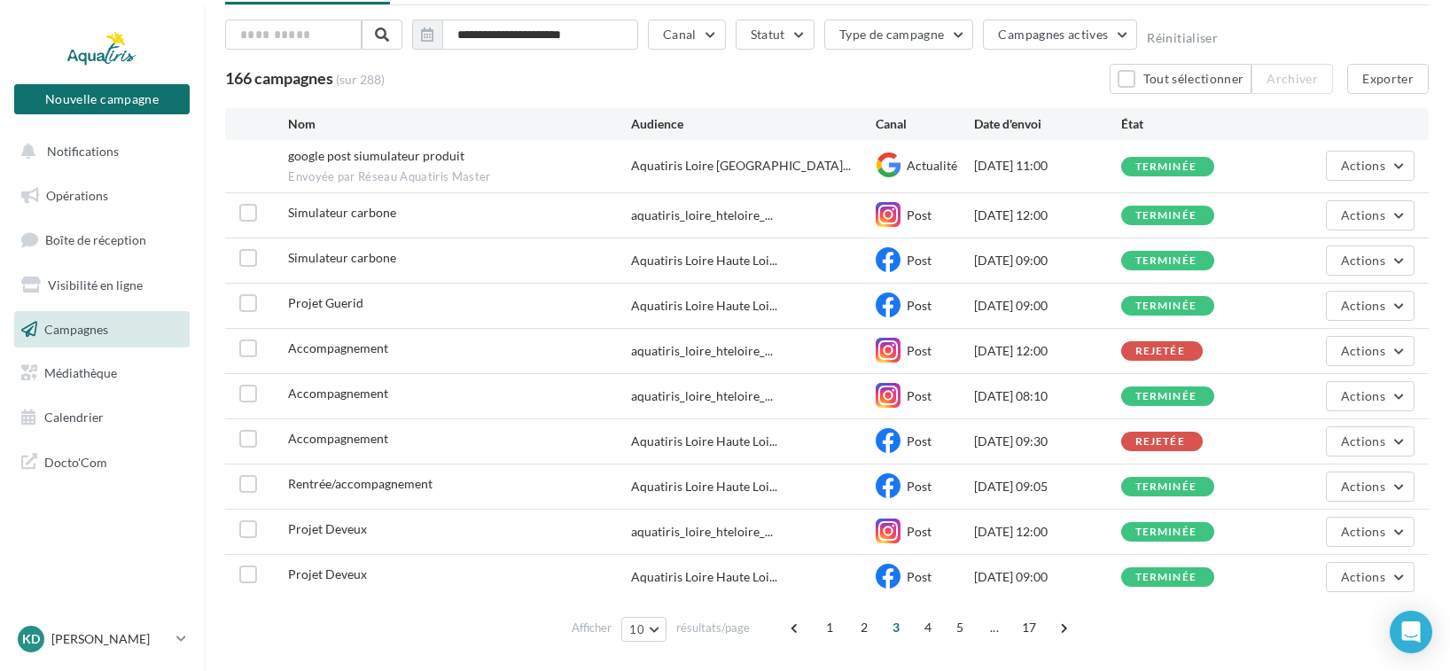
scroll to position [142, 0]
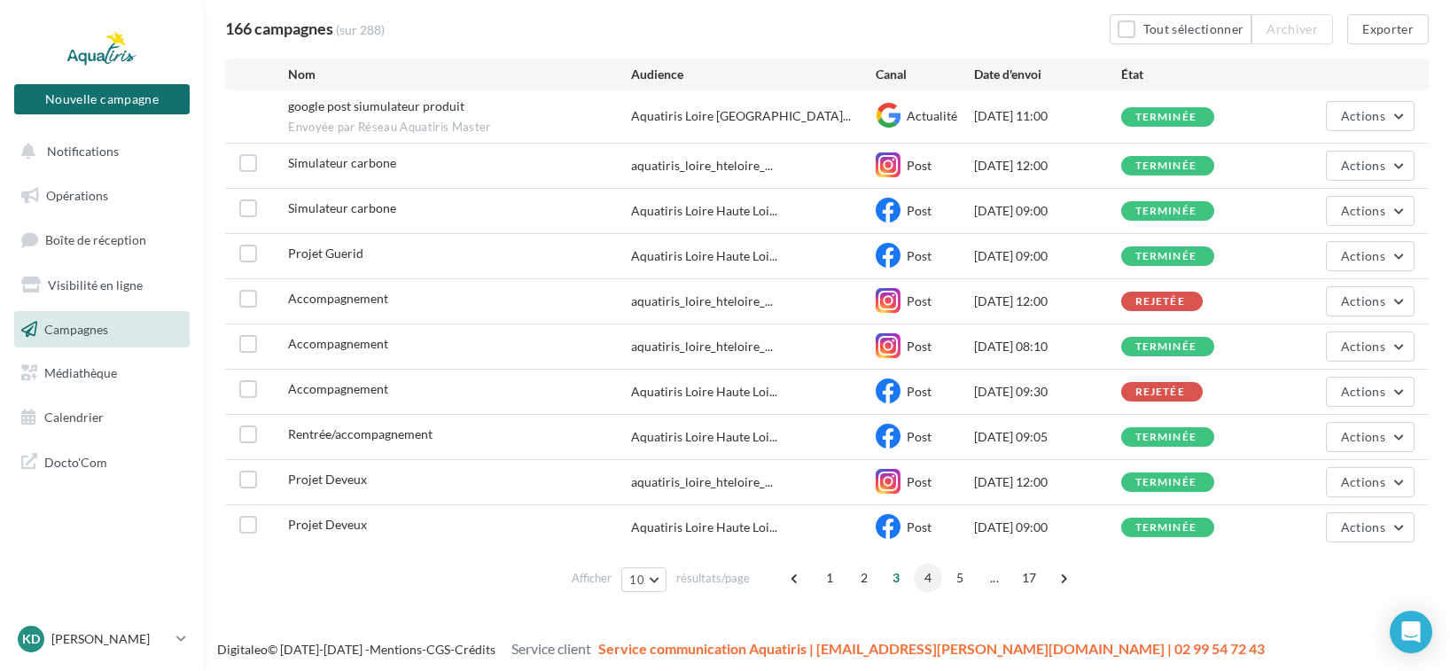
click at [923, 575] on span "4" at bounding box center [928, 578] width 28 height 28
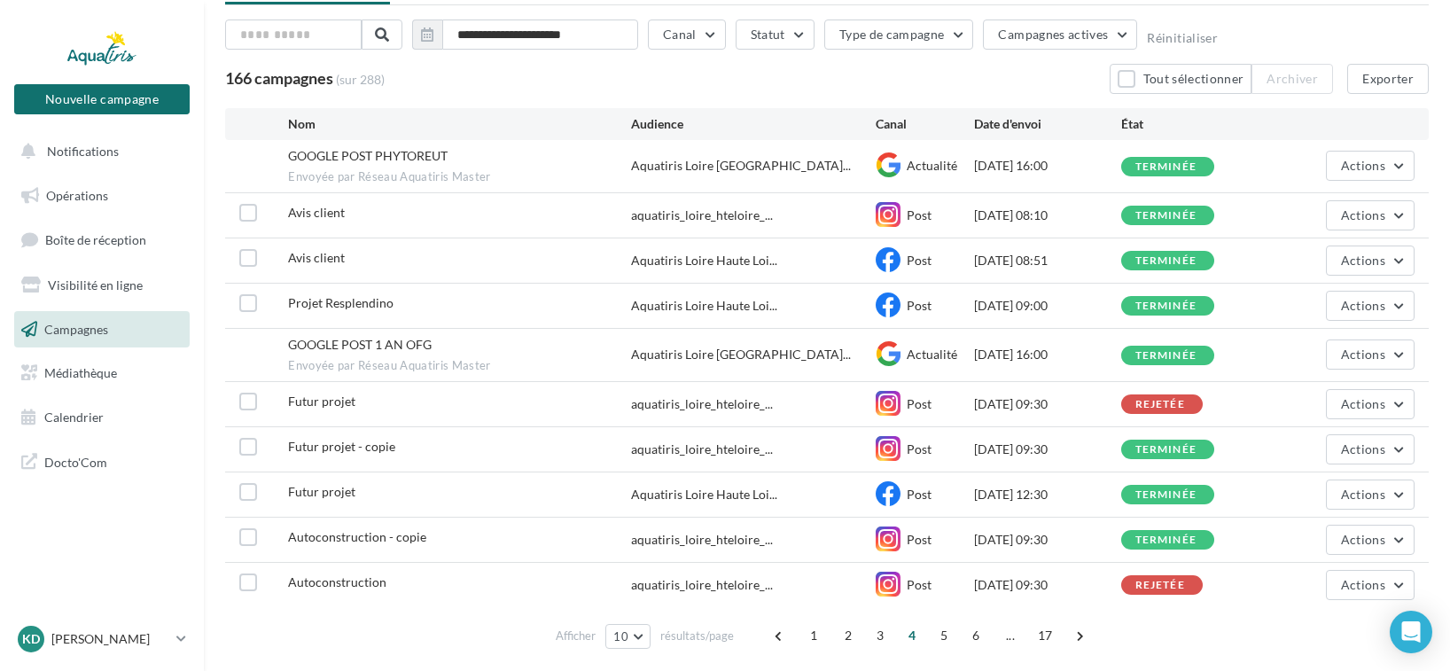
scroll to position [149, 0]
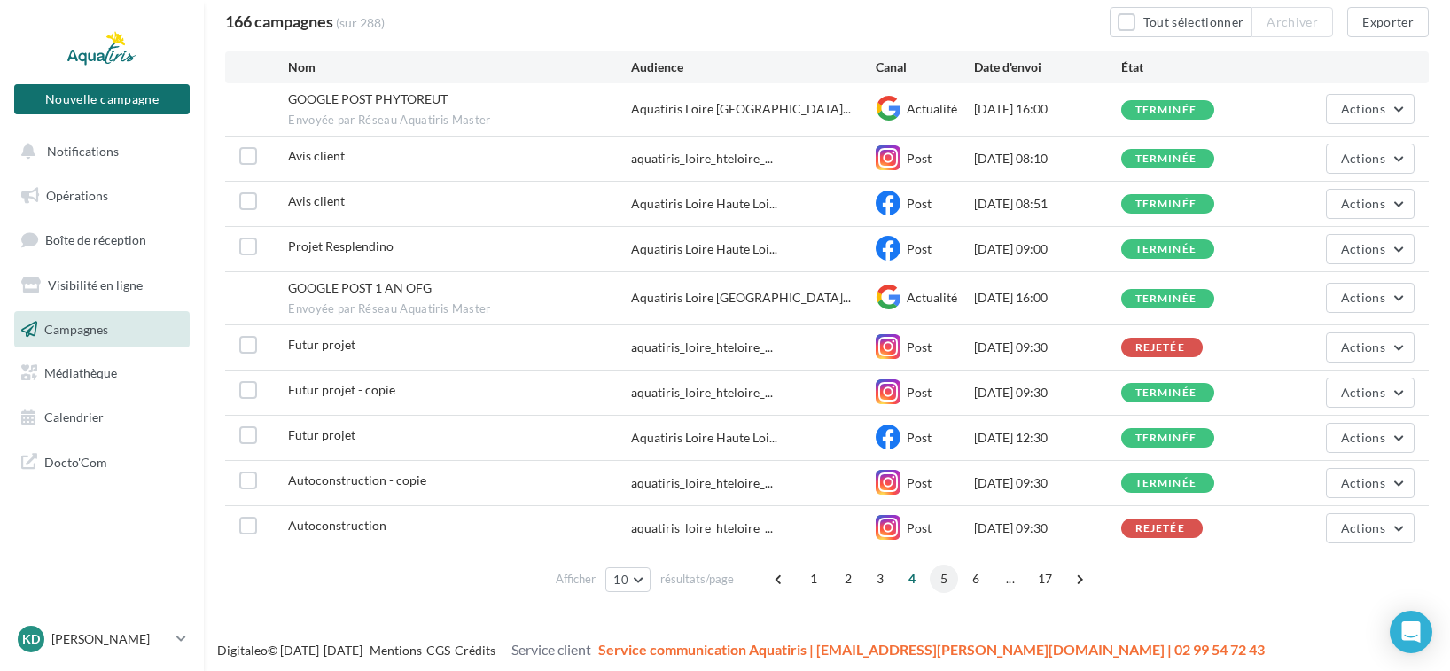
click at [938, 578] on span "5" at bounding box center [944, 579] width 28 height 28
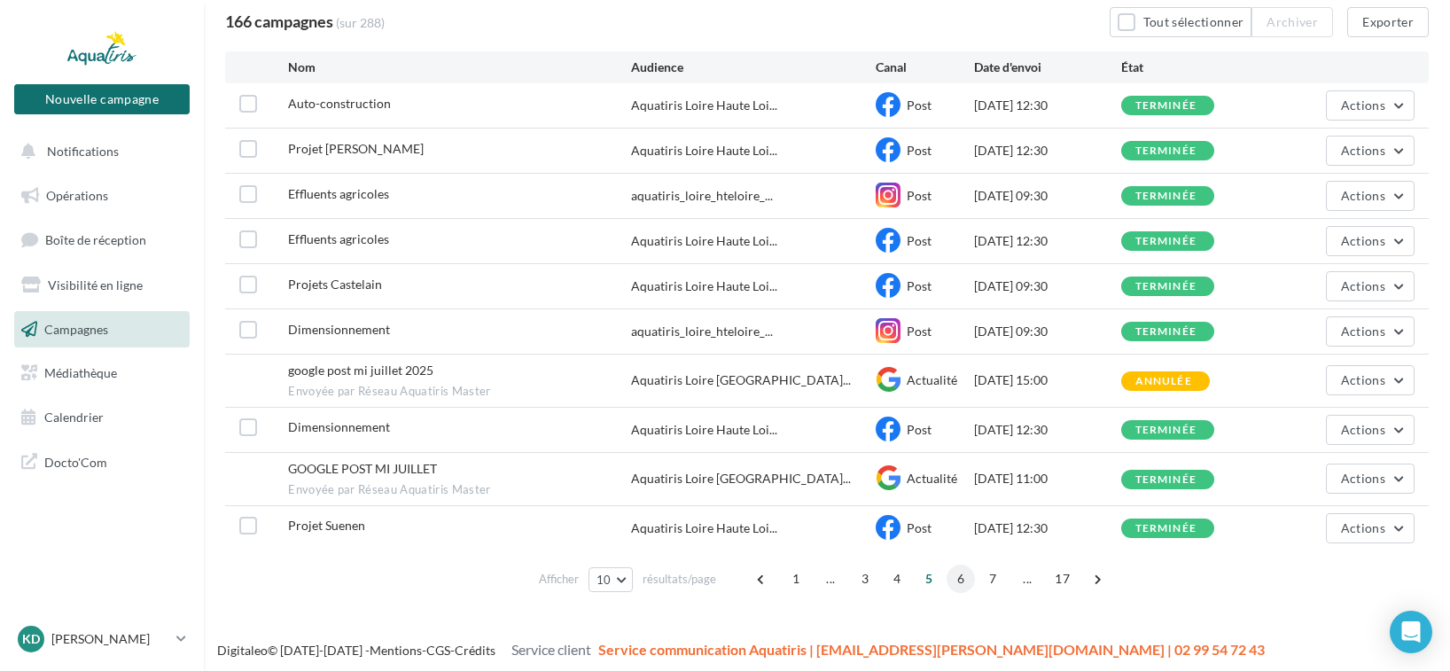
click at [960, 573] on span "6" at bounding box center [961, 579] width 28 height 28
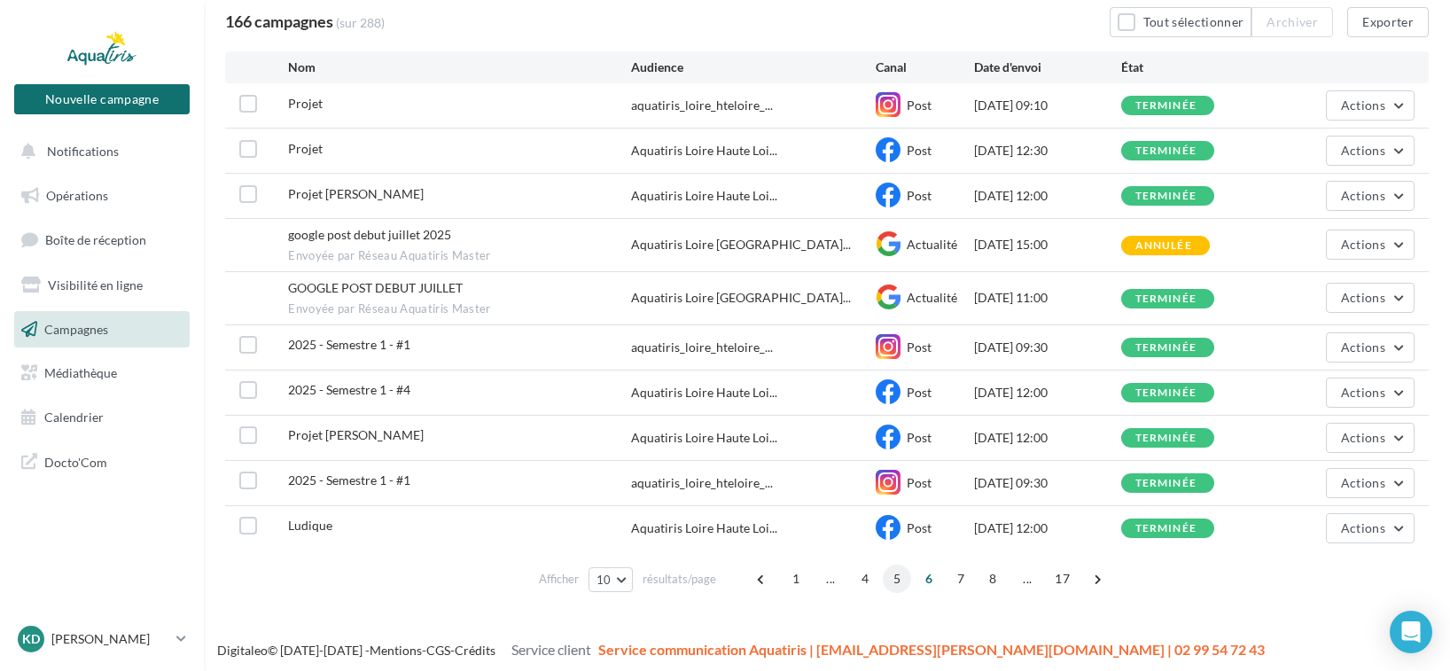
click at [896, 576] on span "5" at bounding box center [897, 579] width 28 height 28
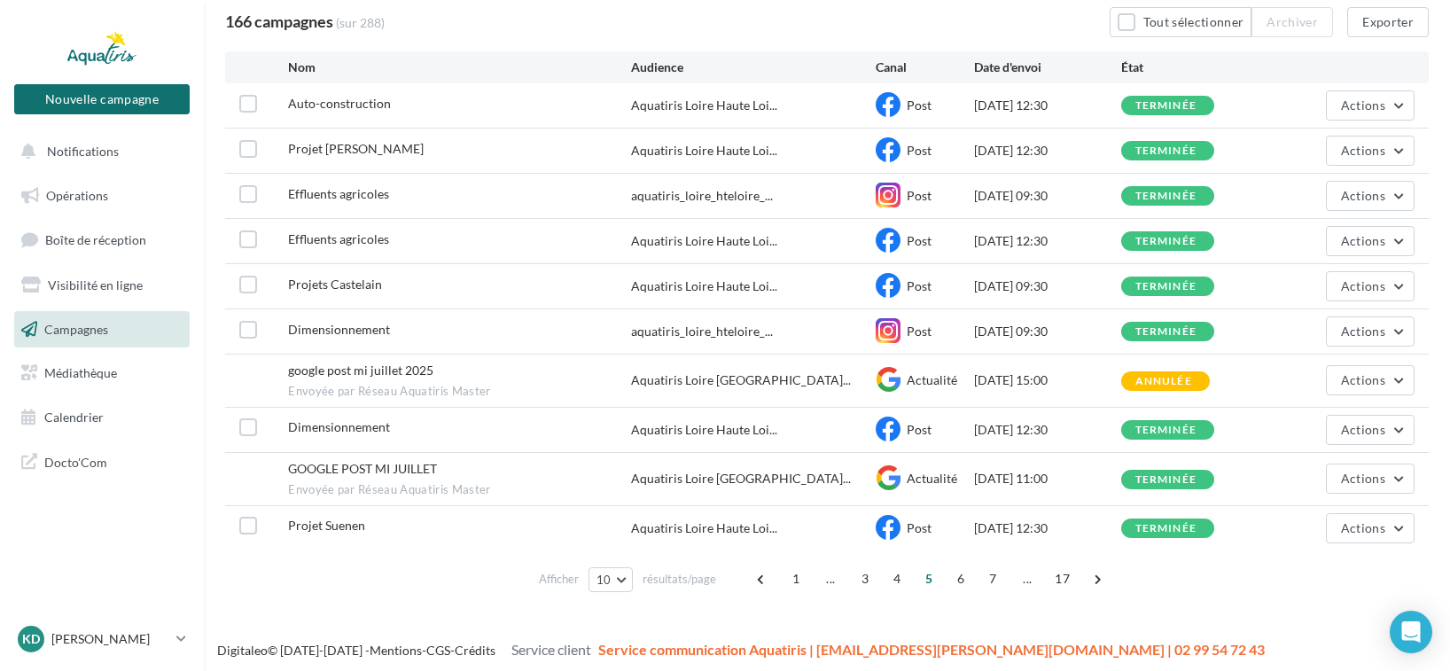
click at [327, 147] on span "Projet Jean" at bounding box center [356, 148] width 136 height 15
click at [1378, 152] on span "Actions" at bounding box center [1363, 150] width 44 height 15
click at [1282, 292] on button "Dupliquer" at bounding box center [1324, 284] width 182 height 46
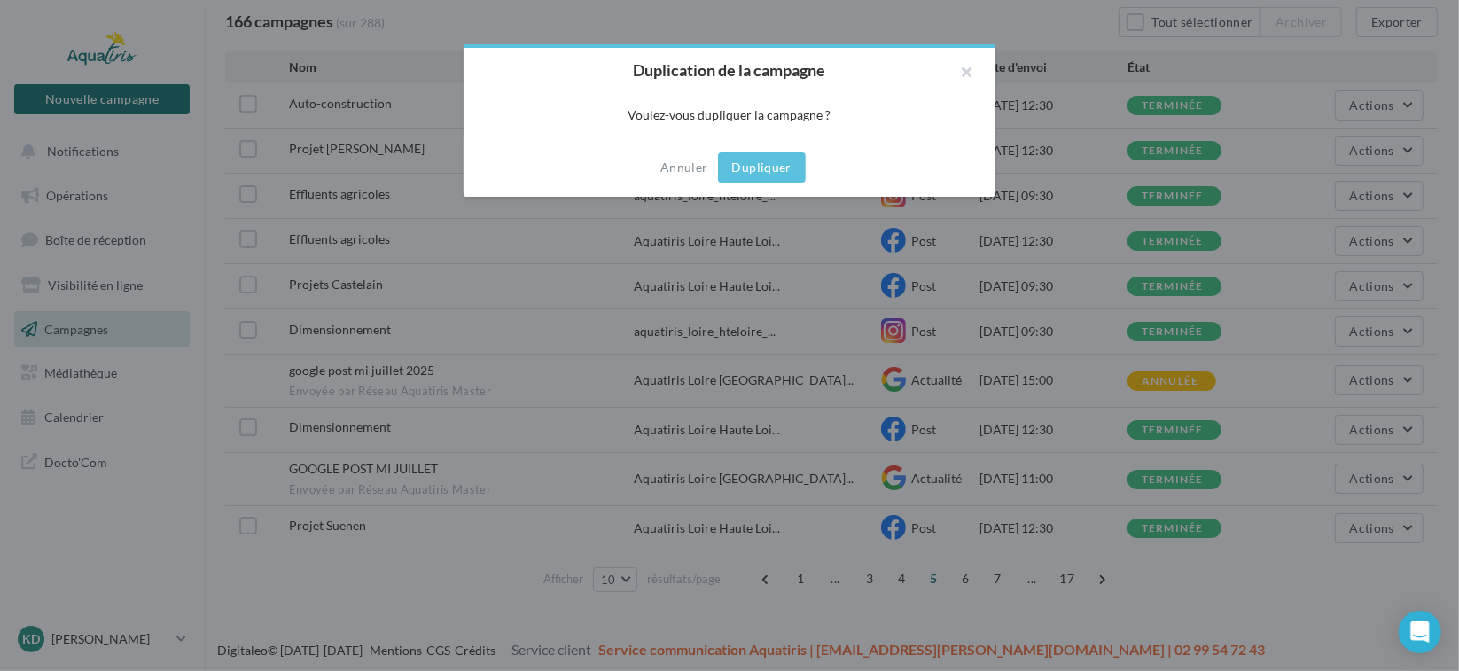
click at [776, 166] on button "Dupliquer" at bounding box center [762, 167] width 88 height 30
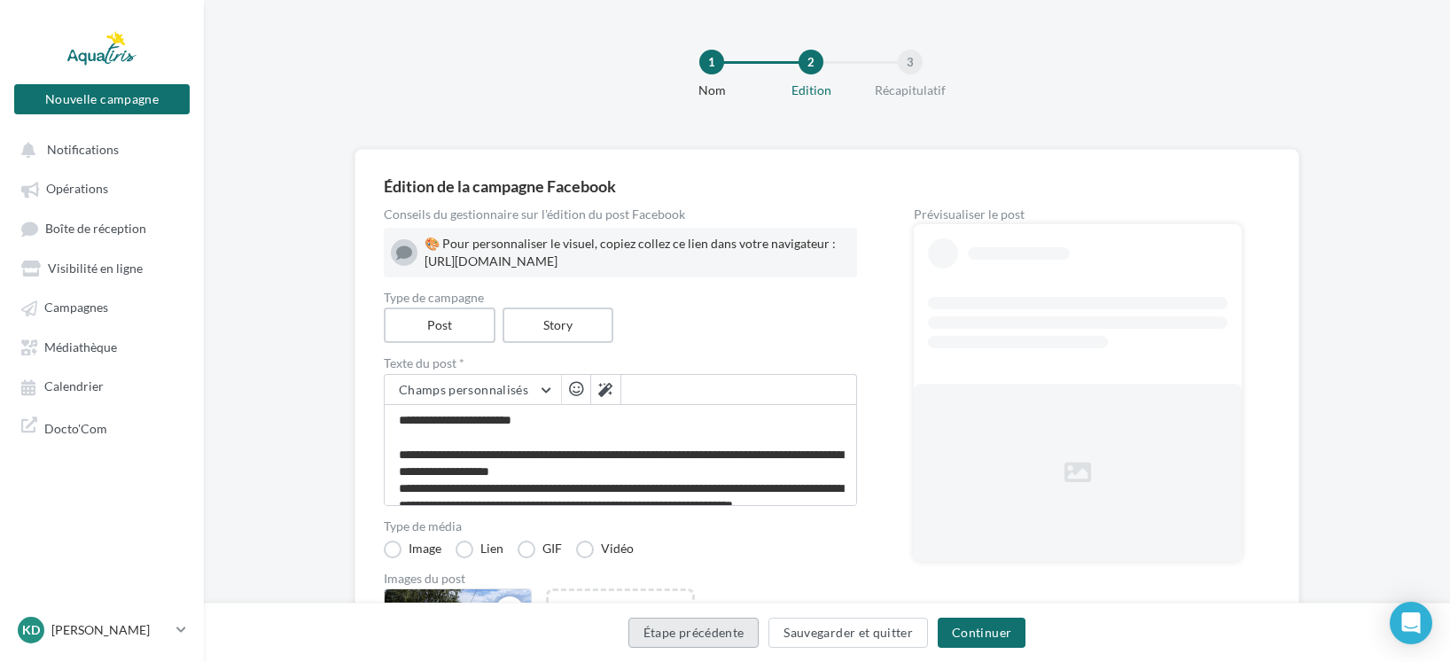
click at [703, 638] on button "Étape précédente" at bounding box center [693, 633] width 131 height 30
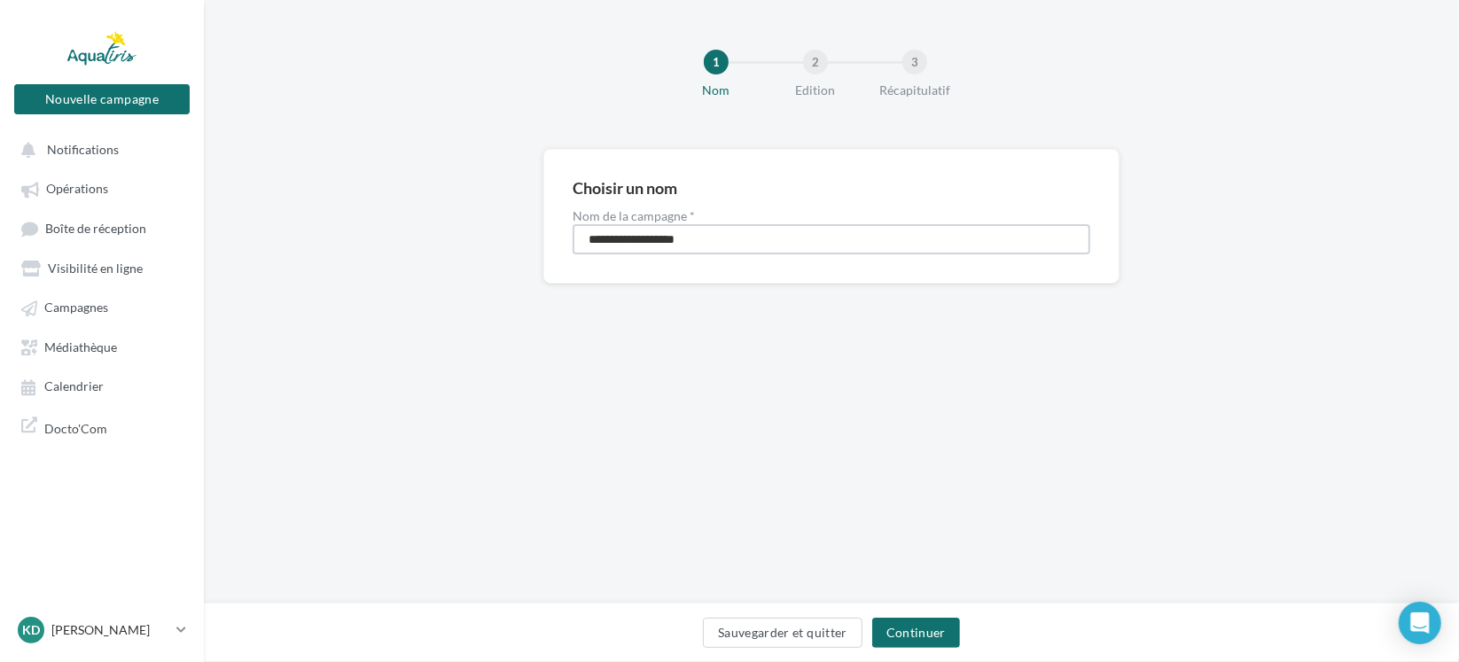
click at [686, 242] on input "**********" at bounding box center [832, 239] width 518 height 30
drag, startPoint x: 689, startPoint y: 240, endPoint x: 626, endPoint y: 241, distance: 62.9
click at [626, 241] on input "**********" at bounding box center [832, 239] width 518 height 30
type input "**********"
click at [912, 629] on button "Continuer" at bounding box center [916, 633] width 88 height 30
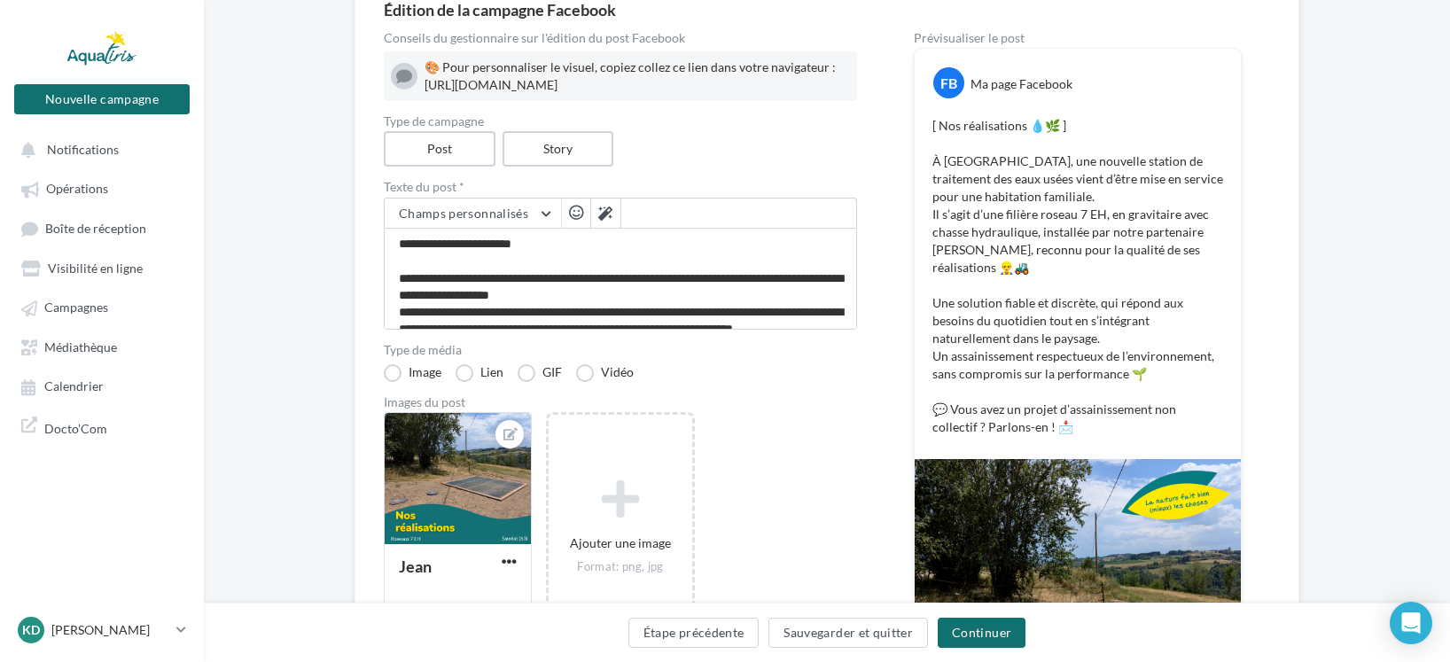
scroll to position [177, 0]
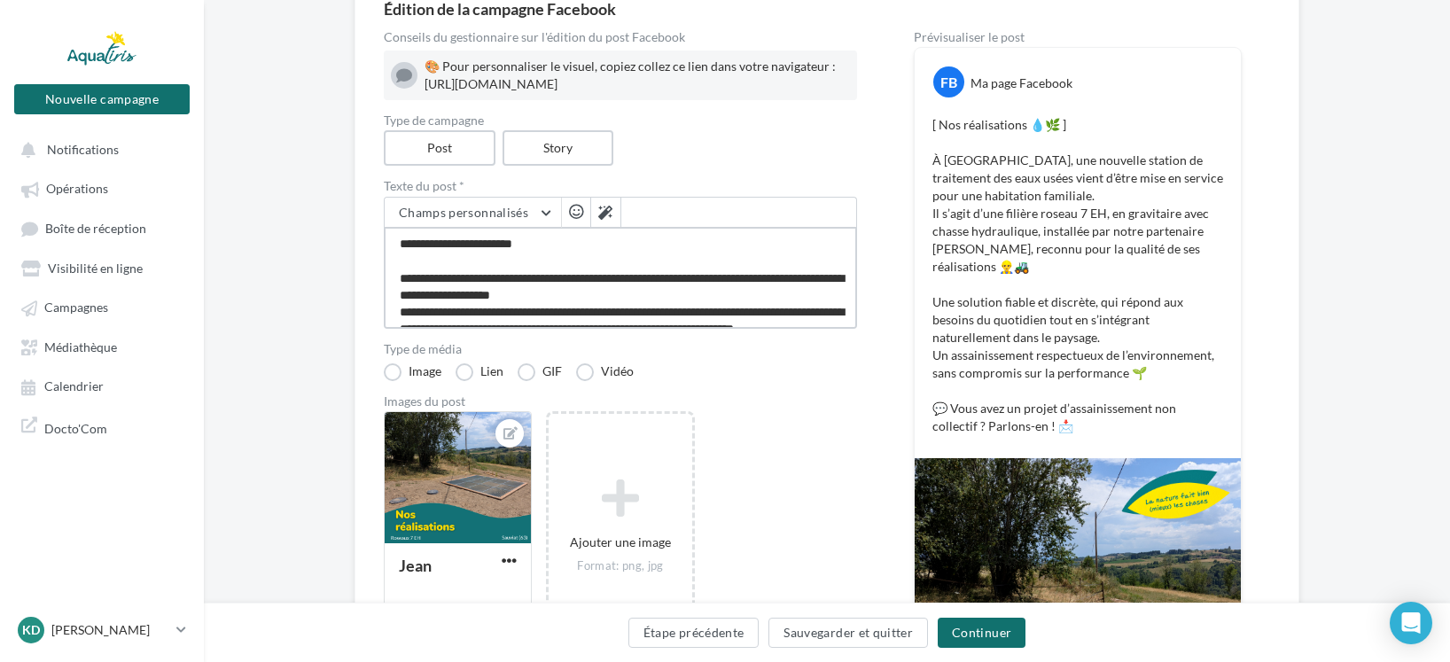
drag, startPoint x: 449, startPoint y: 296, endPoint x: 419, endPoint y: 301, distance: 29.7
click at [419, 301] on textarea "**********" at bounding box center [620, 278] width 473 height 102
type textarea "**********"
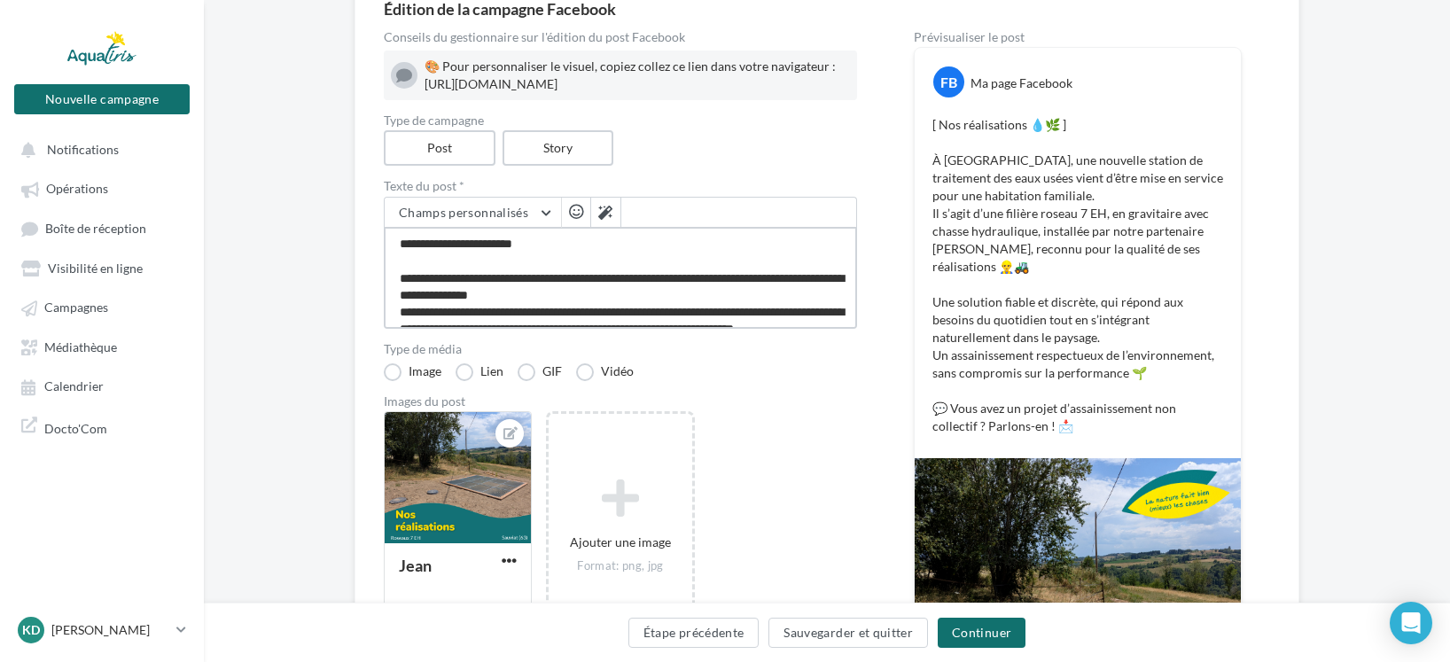
type textarea "**********"
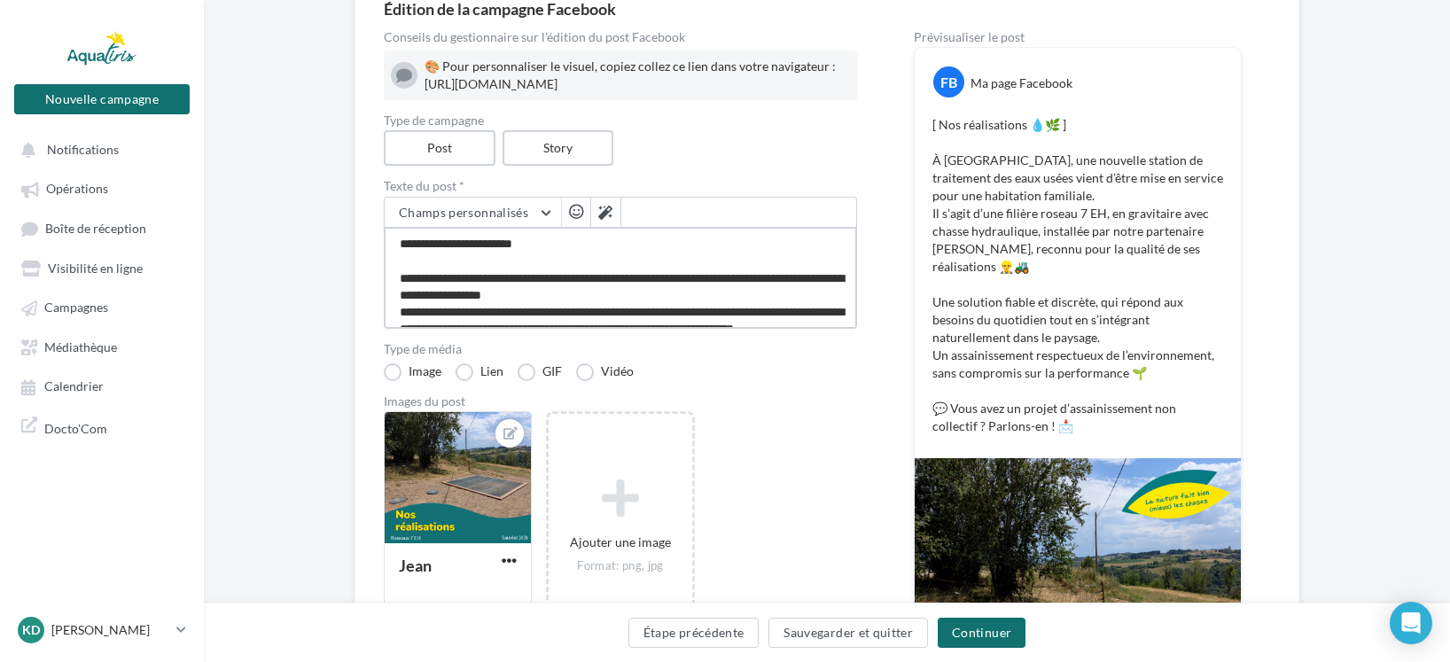
type textarea "**********"
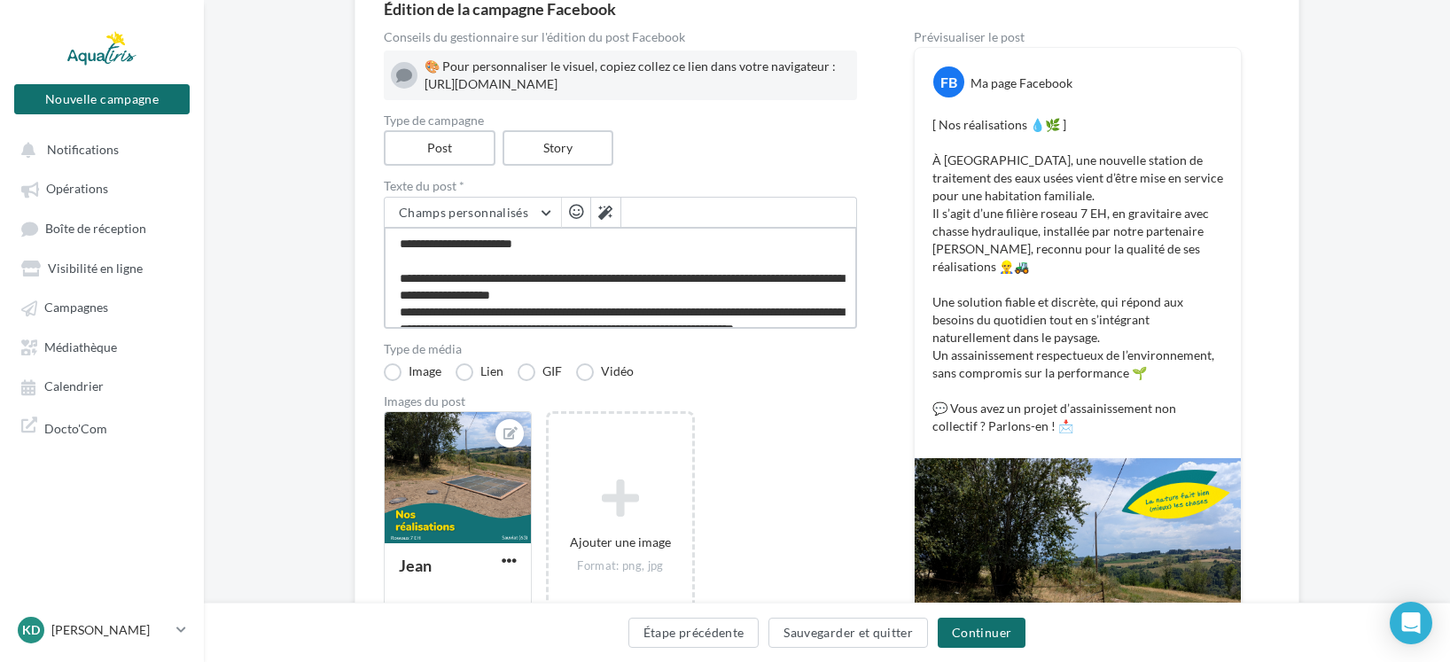
type textarea "**********"
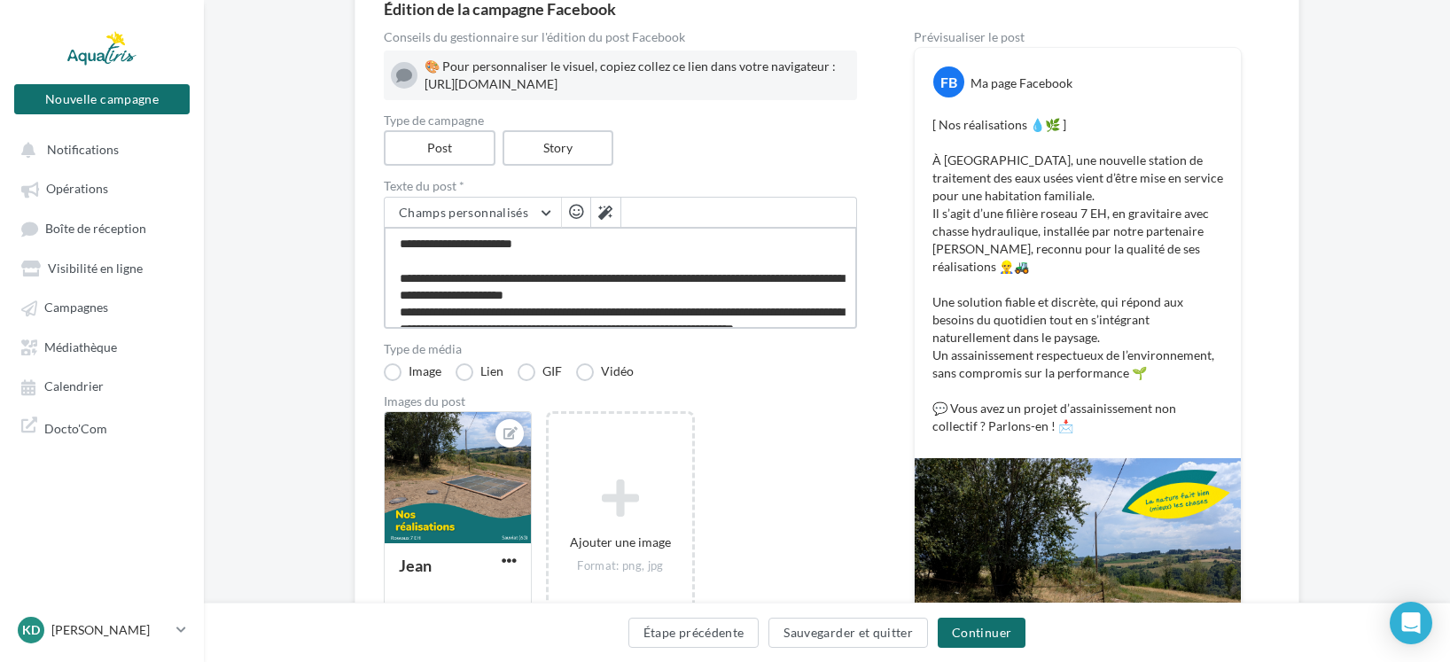
type textarea "**********"
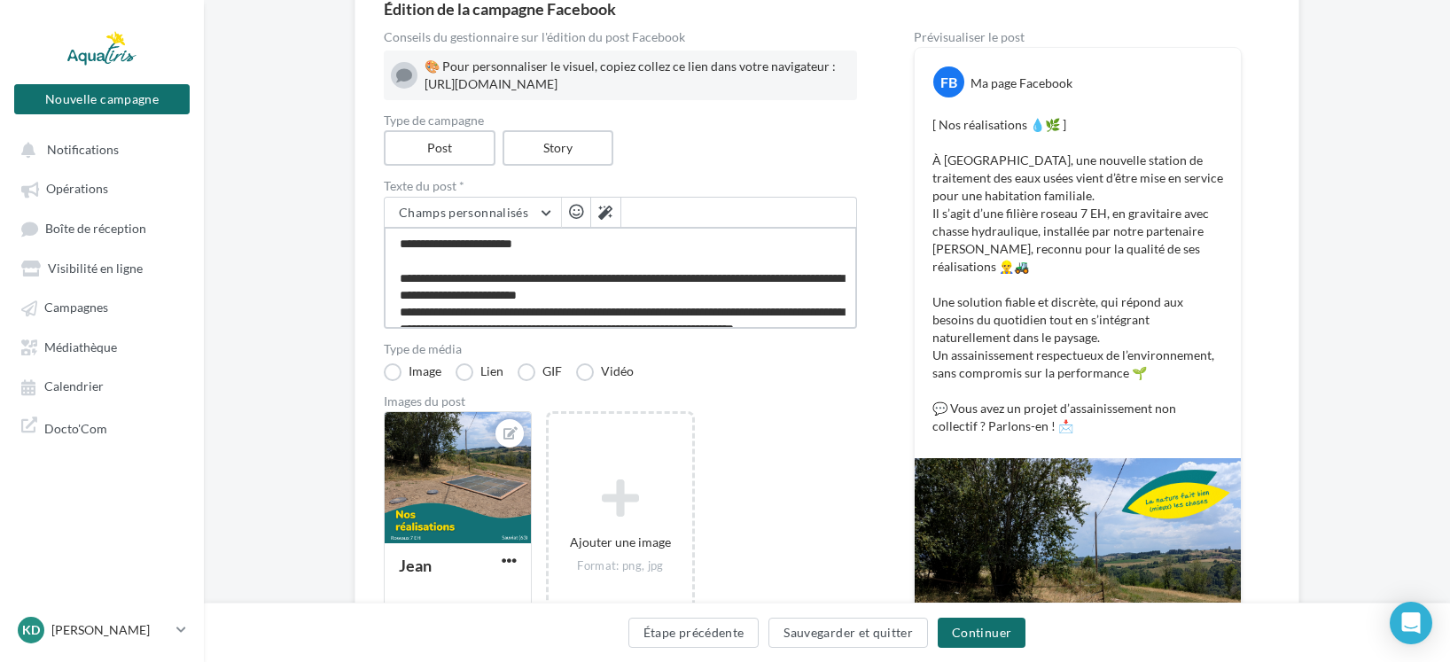
click at [597, 322] on textarea "**********" at bounding box center [620, 278] width 473 height 102
click at [528, 311] on textarea "**********" at bounding box center [620, 278] width 473 height 102
type textarea "**********"
click at [519, 289] on textarea "**********" at bounding box center [620, 278] width 473 height 102
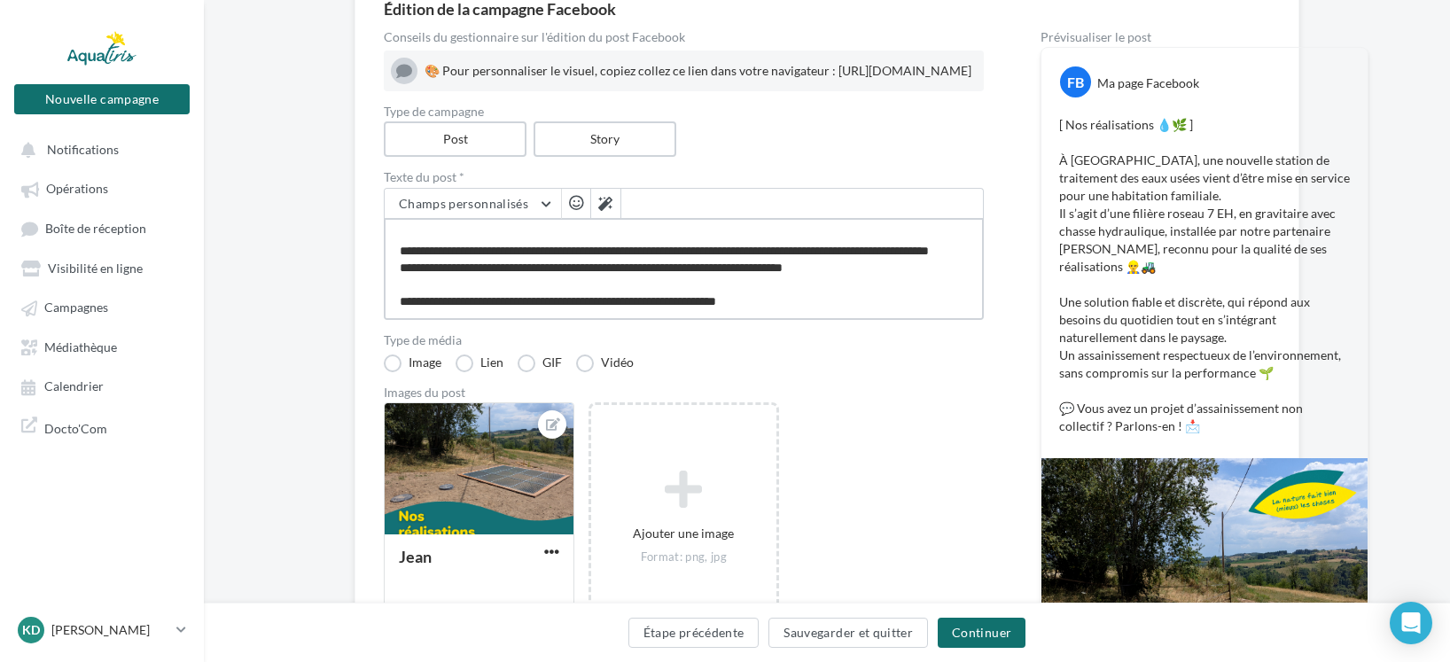
scroll to position [120, 0]
drag, startPoint x: 394, startPoint y: 255, endPoint x: 983, endPoint y: 371, distance: 599.7
click at [983, 371] on div "Conseils du gestionnaire sur l'édition du post Facebook 🎨 Pour personnaliser le…" at bounding box center [684, 435] width 600 height 808
paste textarea "**********"
type textarea "**********"
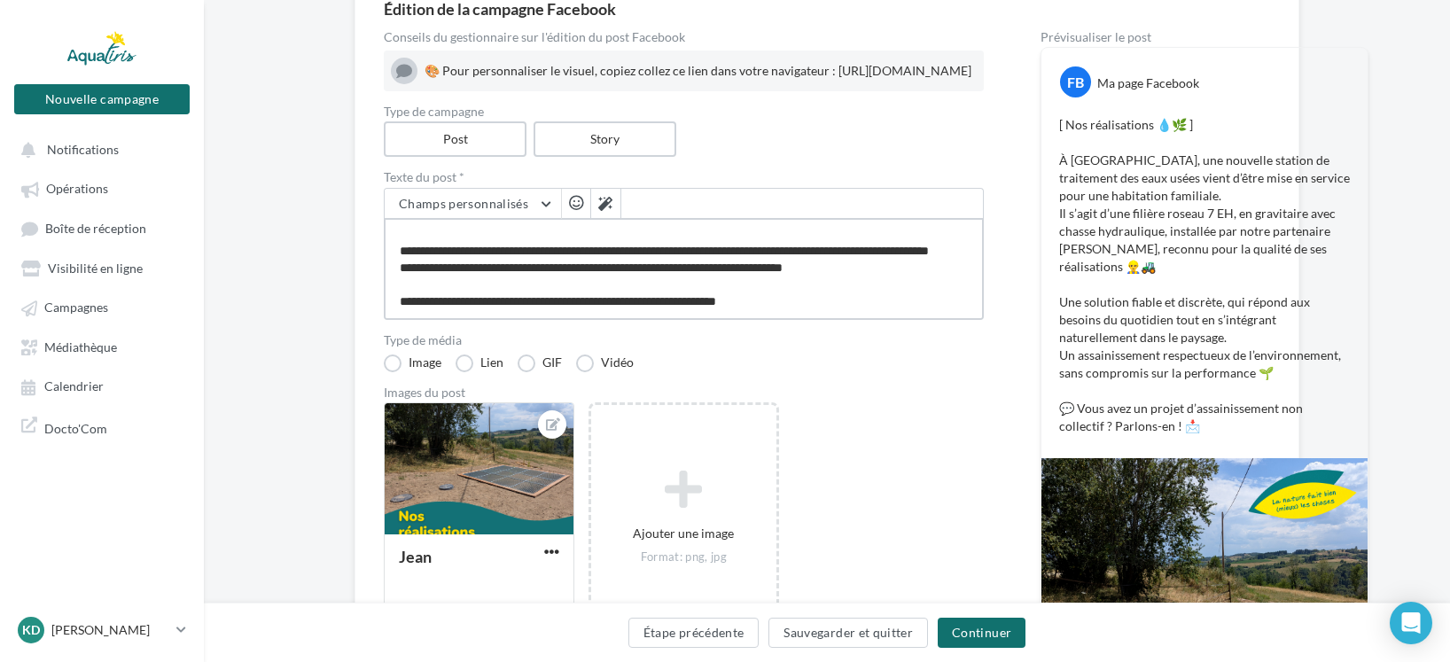
type textarea "**********"
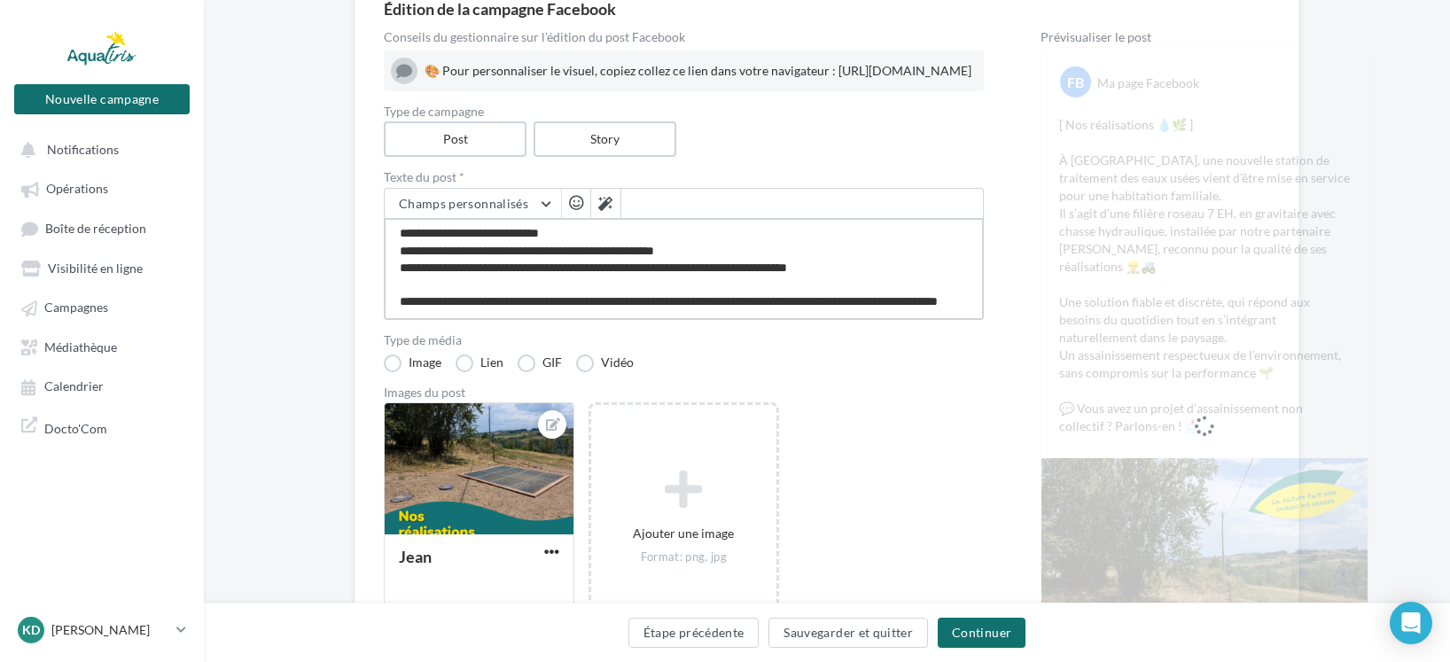
scroll to position [197, 0]
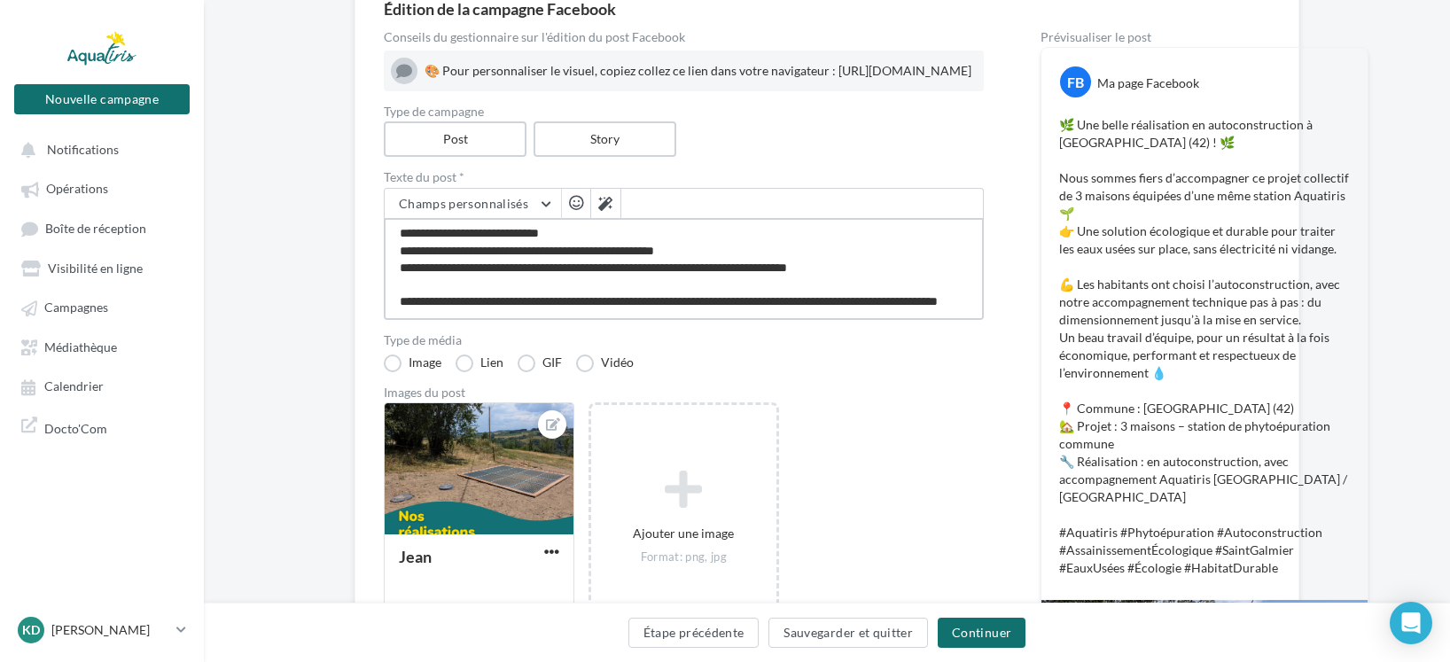
drag, startPoint x: 892, startPoint y: 285, endPoint x: 387, endPoint y: 254, distance: 505.3
click at [387, 254] on textarea "**********" at bounding box center [684, 269] width 600 height 102
type textarea "**********"
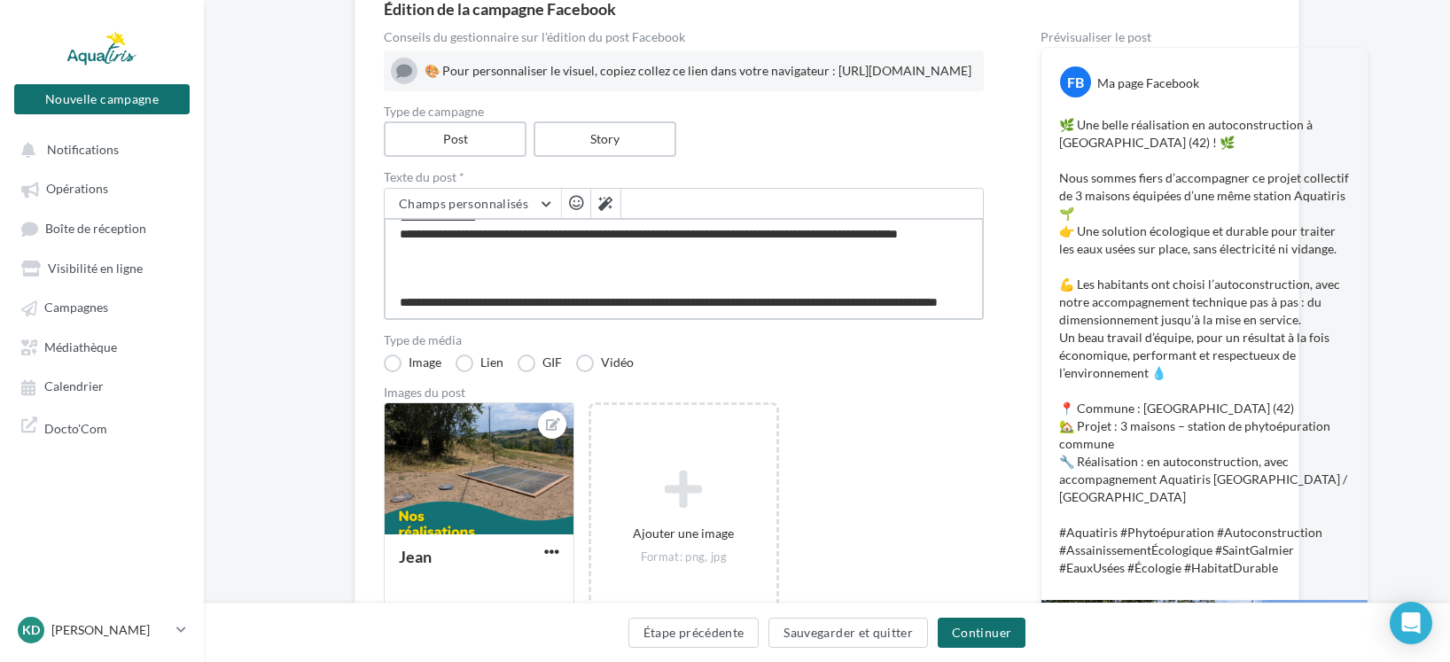
type textarea "**********"
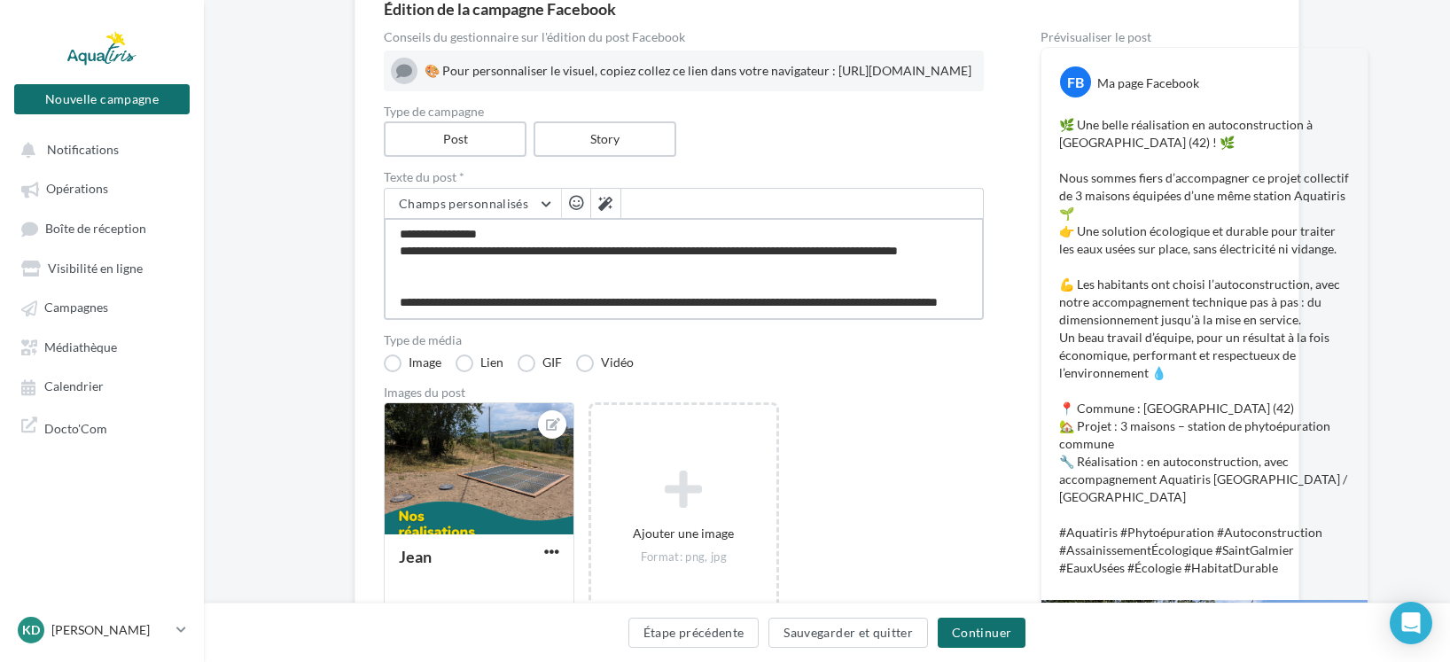
type textarea "**********"
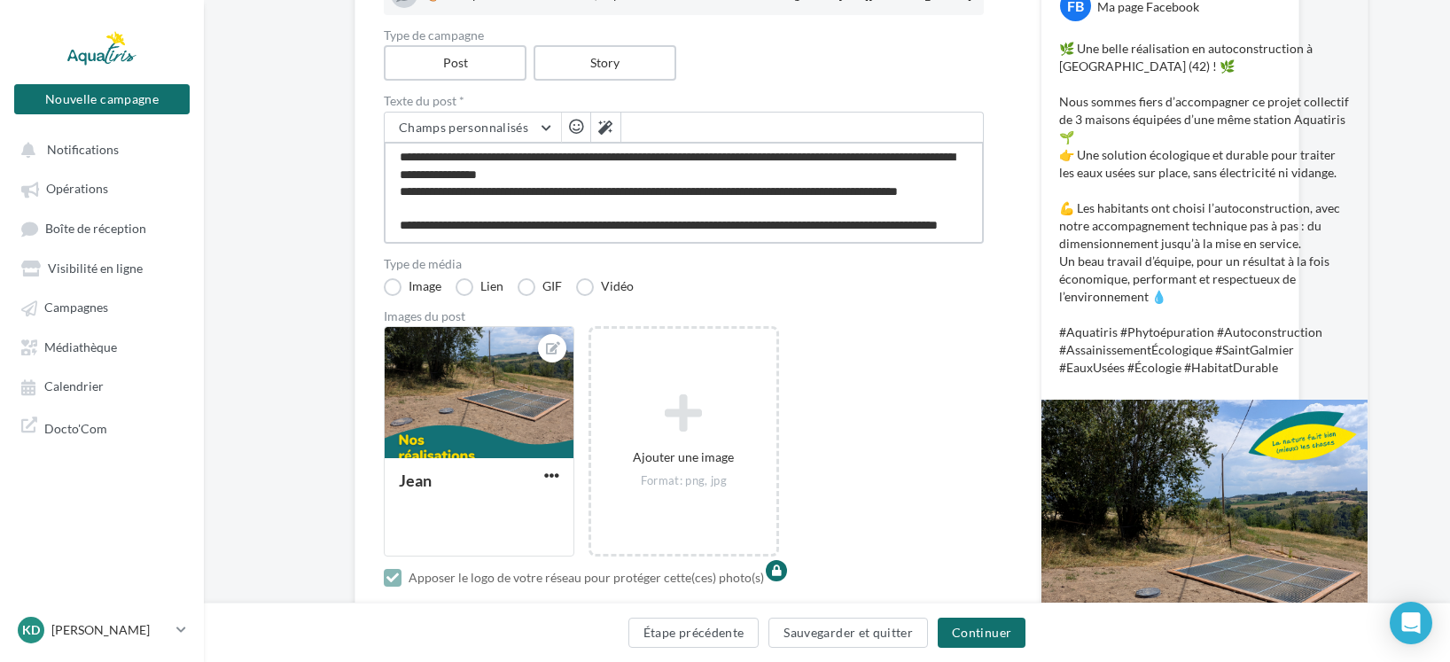
scroll to position [0, 0]
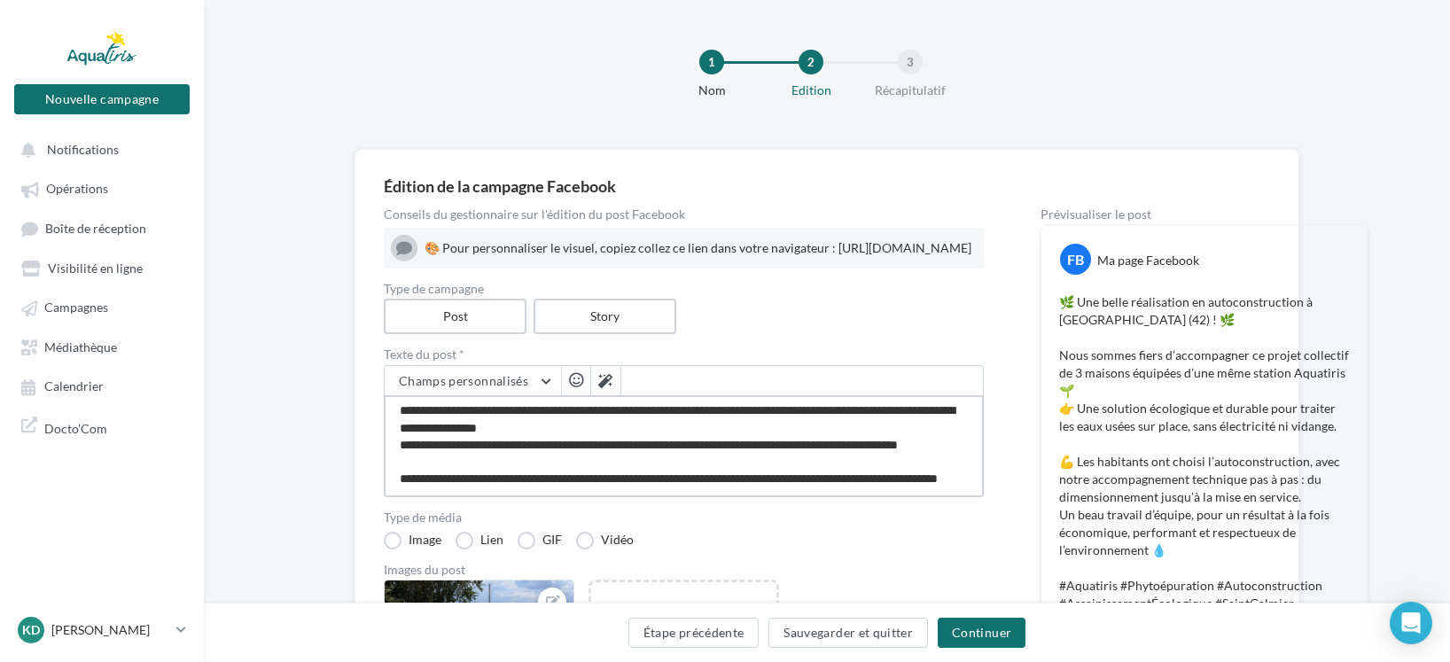
type textarea "**********"
click at [977, 257] on div "🎨 Pour personnaliser le visuel, copiez collez ce lien dans votre navigateur : […" at bounding box center [701, 248] width 552 height 18
drag, startPoint x: 1015, startPoint y: 277, endPoint x: 472, endPoint y: 259, distance: 542.8
click at [472, 259] on div "Conseils du gestionnaire sur l'édition du post Facebook 🎨 Pour personnaliser le…" at bounding box center [827, 612] width 886 height 809
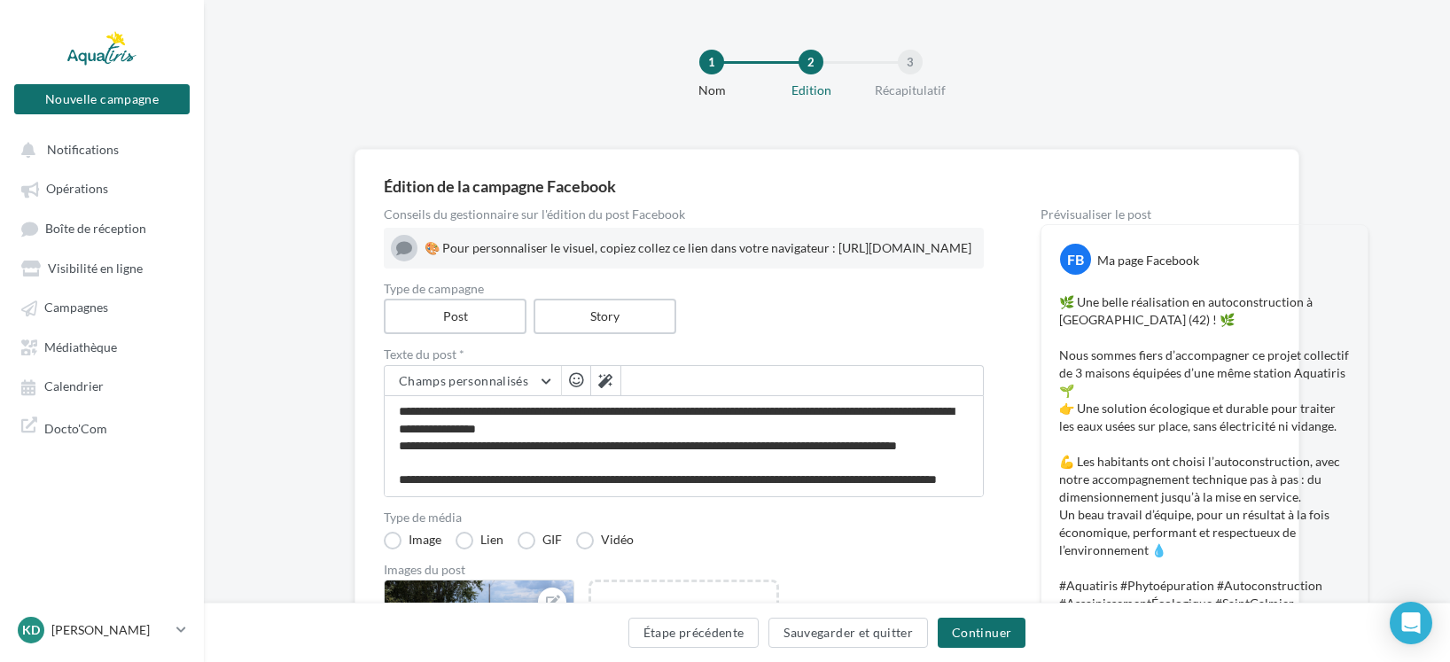
click at [441, 257] on div "🎨 Pour personnaliser le visuel, copiez collez ce lien dans votre navigateur : h…" at bounding box center [701, 248] width 552 height 18
drag, startPoint x: 423, startPoint y: 261, endPoint x: 455, endPoint y: 263, distance: 32.0
click at [454, 261] on div "🎨 Pour personnaliser le visuel, copiez collez ce lien dans votre navigateur : h…" at bounding box center [684, 248] width 586 height 27
click at [455, 257] on div "🎨 Pour personnaliser le visuel, copiez collez ce lien dans votre navigateur : h…" at bounding box center [701, 248] width 552 height 18
drag, startPoint x: 426, startPoint y: 265, endPoint x: 1004, endPoint y: 269, distance: 577.9
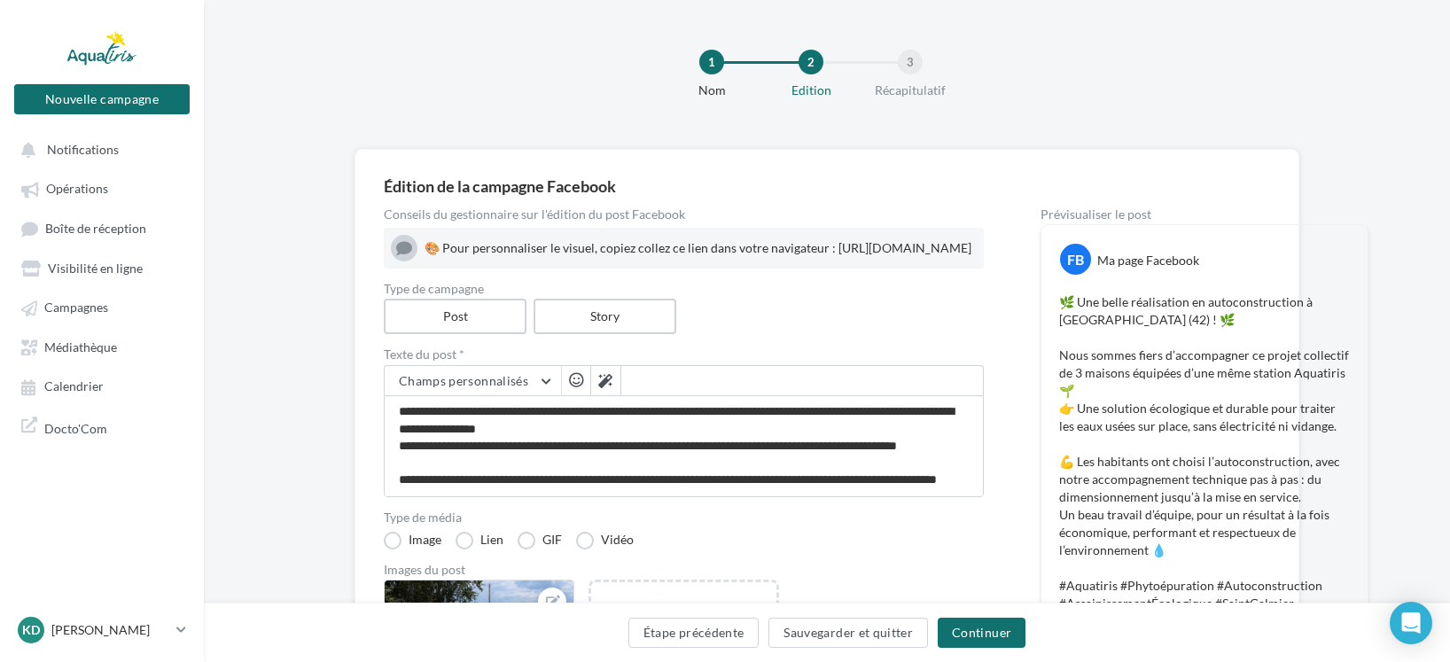
click at [1004, 269] on div "Conseils du gestionnaire sur l'édition du post Facebook 🎨 Pour personnaliser le…" at bounding box center [827, 612] width 886 height 809
copy div "ttps://www.canva.com/design/DAFwGNmoePY/3iS2B1rUnfmqdOLzch_KsA/edit?utm_content…"
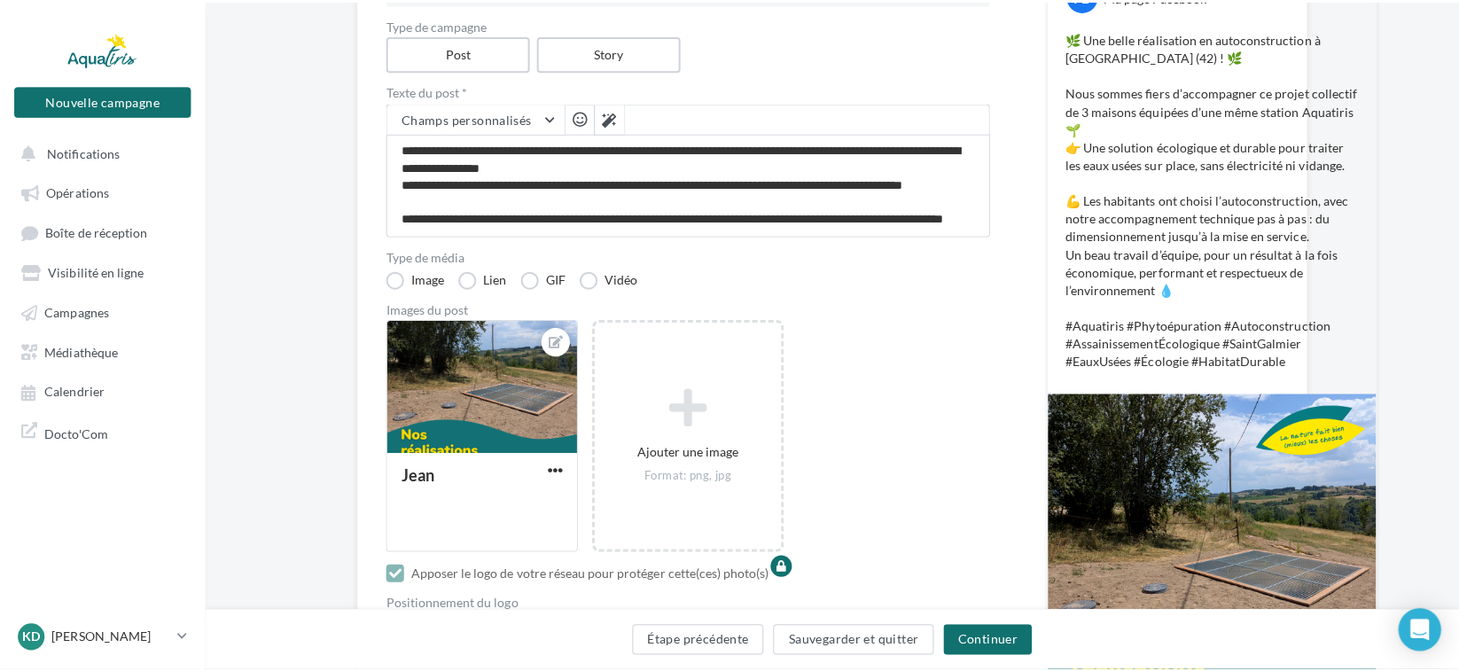
scroll to position [266, 0]
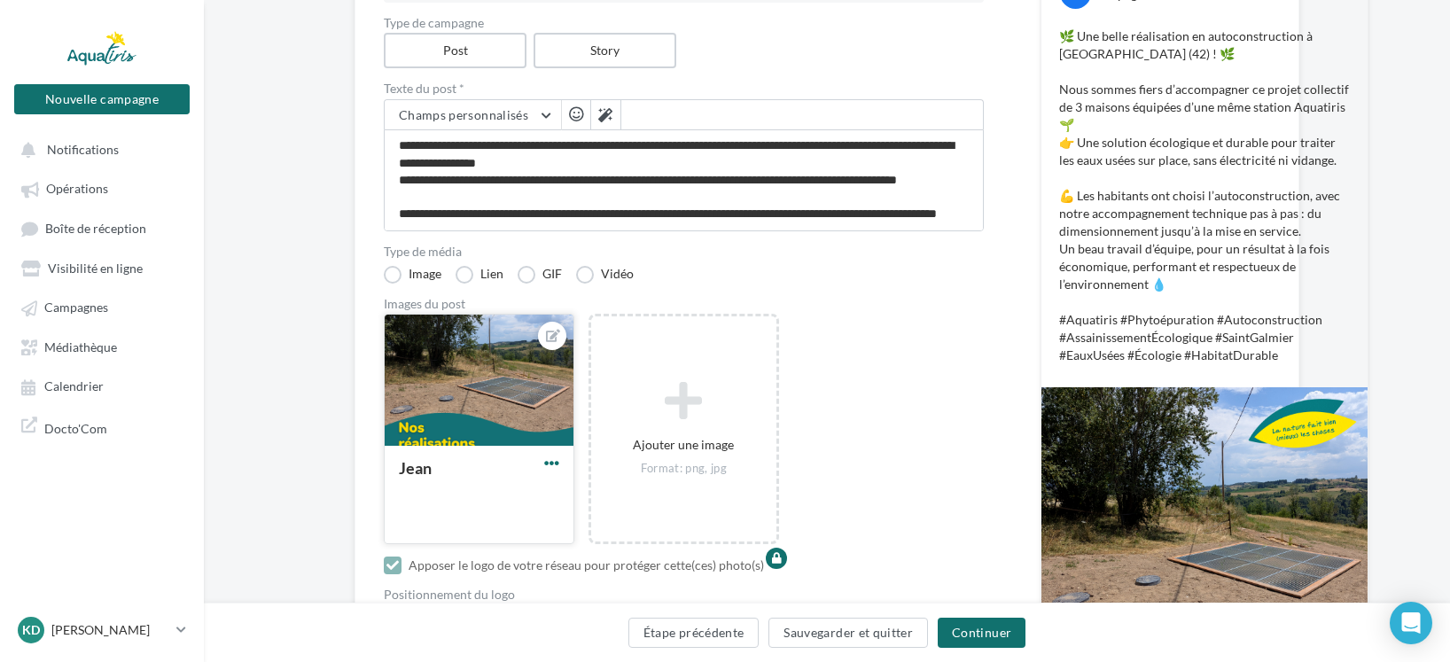
click at [549, 471] on span "button" at bounding box center [551, 463] width 15 height 15
click at [619, 522] on button "Remplacer l'image" at bounding box center [634, 499] width 187 height 46
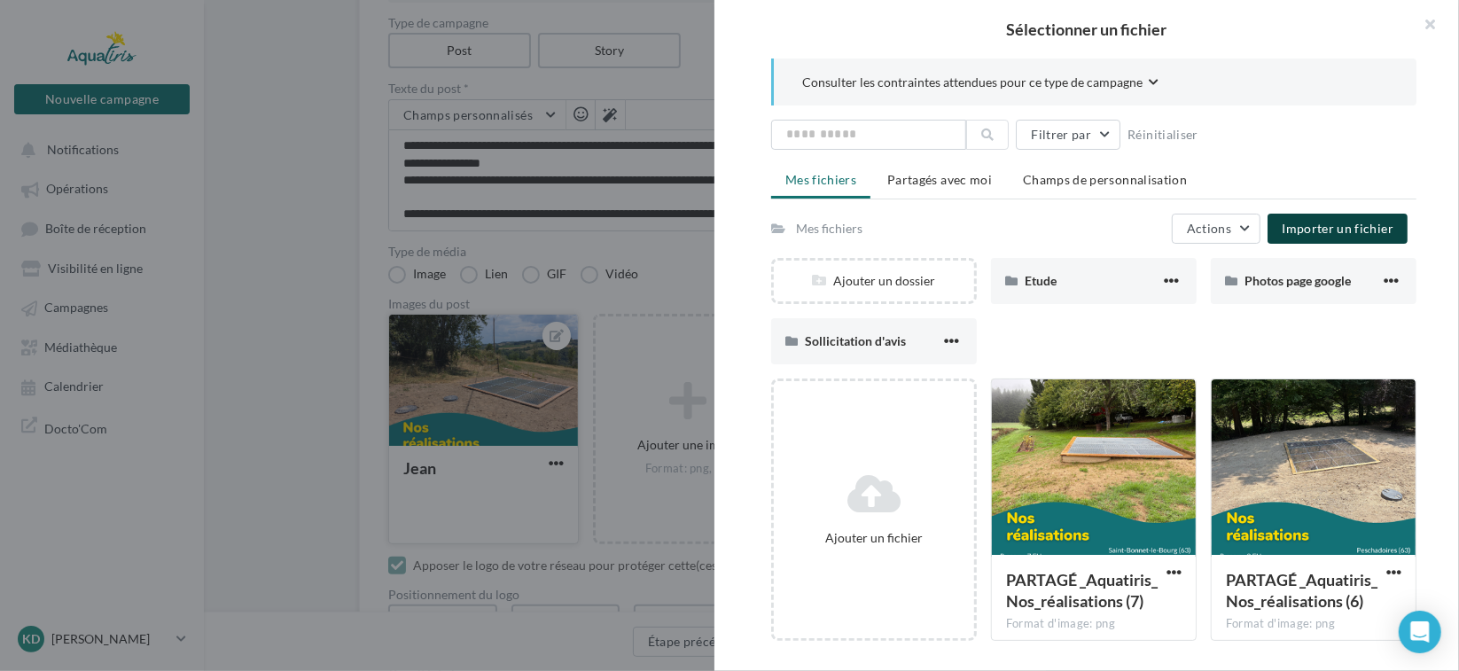
click at [1331, 226] on span "Importer un fichier" at bounding box center [1338, 228] width 112 height 15
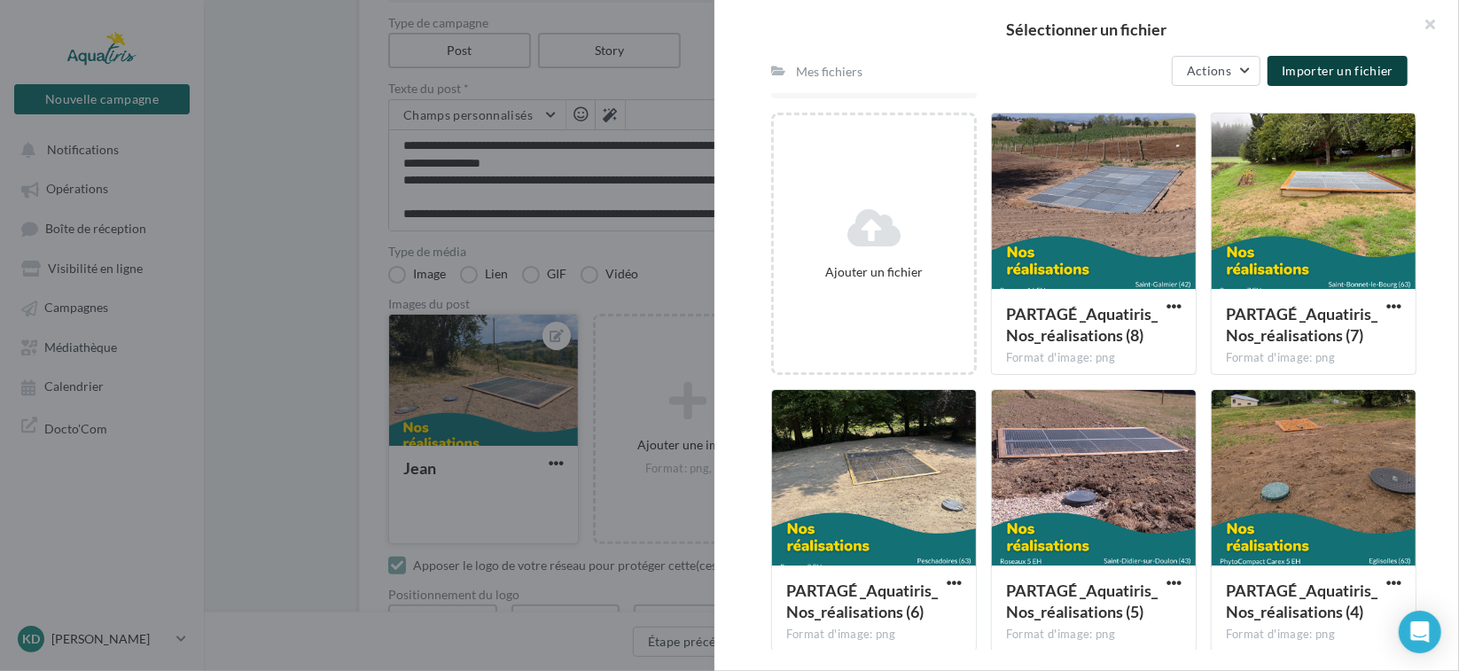
click at [1103, 231] on div at bounding box center [1094, 201] width 204 height 177
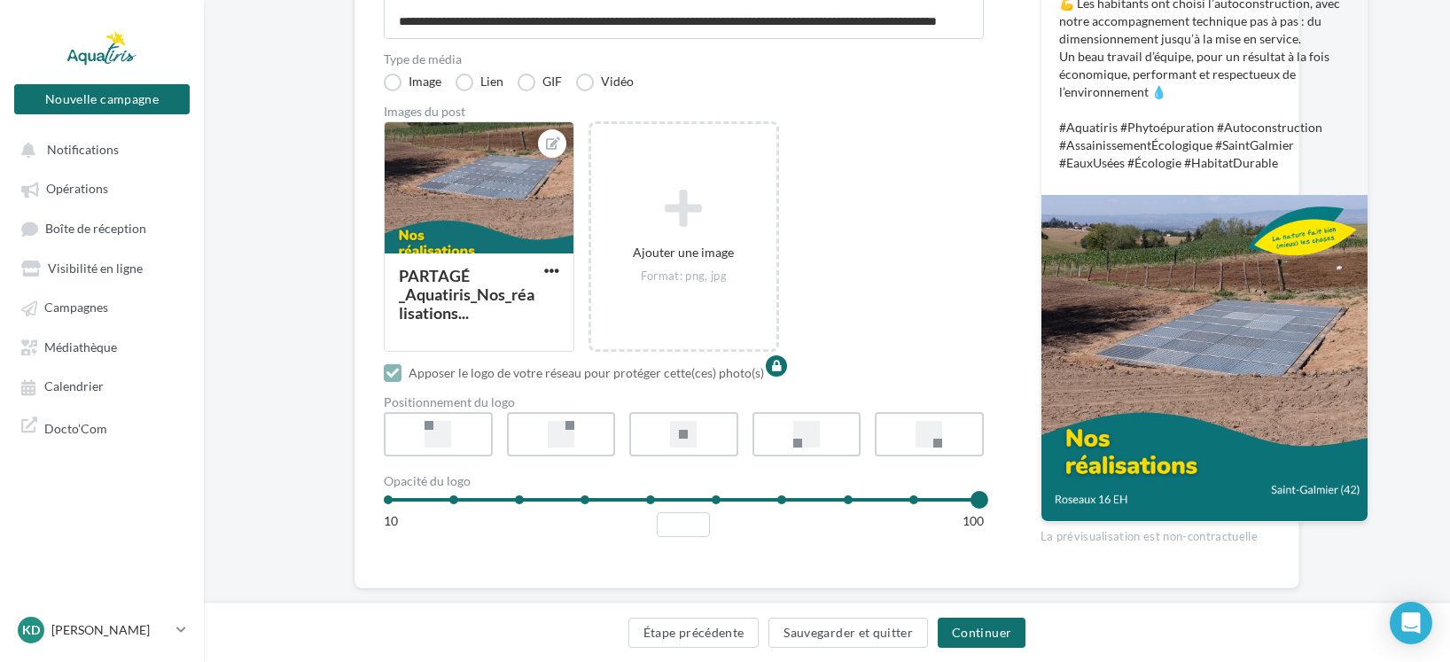
scroll to position [514, 0]
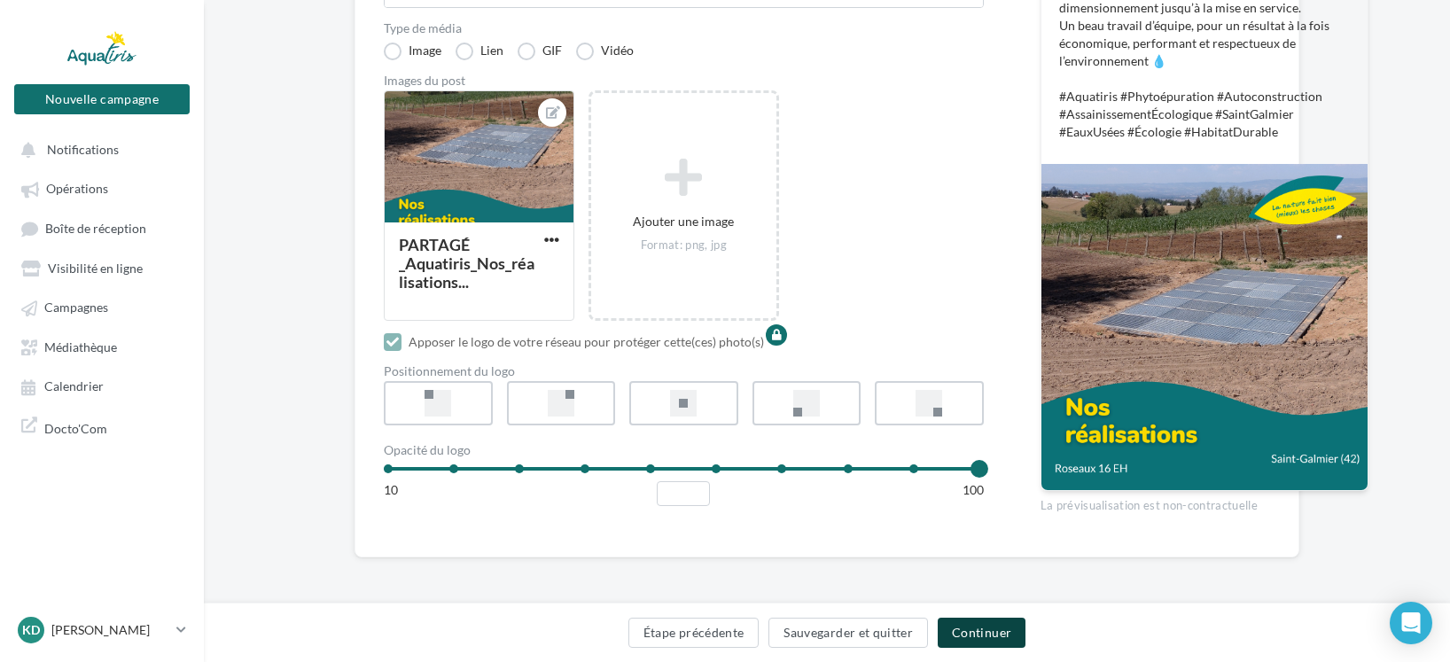
click at [991, 641] on button "Continuer" at bounding box center [982, 633] width 88 height 30
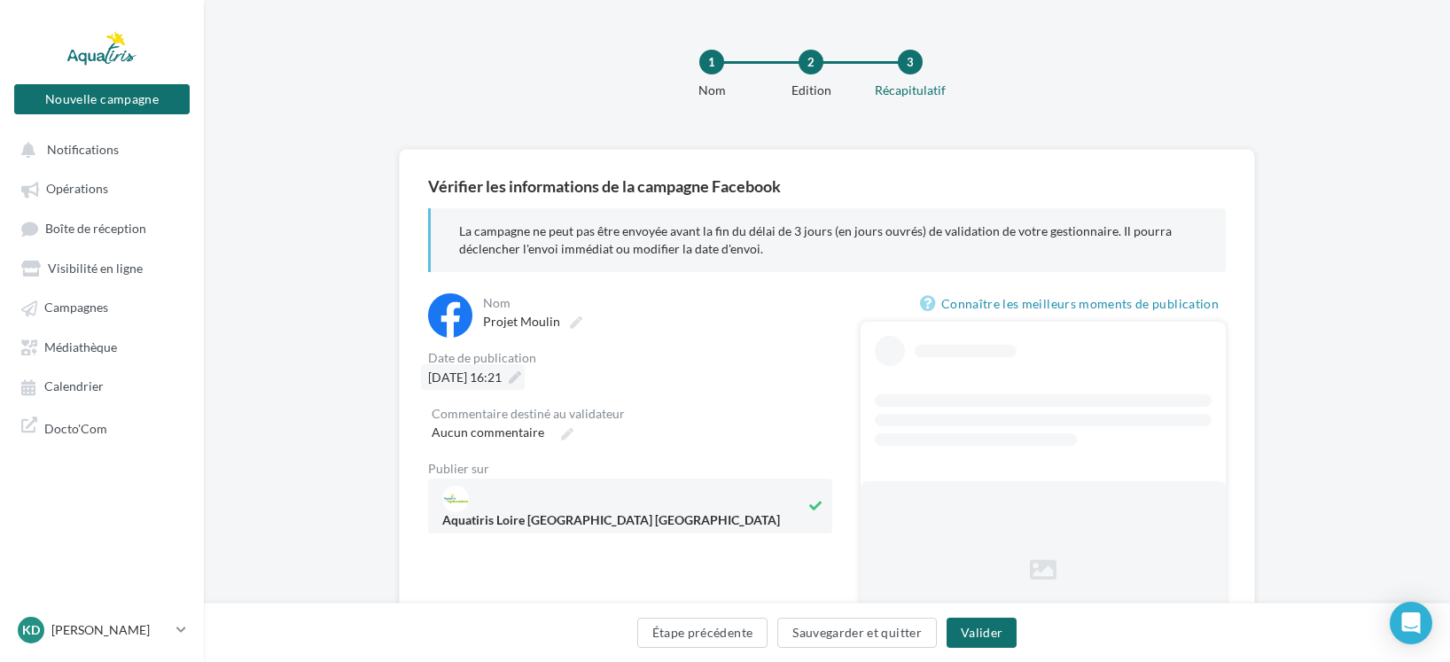
click at [521, 379] on icon at bounding box center [515, 377] width 12 height 12
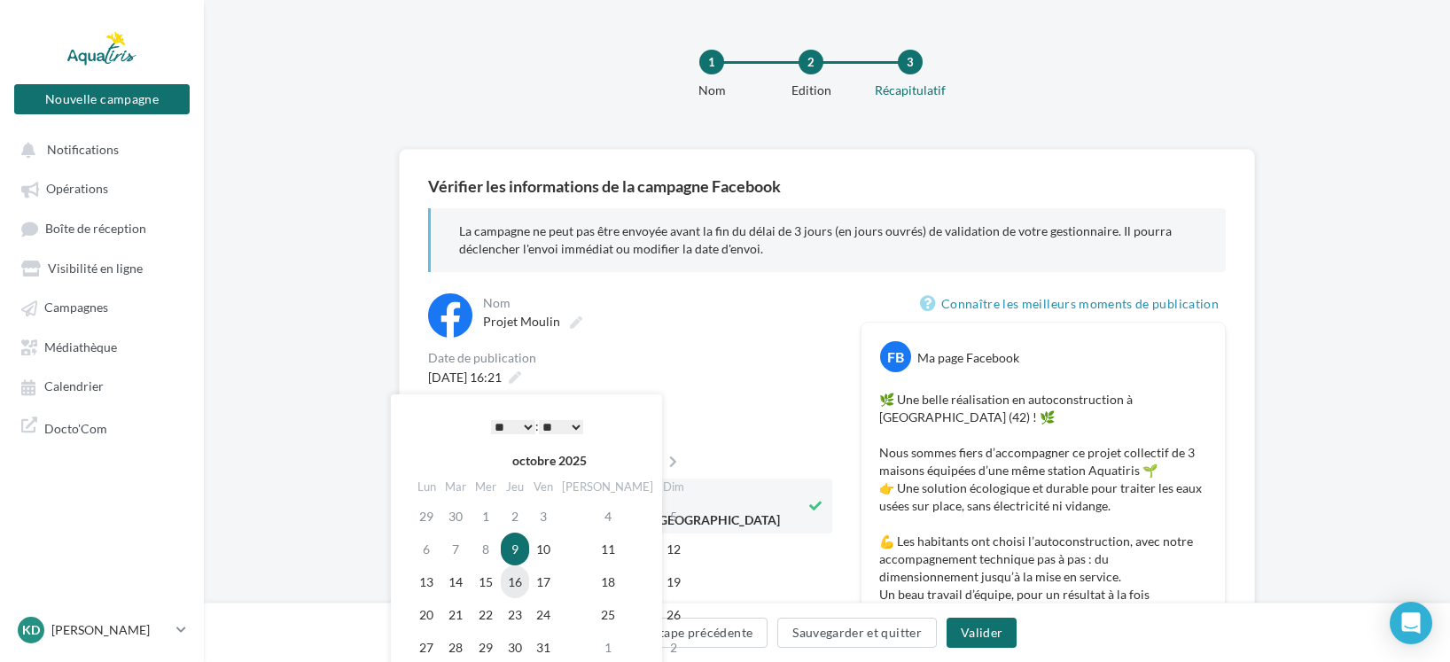
click at [527, 580] on td "16" at bounding box center [515, 582] width 28 height 33
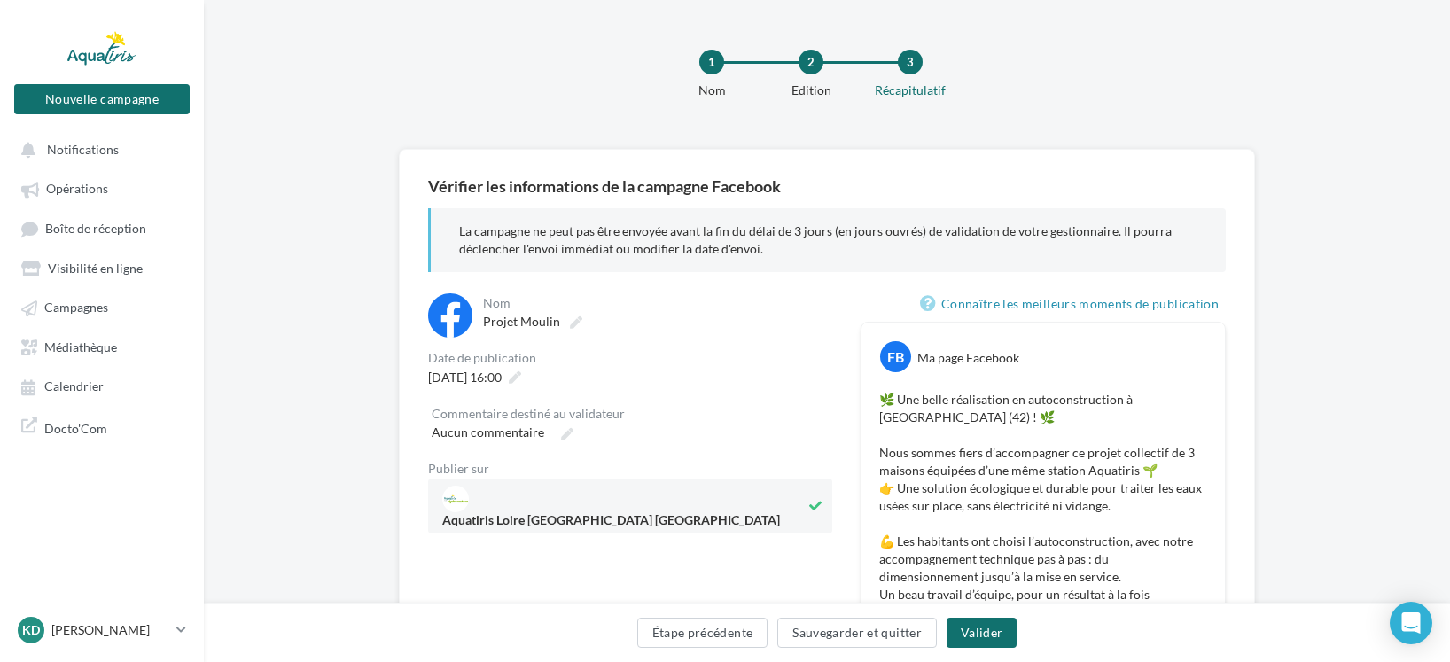
click at [720, 345] on div "**********" at bounding box center [630, 413] width 404 height 240
click at [534, 434] on span "Aucun commentaire" at bounding box center [488, 432] width 113 height 15
click at [534, 434] on input "Aucun commentaire" at bounding box center [510, 435] width 156 height 30
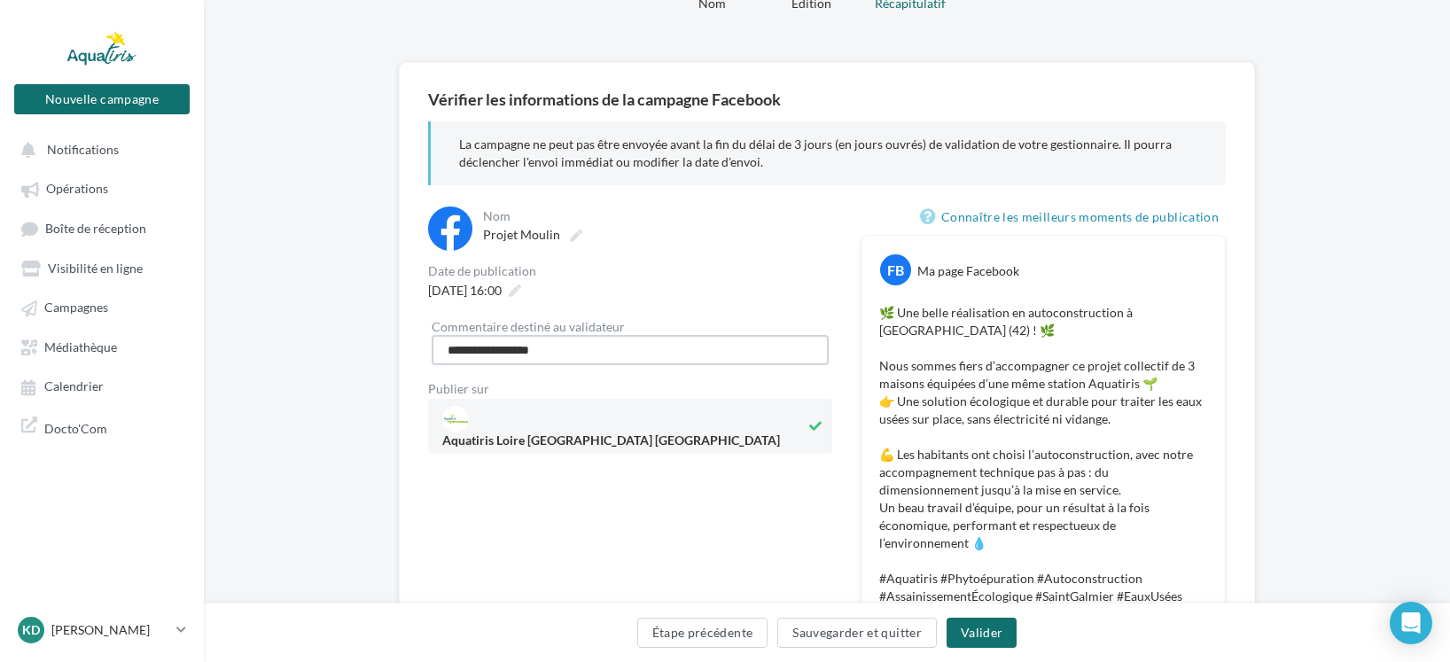
scroll to position [89, 0]
click at [566, 350] on input "**********" at bounding box center [630, 348] width 397 height 30
type input "**********"
click at [638, 507] on div "**********" at bounding box center [630, 618] width 404 height 827
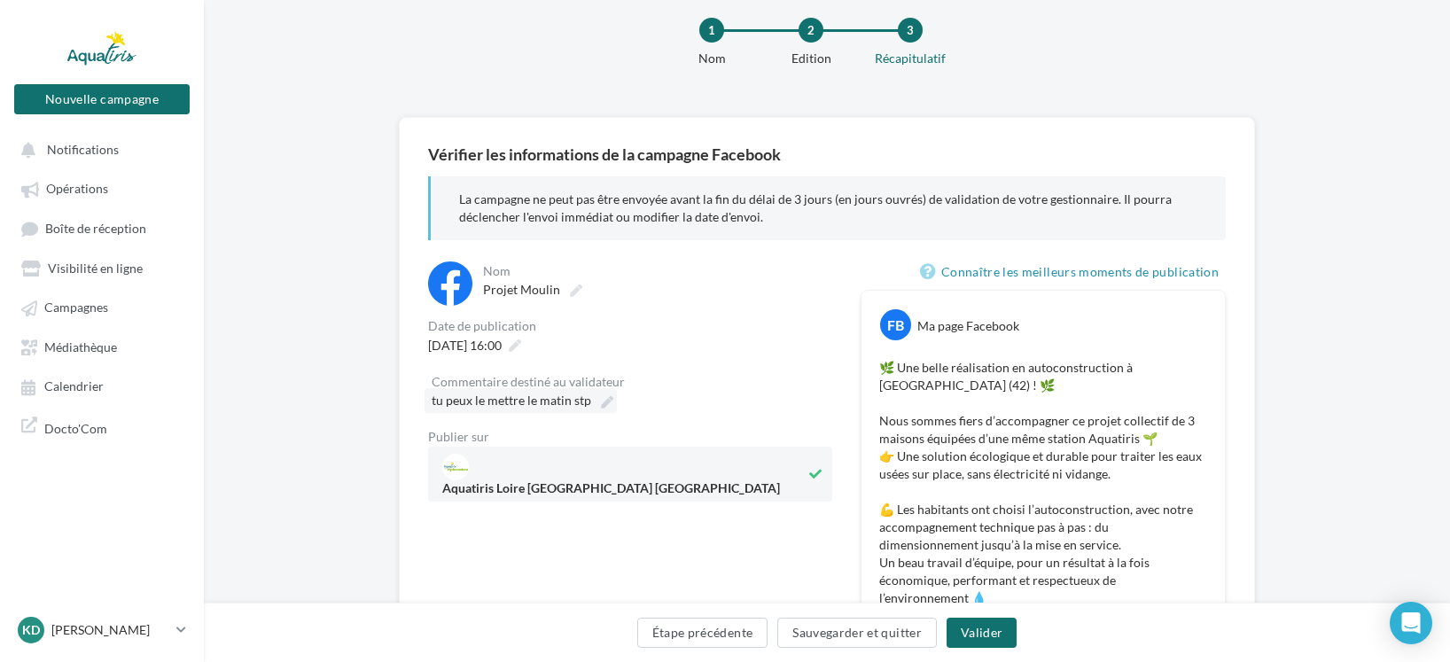
scroll to position [0, 0]
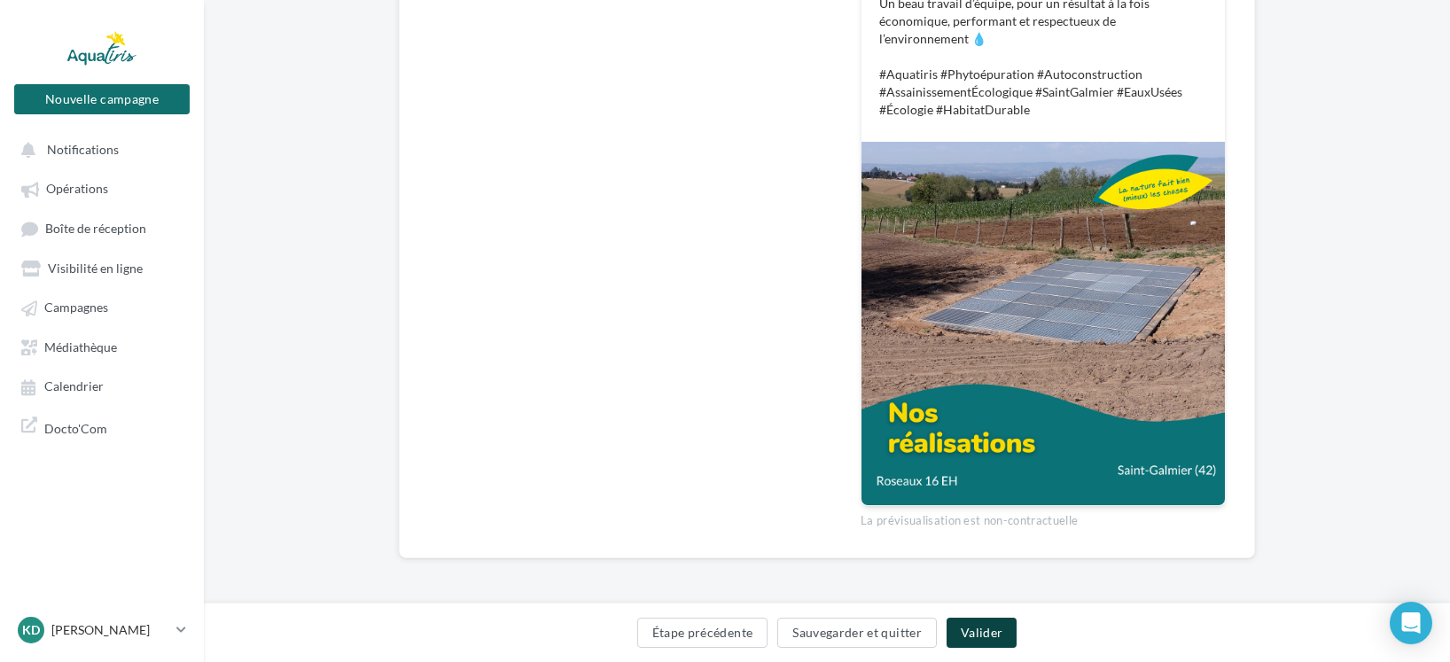
click at [980, 634] on button "Valider" at bounding box center [982, 633] width 70 height 30
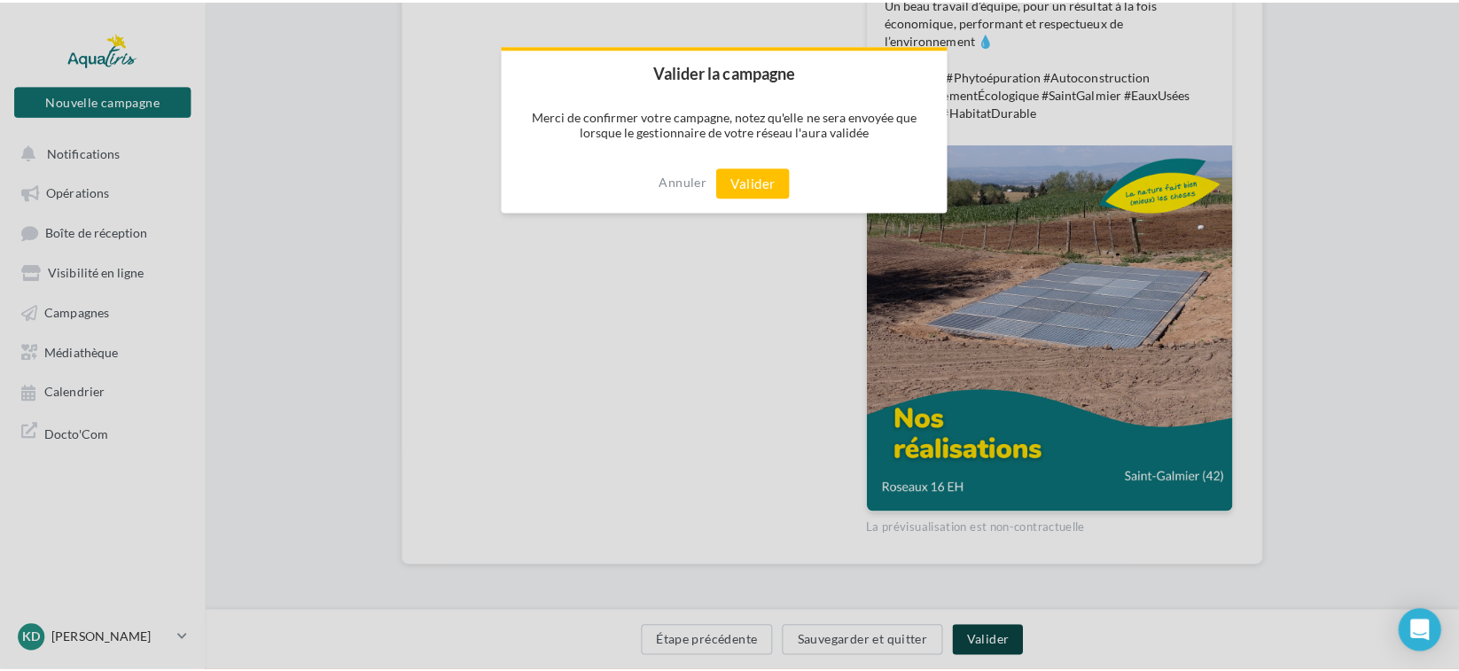
scroll to position [582, 0]
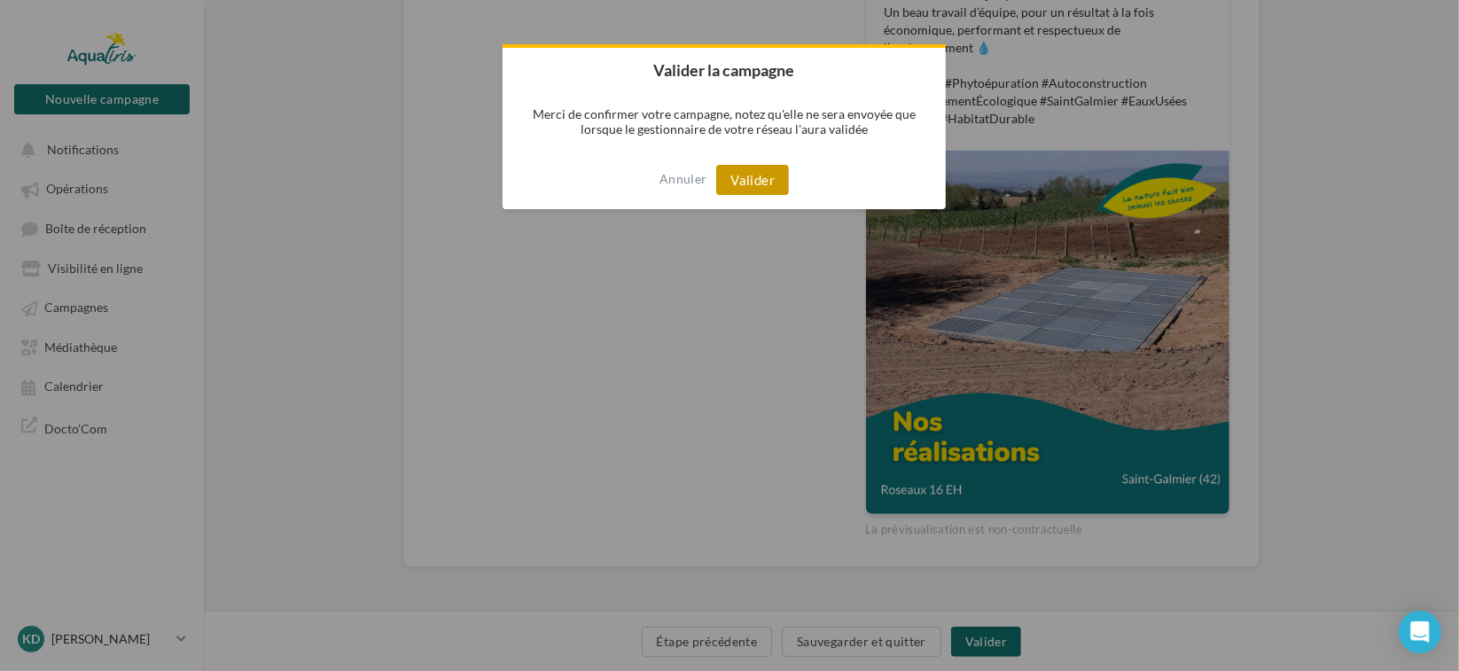
click at [763, 180] on button "Valider" at bounding box center [752, 180] width 73 height 30
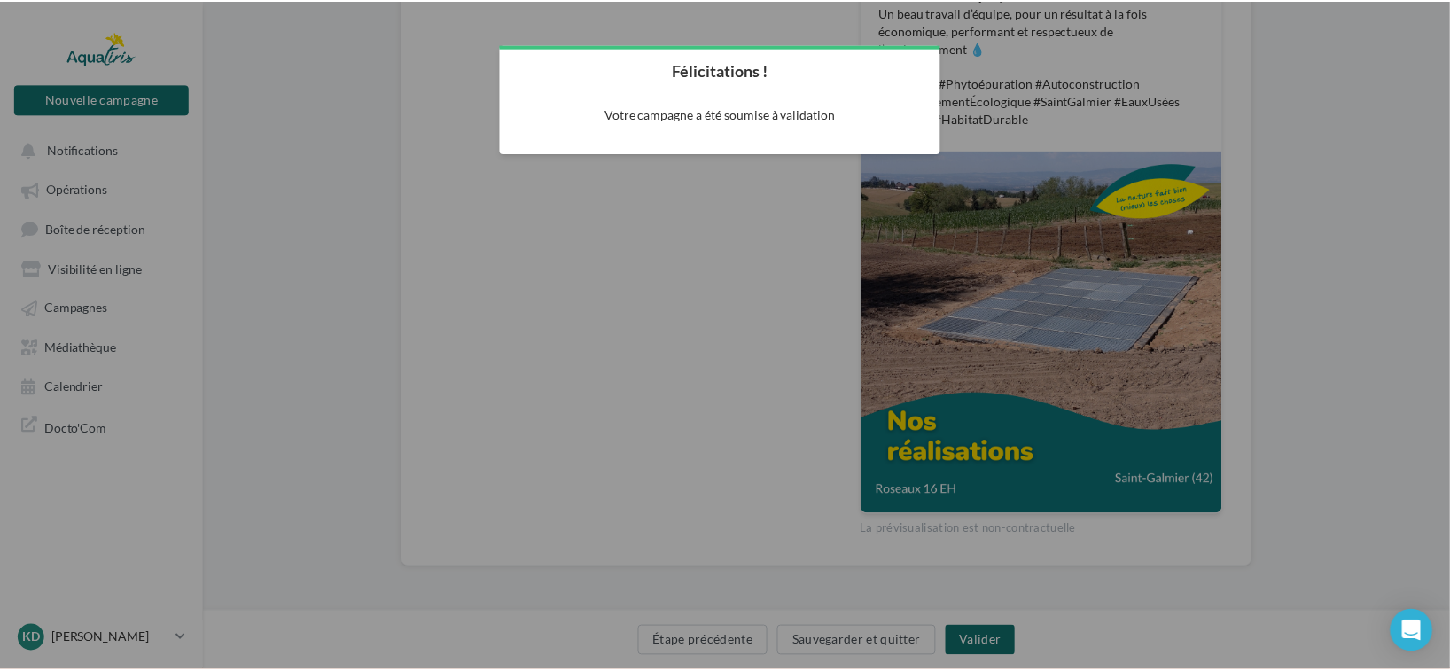
scroll to position [28, 0]
